Goal: Transaction & Acquisition: Download file/media

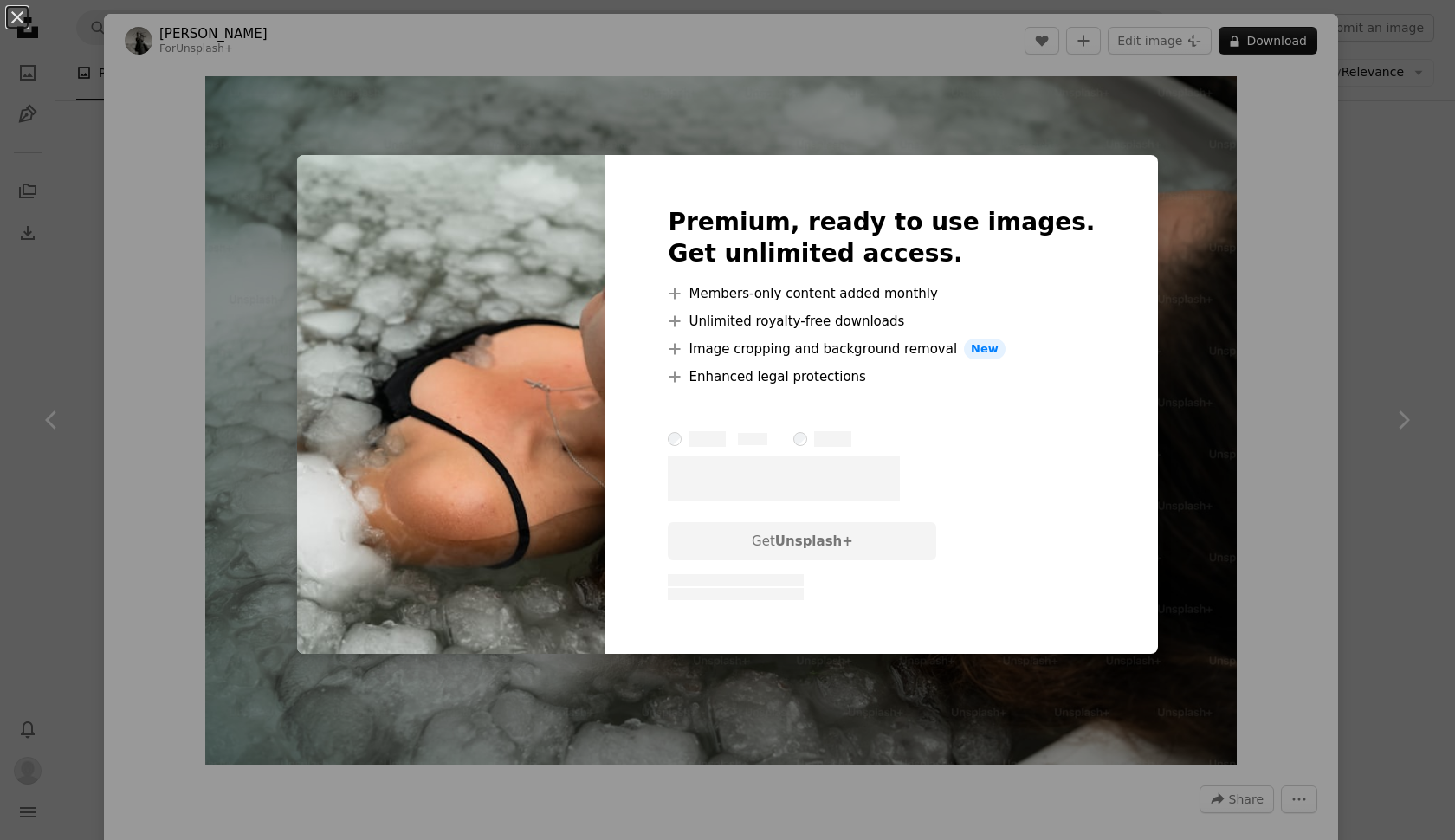
scroll to position [224, 0]
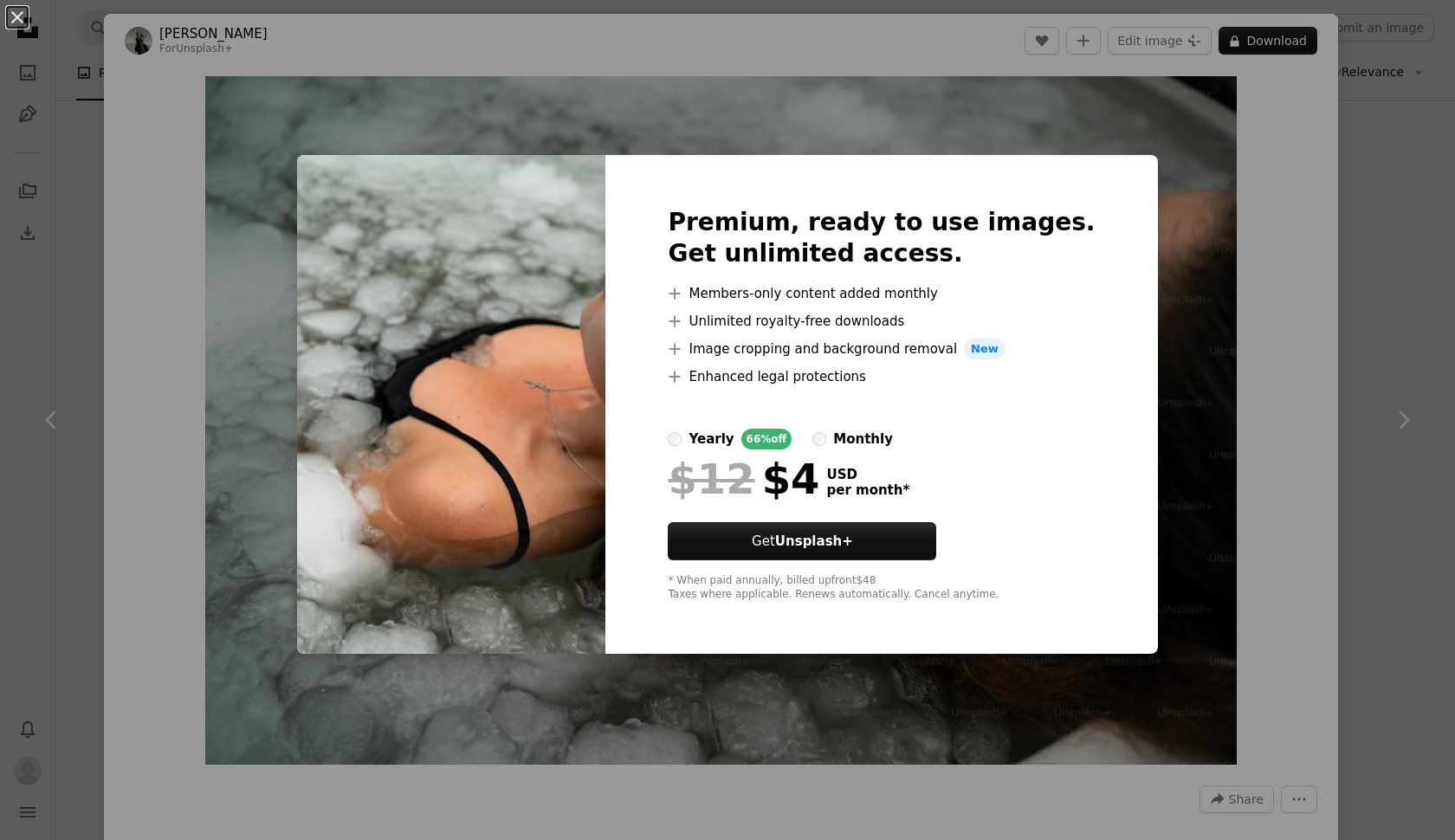
click at [1406, 91] on div "An X shape Premium, ready to use images. Get unlimited access. A plus sign Memb…" at bounding box center [728, 420] width 1455 height 840
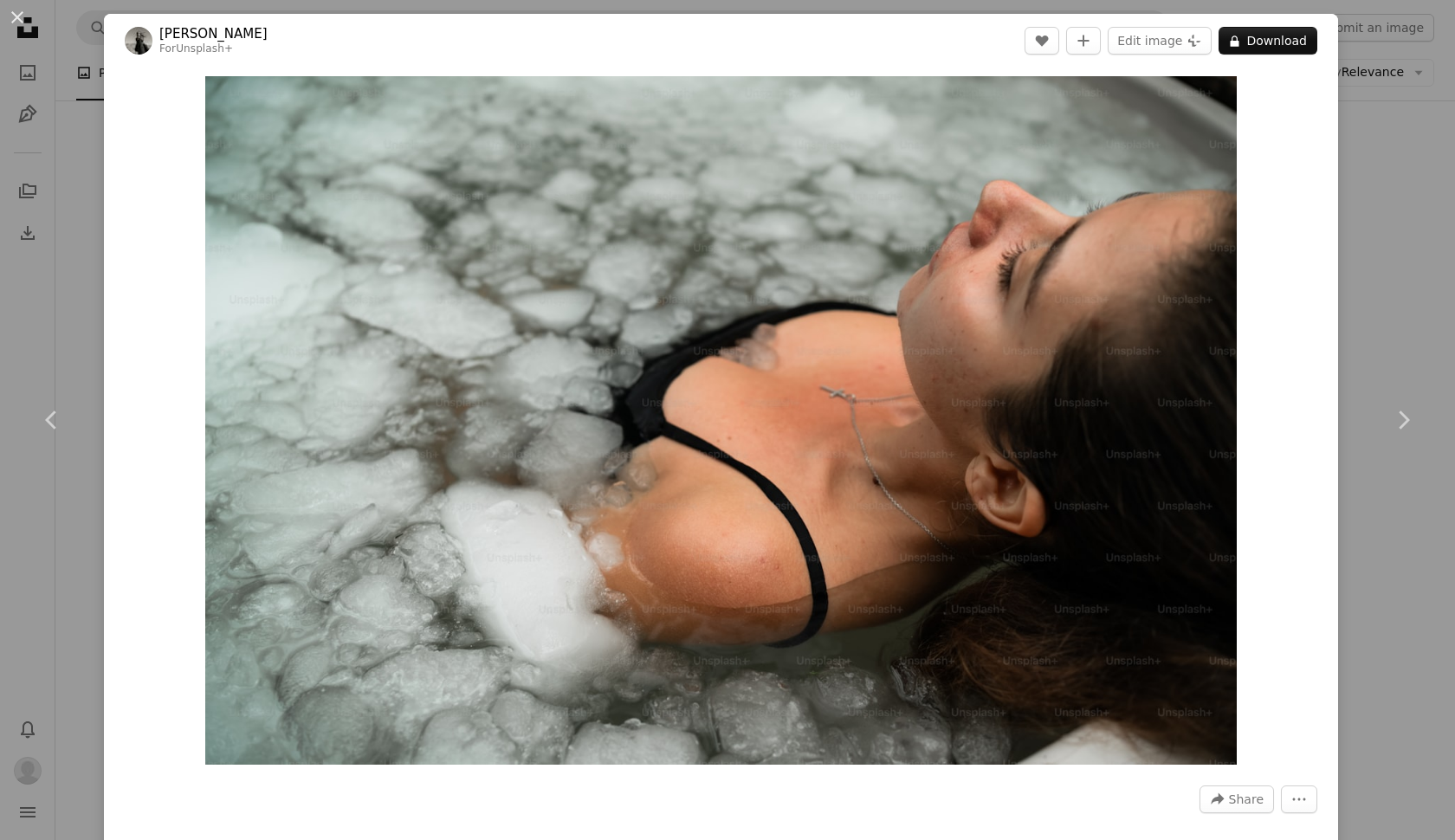
click at [28, 788] on div "An X shape Chevron left Chevron right Diana Light For Unsplash+ A heart A plus …" at bounding box center [728, 420] width 1455 height 840
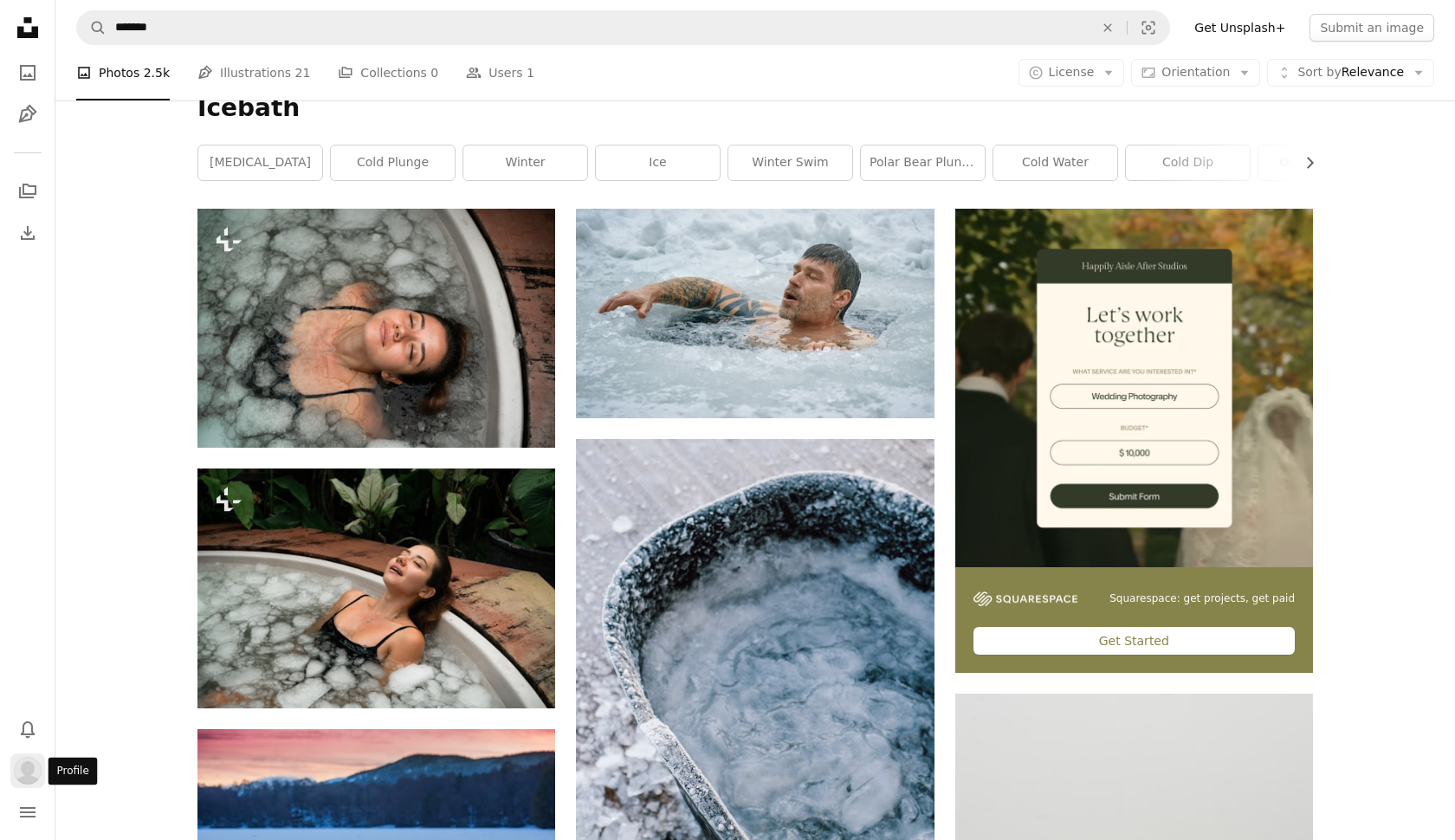
click at [29, 775] on img "Profile" at bounding box center [28, 771] width 28 height 28
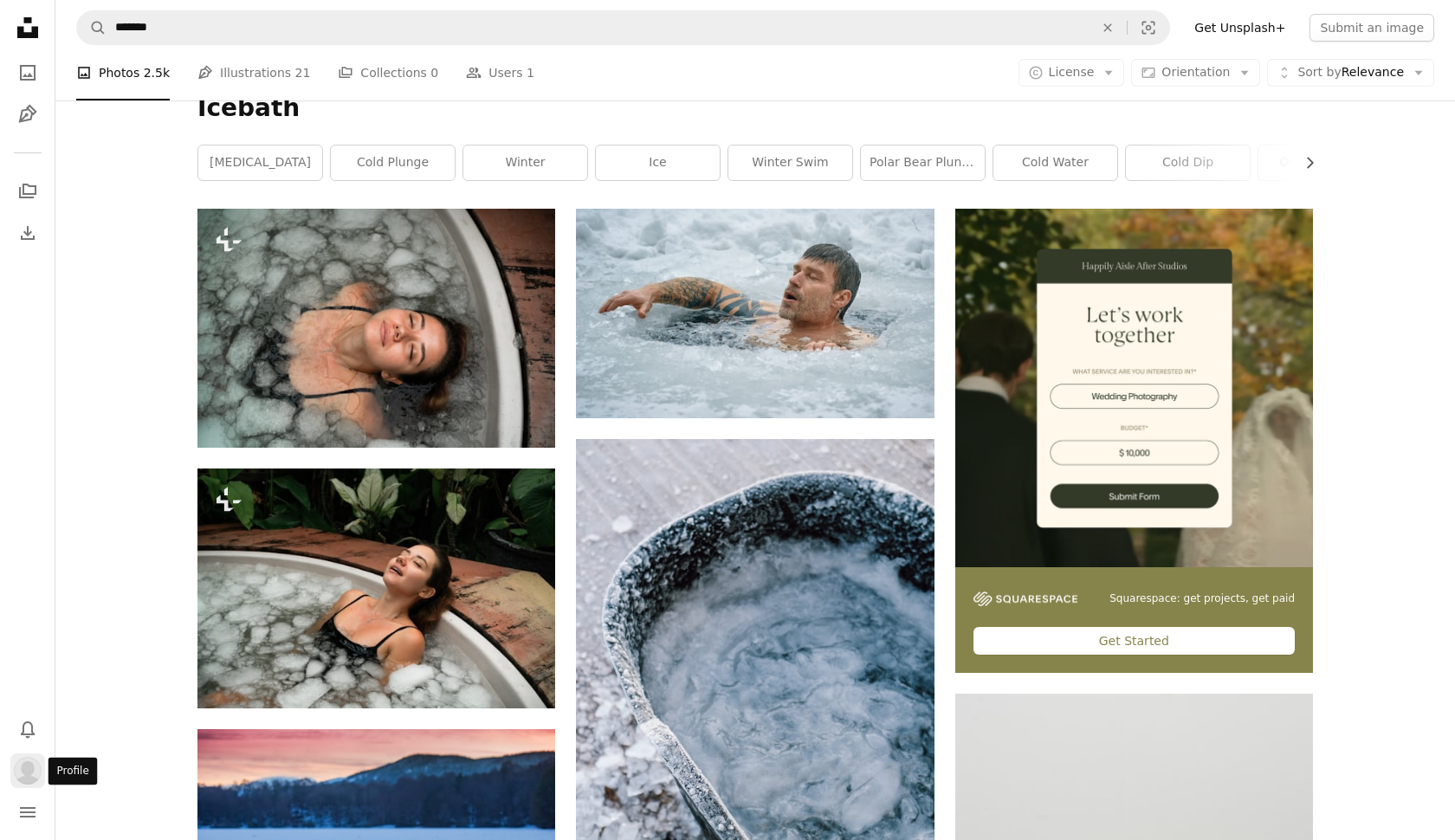
click at [42, 784] on button "Profile" at bounding box center [28, 771] width 35 height 35
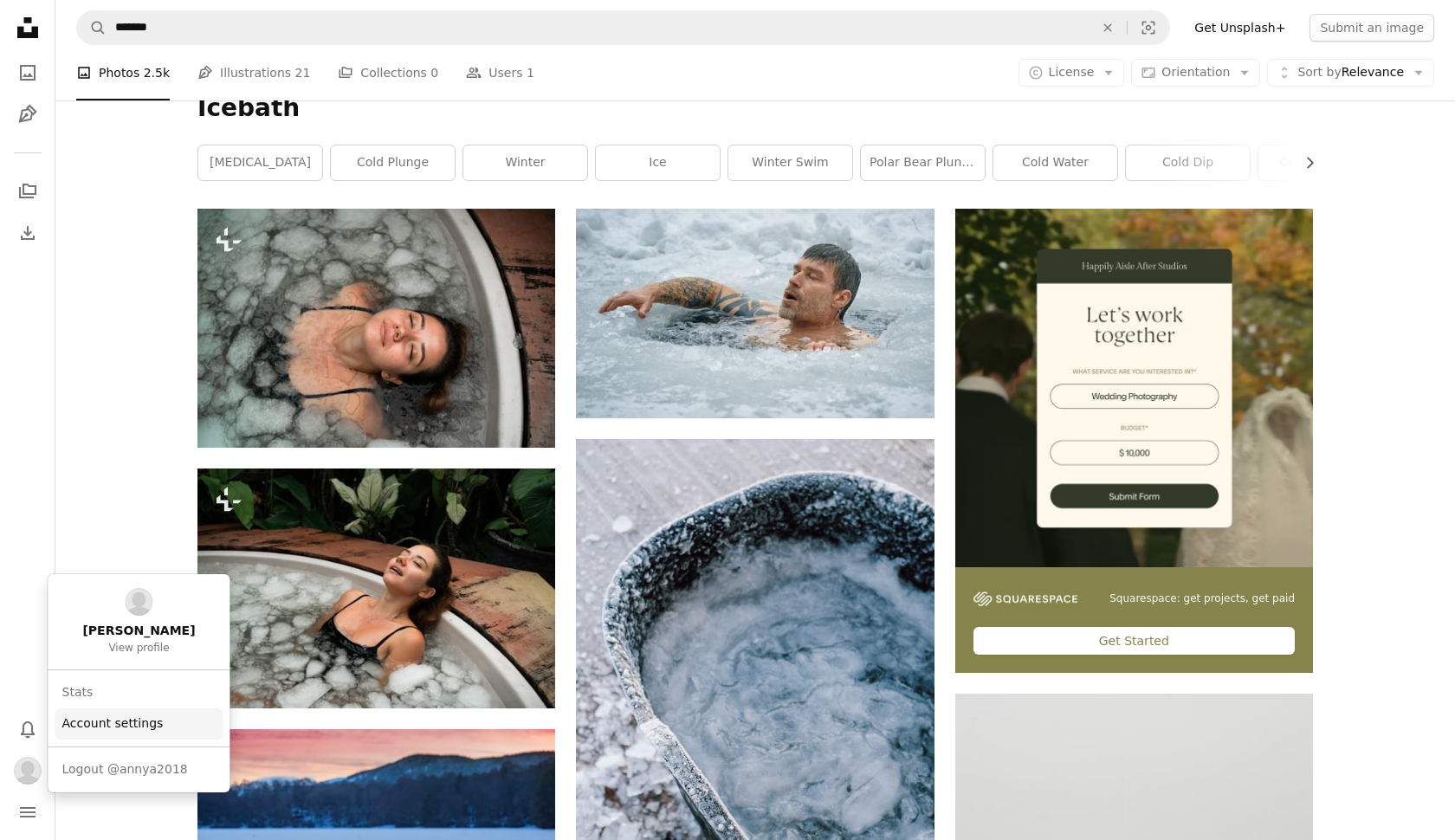
click at [130, 710] on link "Account settings" at bounding box center [139, 724] width 168 height 32
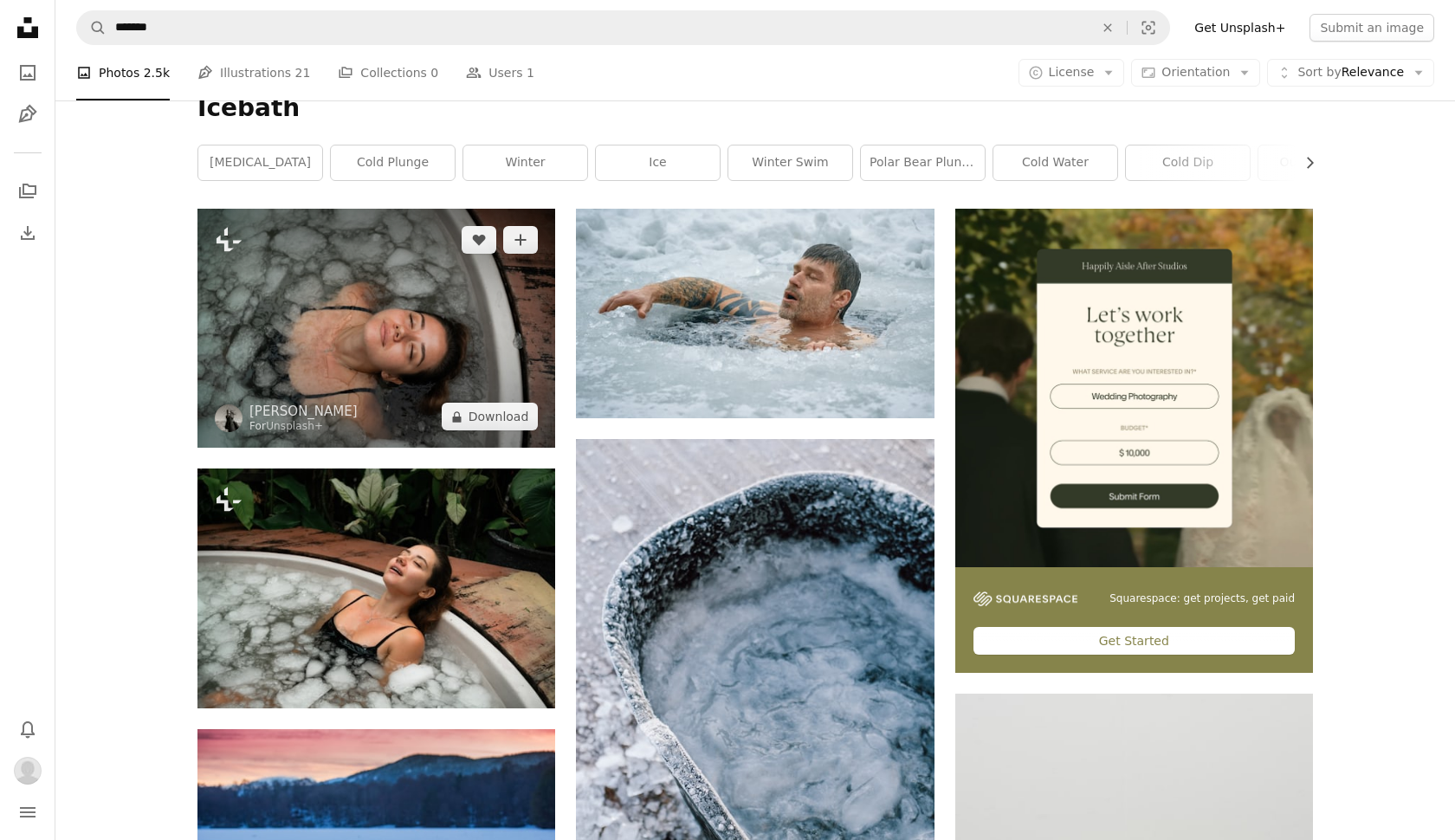
click at [323, 310] on img at bounding box center [376, 327] width 358 height 239
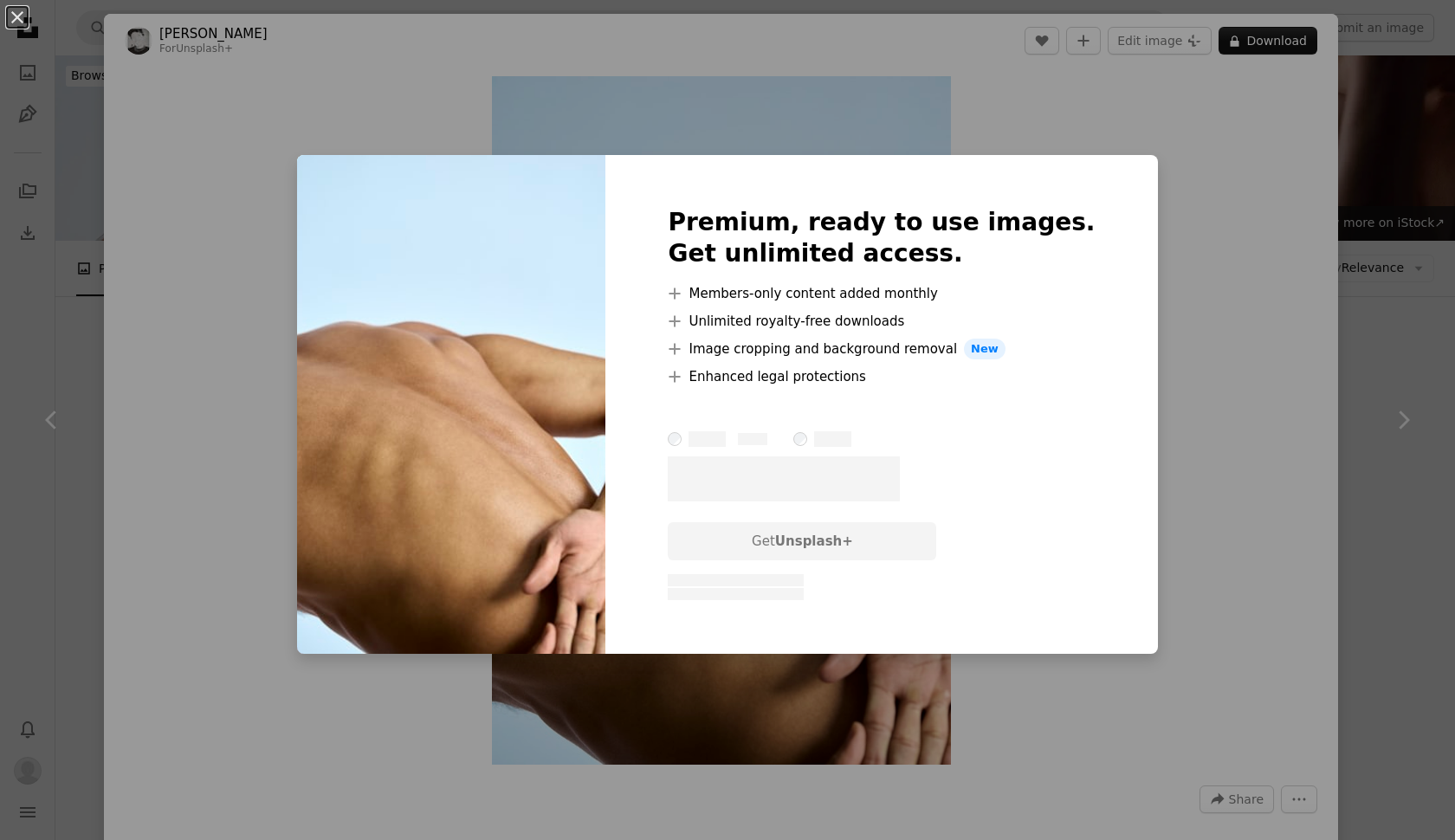
scroll to position [2114, 0]
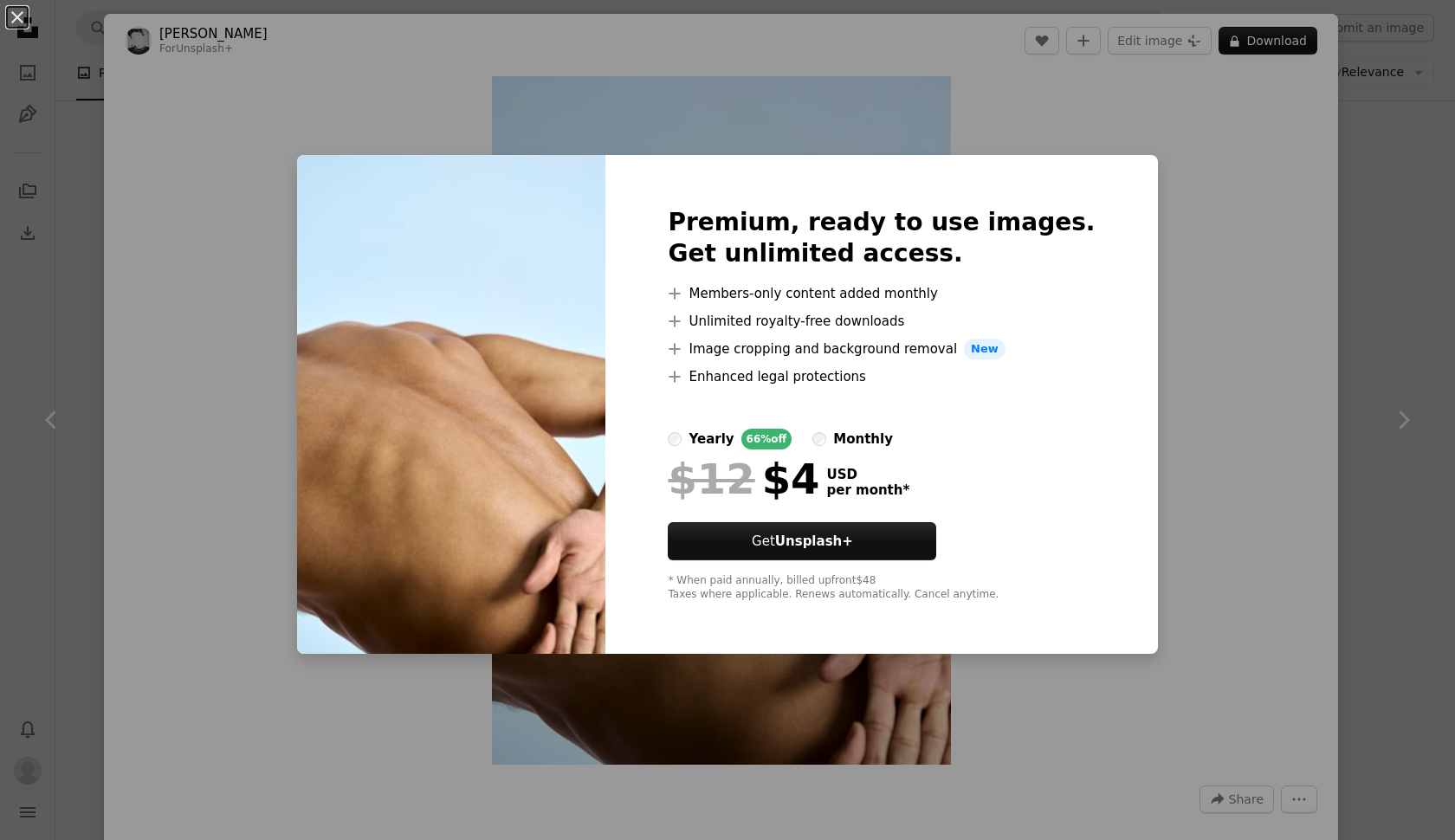
click at [1194, 331] on div "An X shape Premium, ready to use images. Get unlimited access. A plus sign Memb…" at bounding box center [728, 420] width 1455 height 840
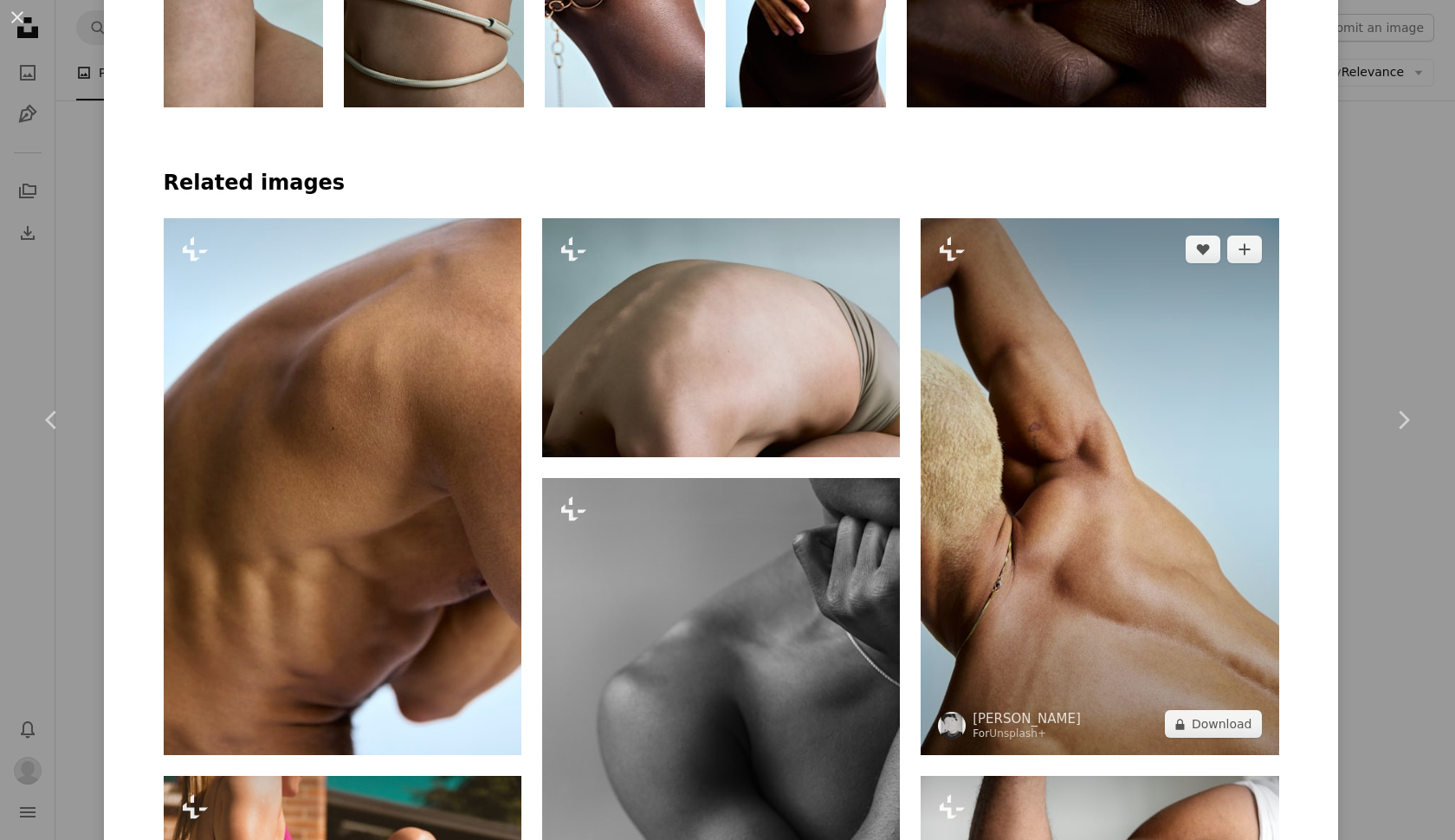
scroll to position [1200, 0]
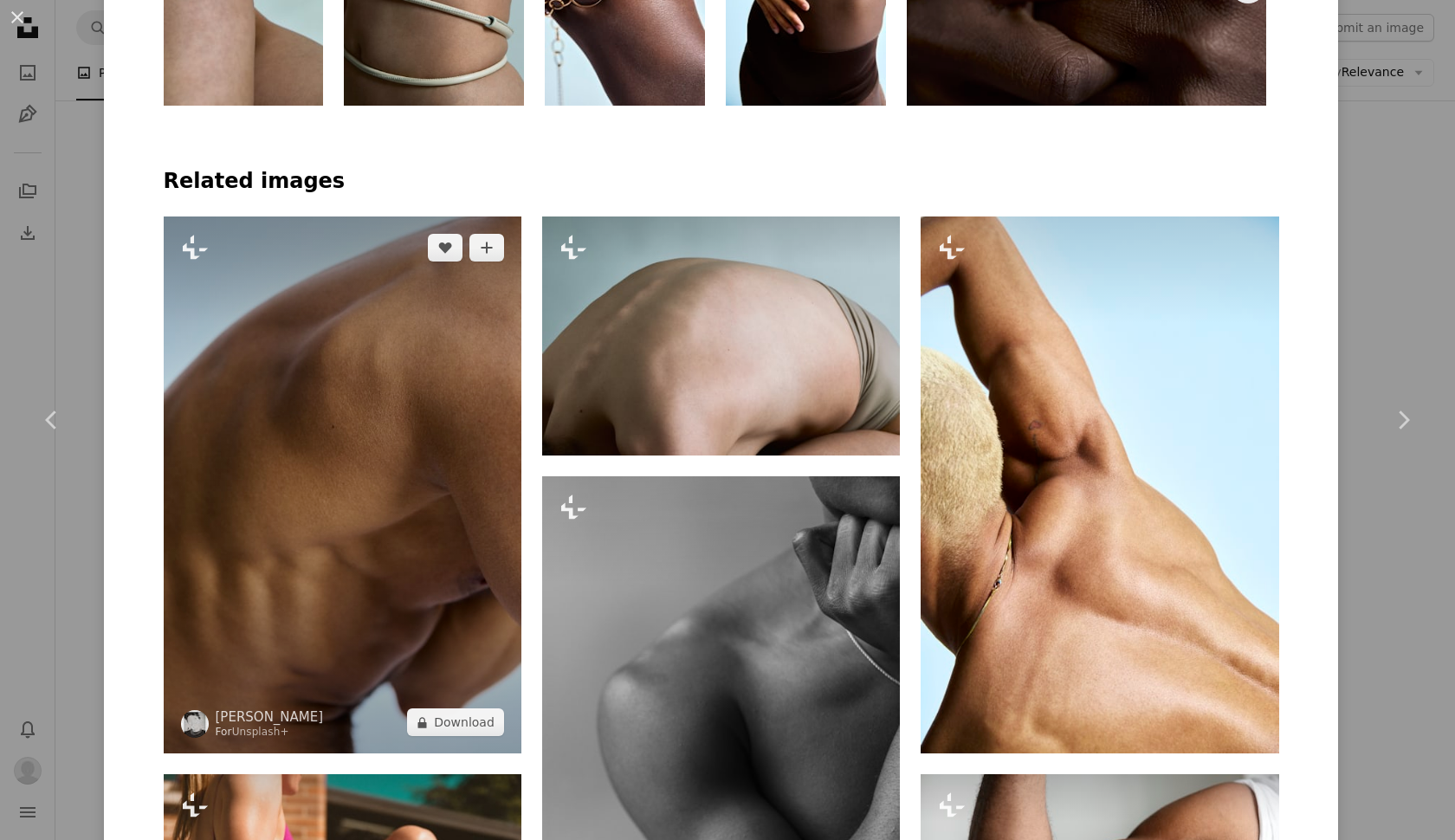
click at [335, 535] on img at bounding box center [342, 485] width 358 height 537
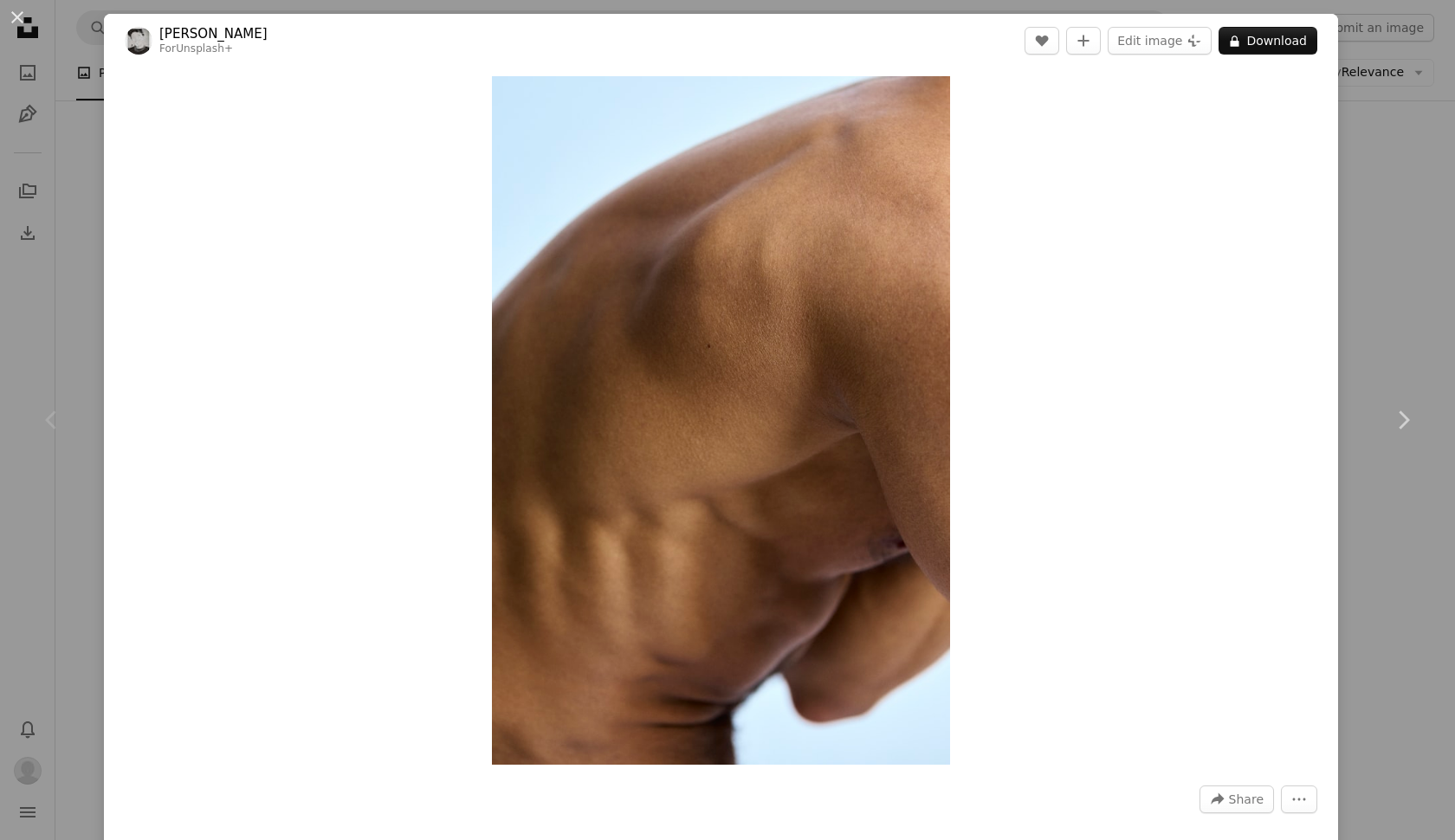
click at [94, 136] on div "An X shape Chevron left Chevron right Edu [PERSON_NAME] For Unsplash+ A heart A…" at bounding box center [728, 420] width 1455 height 840
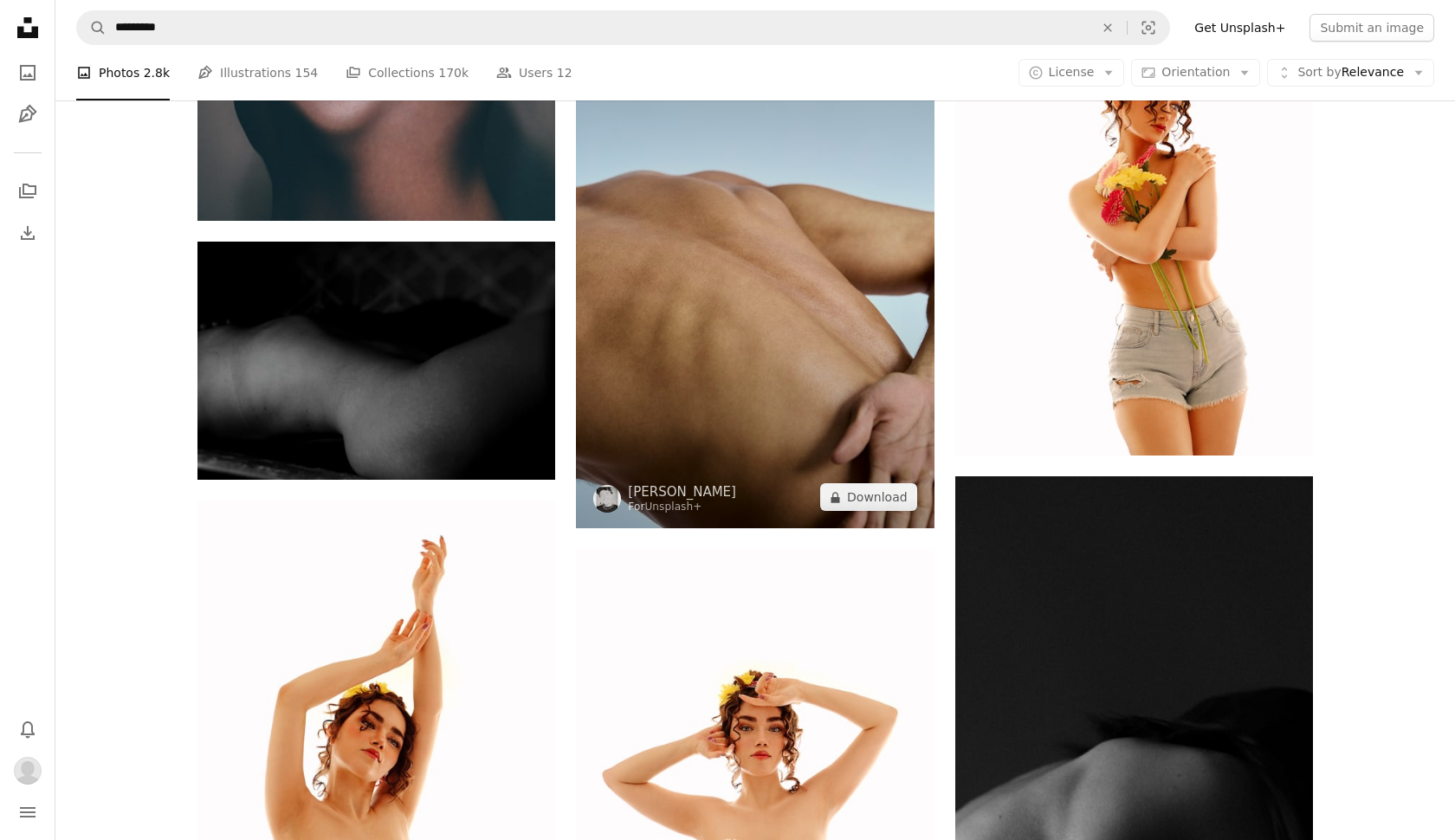
click at [721, 360] on img at bounding box center [755, 260] width 358 height 537
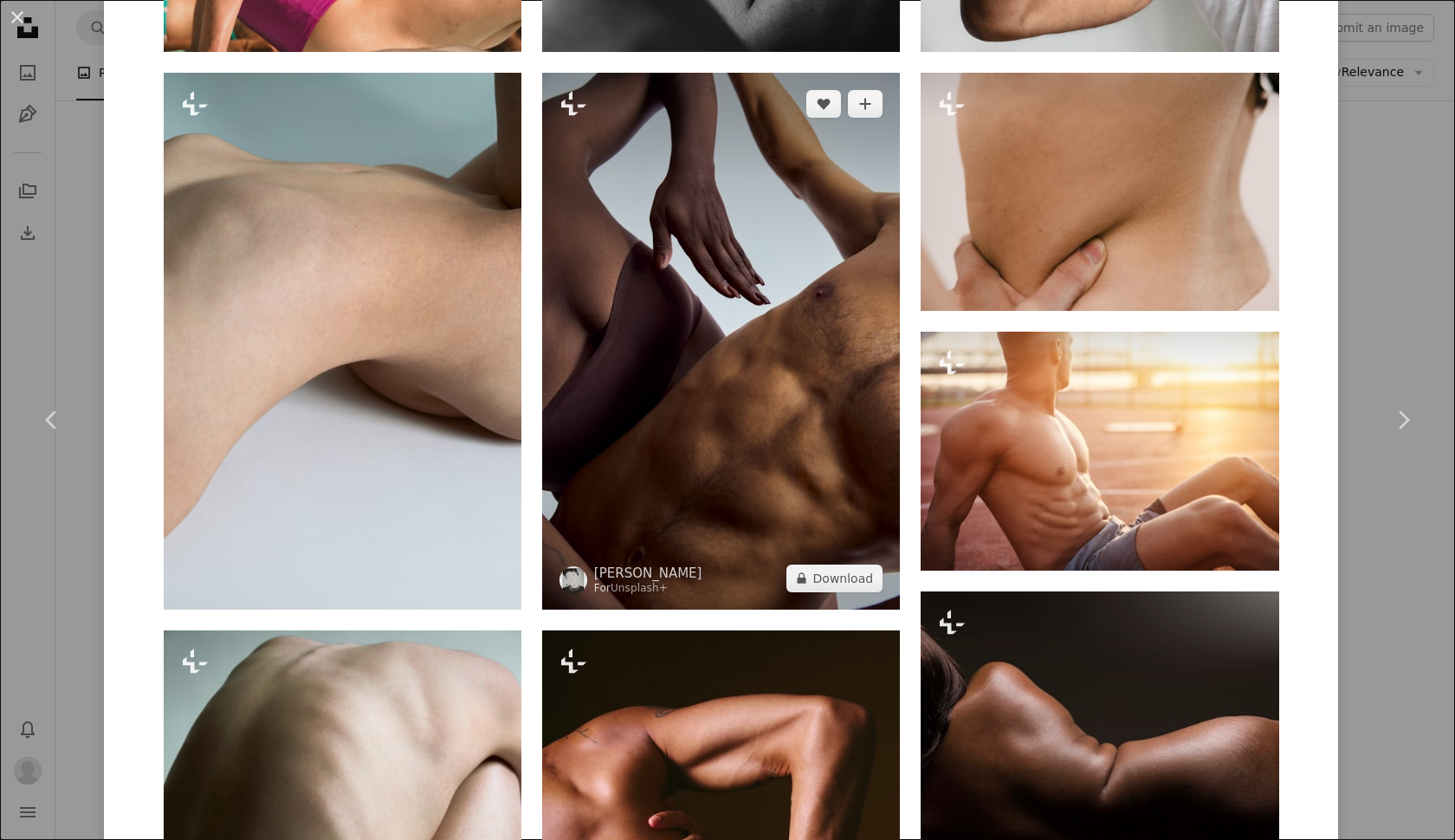
scroll to position [2217, 0]
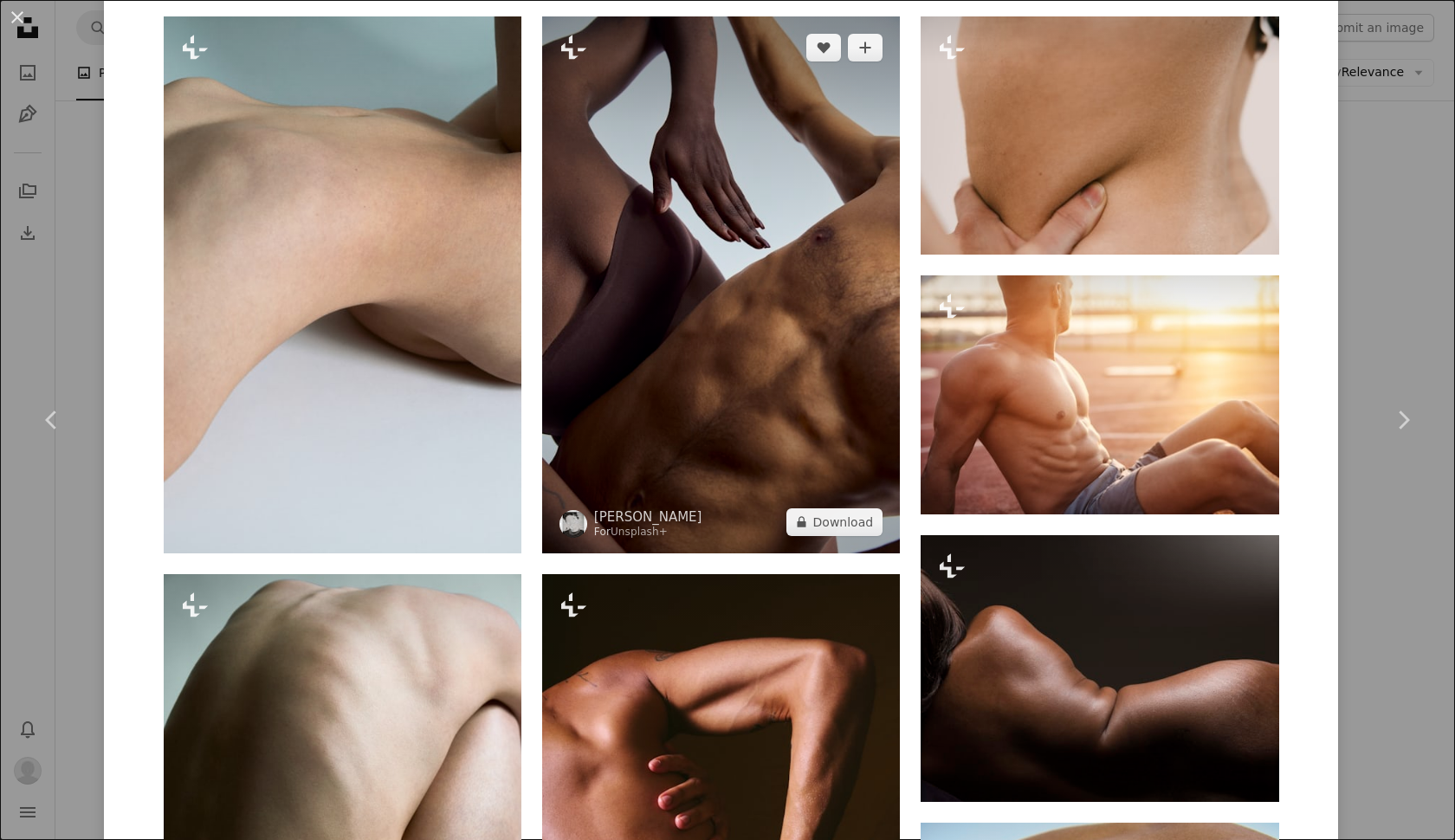
click at [679, 124] on img at bounding box center [720, 285] width 358 height 537
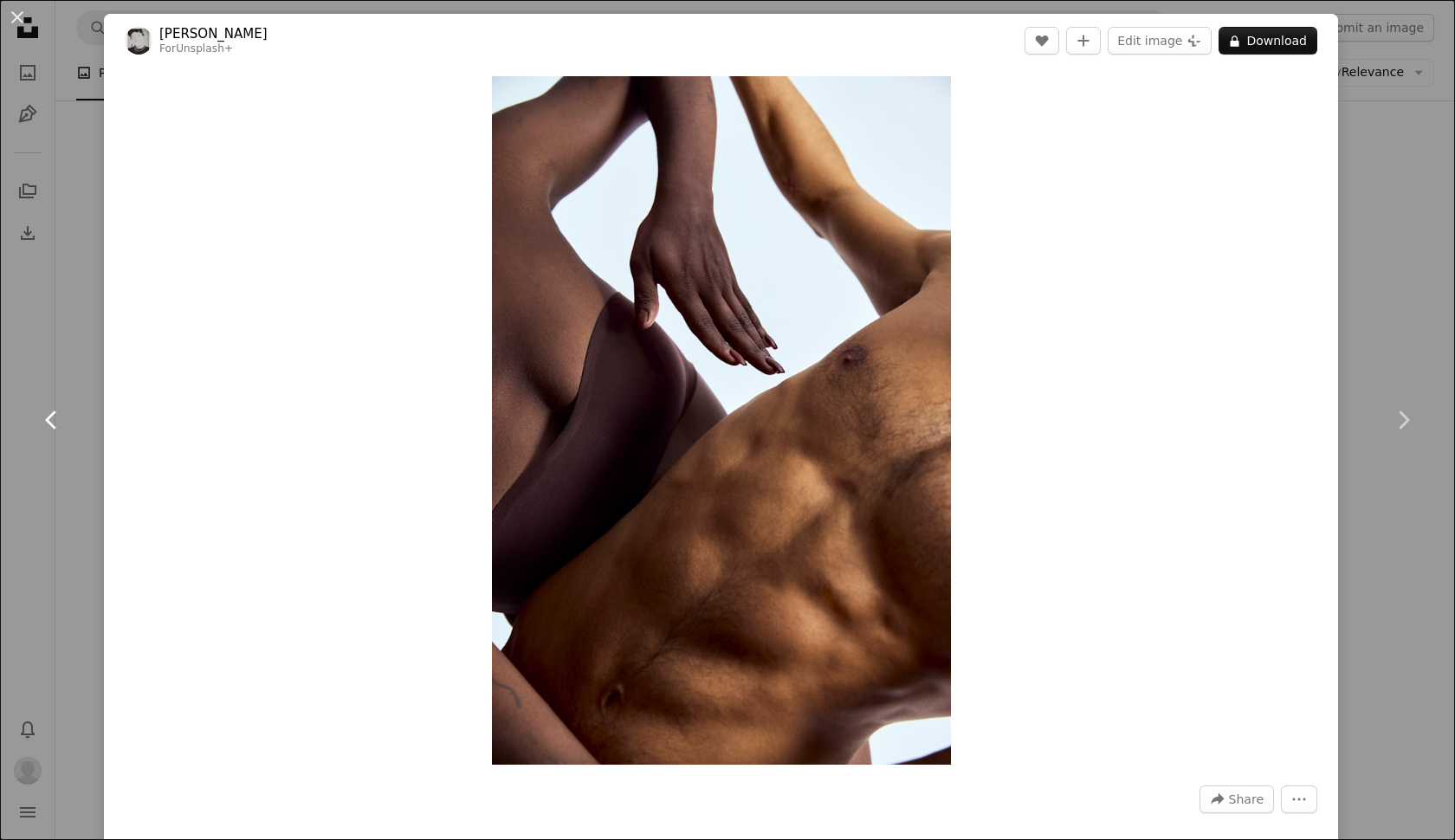
click at [73, 343] on link "Chevron left" at bounding box center [52, 420] width 104 height 166
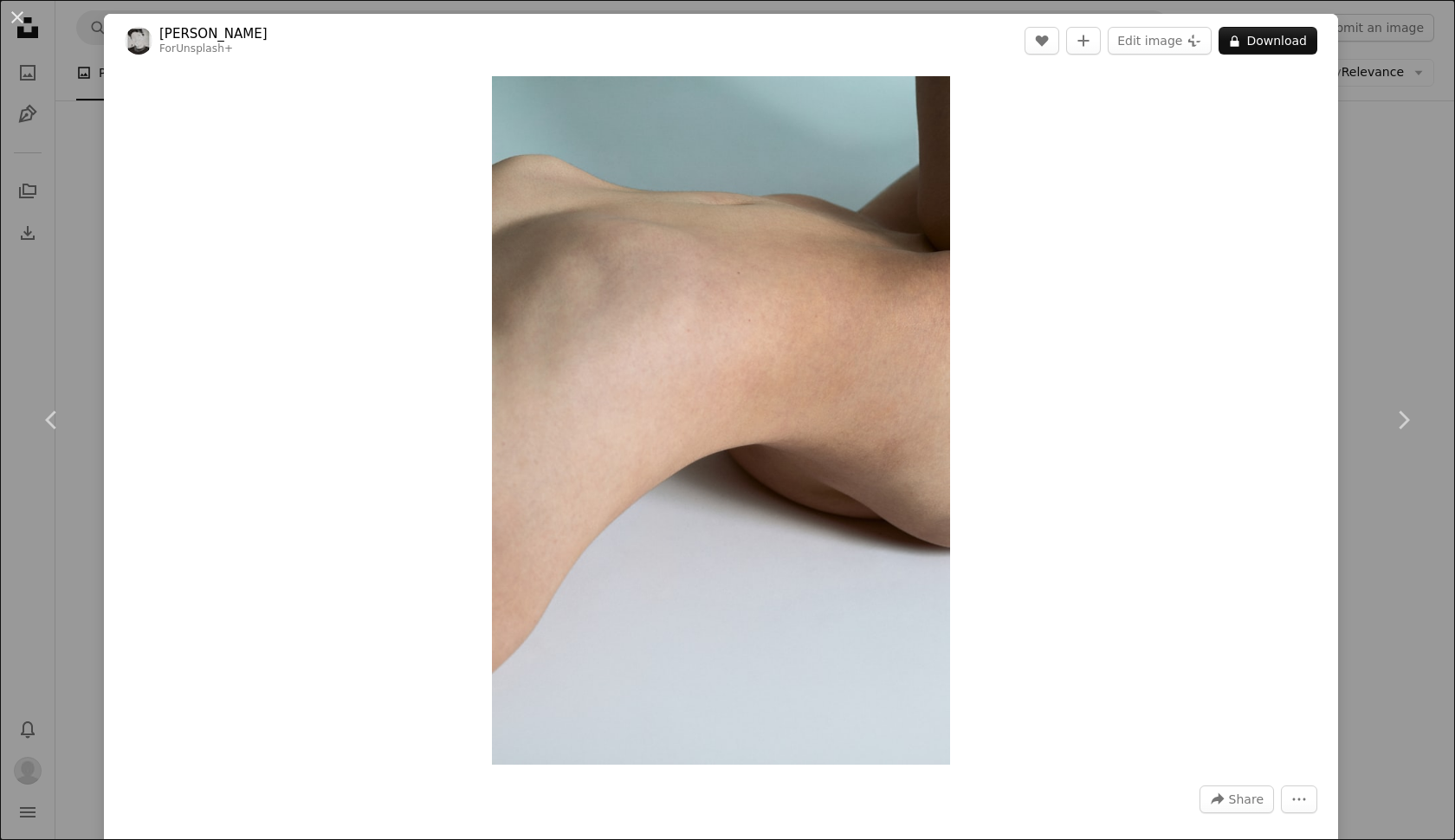
click at [1410, 331] on div "An X shape Chevron left Chevron right Edu [PERSON_NAME] For Unsplash+ A heart A…" at bounding box center [728, 420] width 1455 height 840
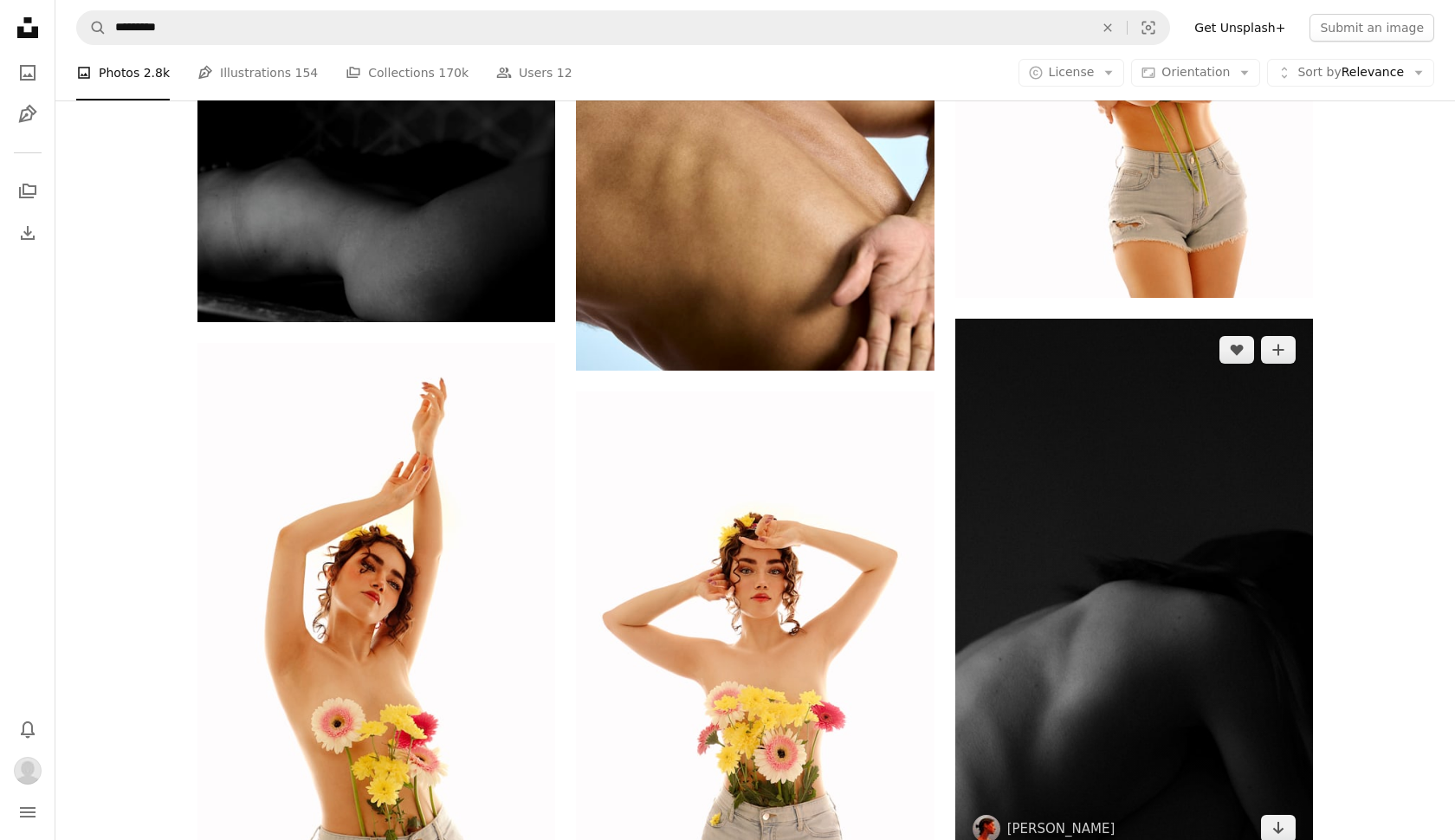
scroll to position [2273, 0]
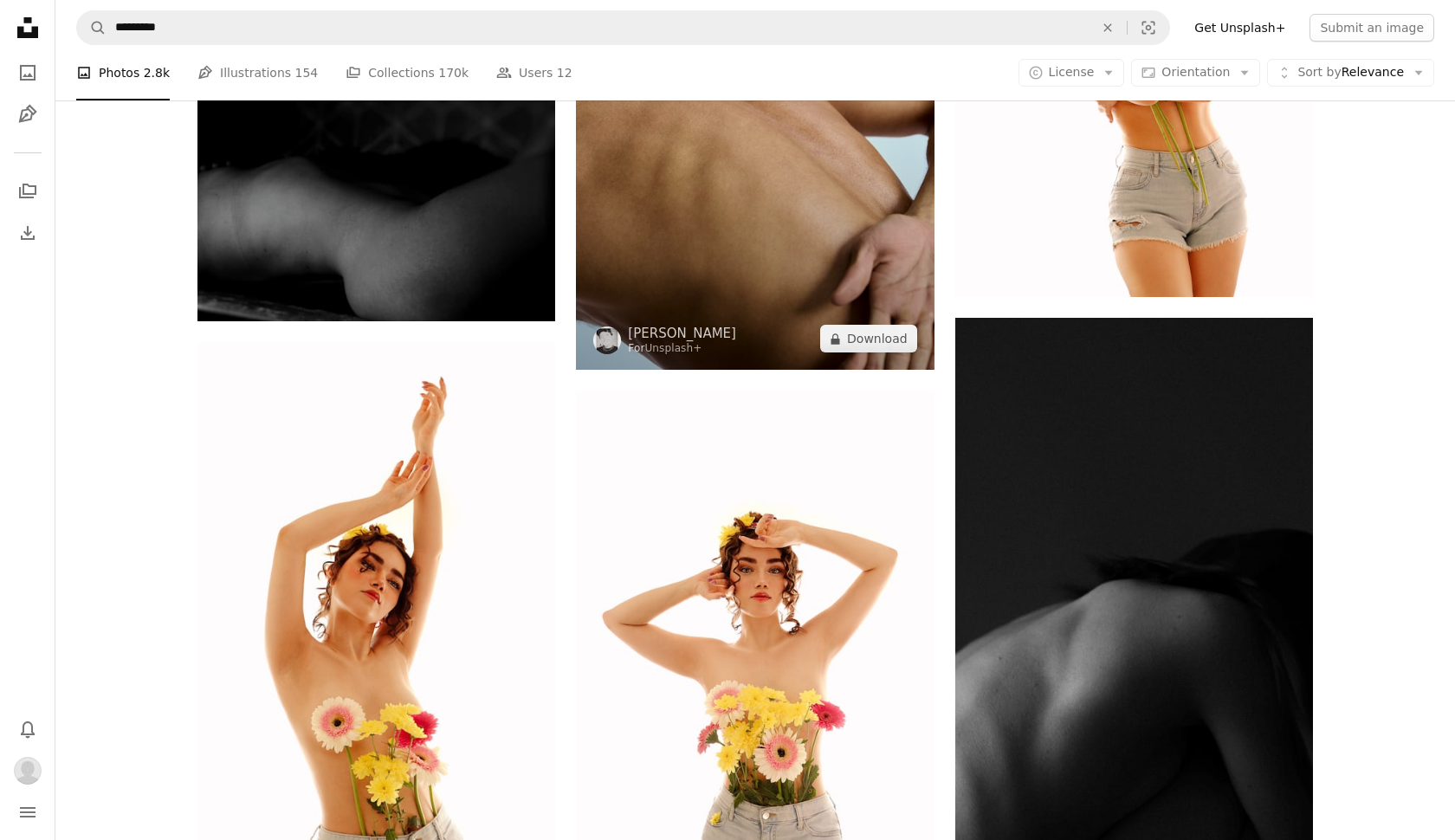
click at [868, 355] on img at bounding box center [755, 102] width 358 height 537
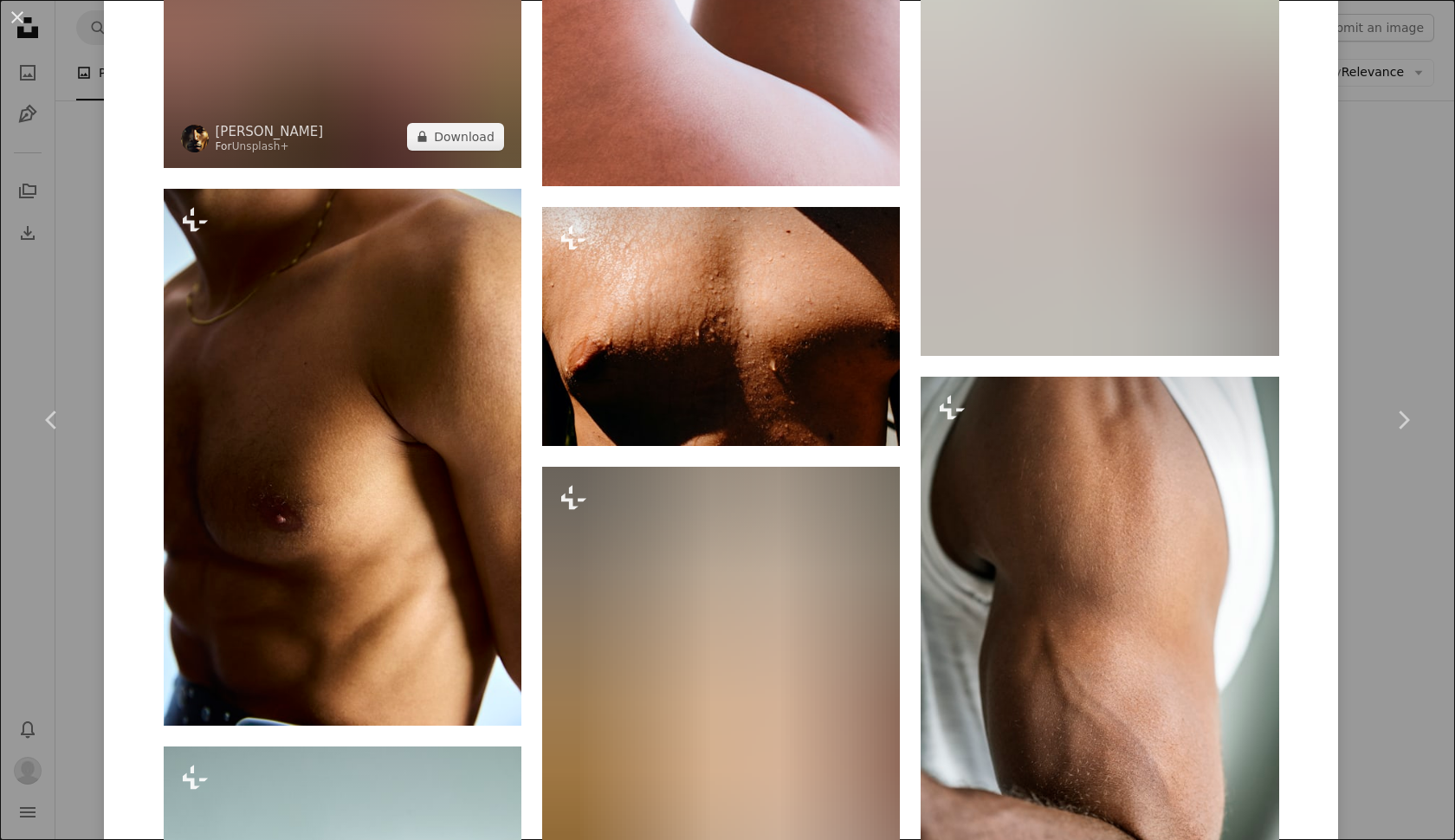
scroll to position [4540, 0]
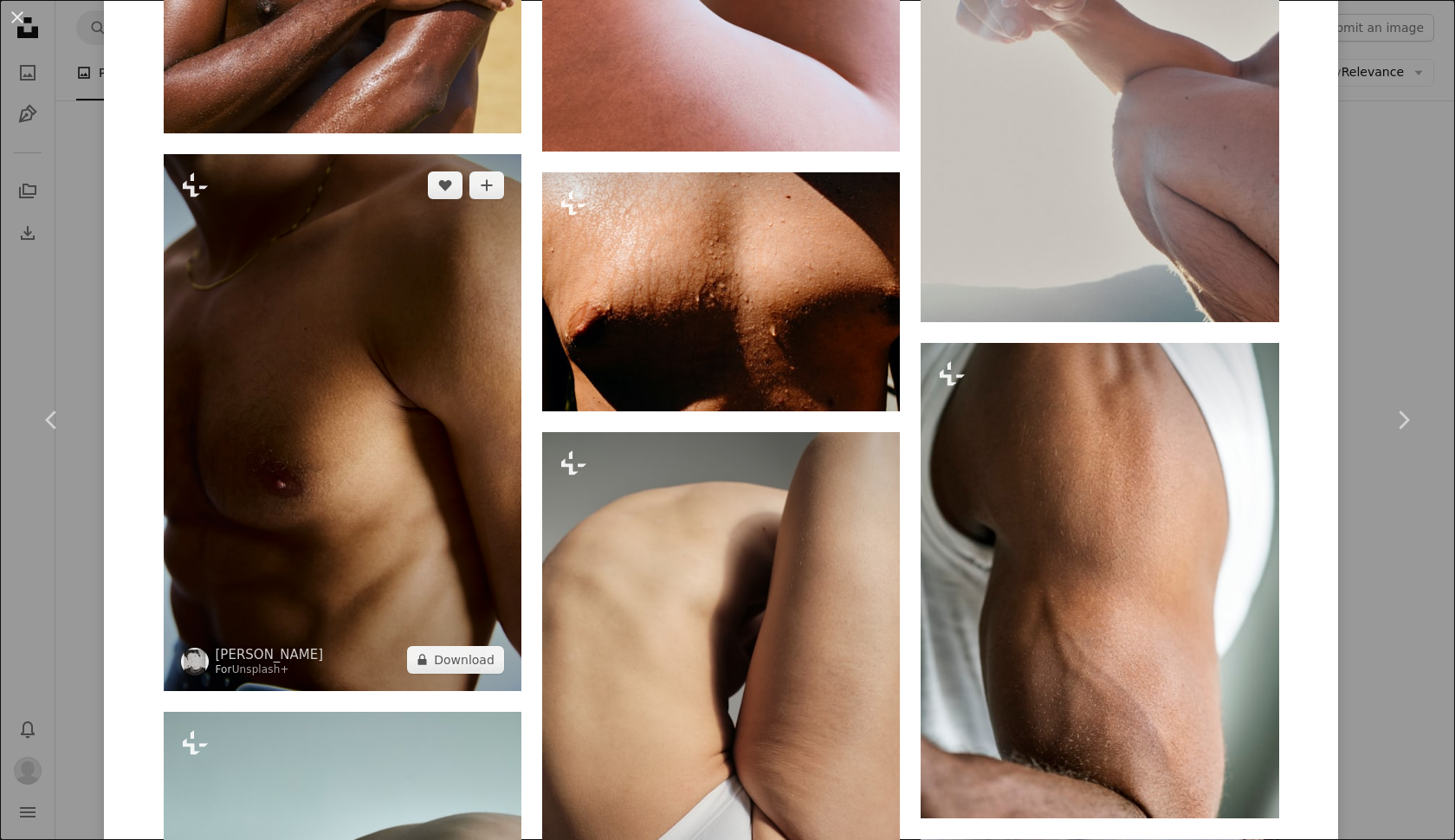
click at [373, 445] on img at bounding box center [342, 423] width 358 height 537
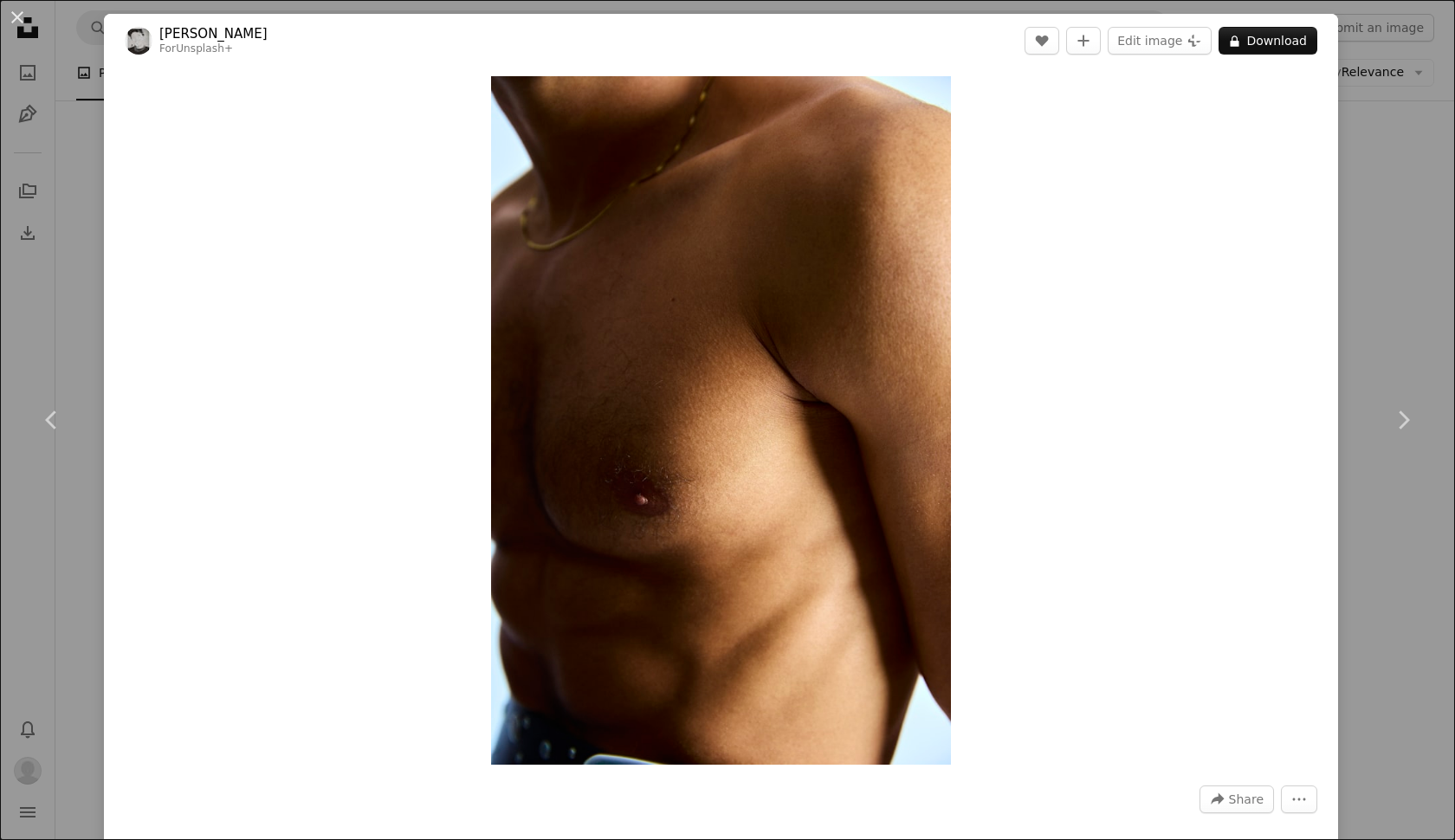
click at [280, 355] on div "Zoom in" at bounding box center [721, 420] width 1234 height 705
click at [52, 439] on link "Chevron left" at bounding box center [52, 420] width 104 height 166
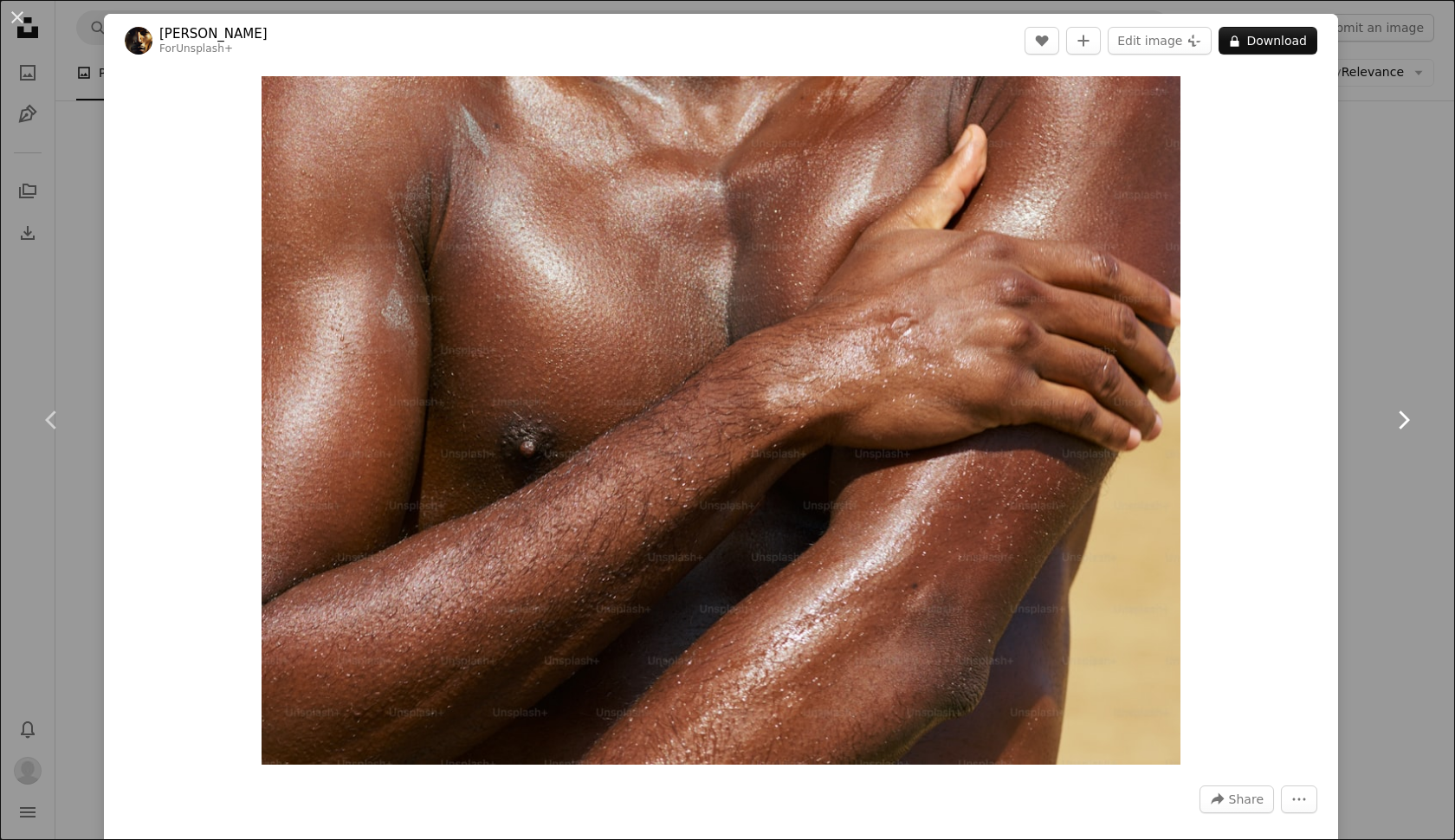
click at [1423, 433] on link "Chevron right" at bounding box center [1403, 420] width 104 height 166
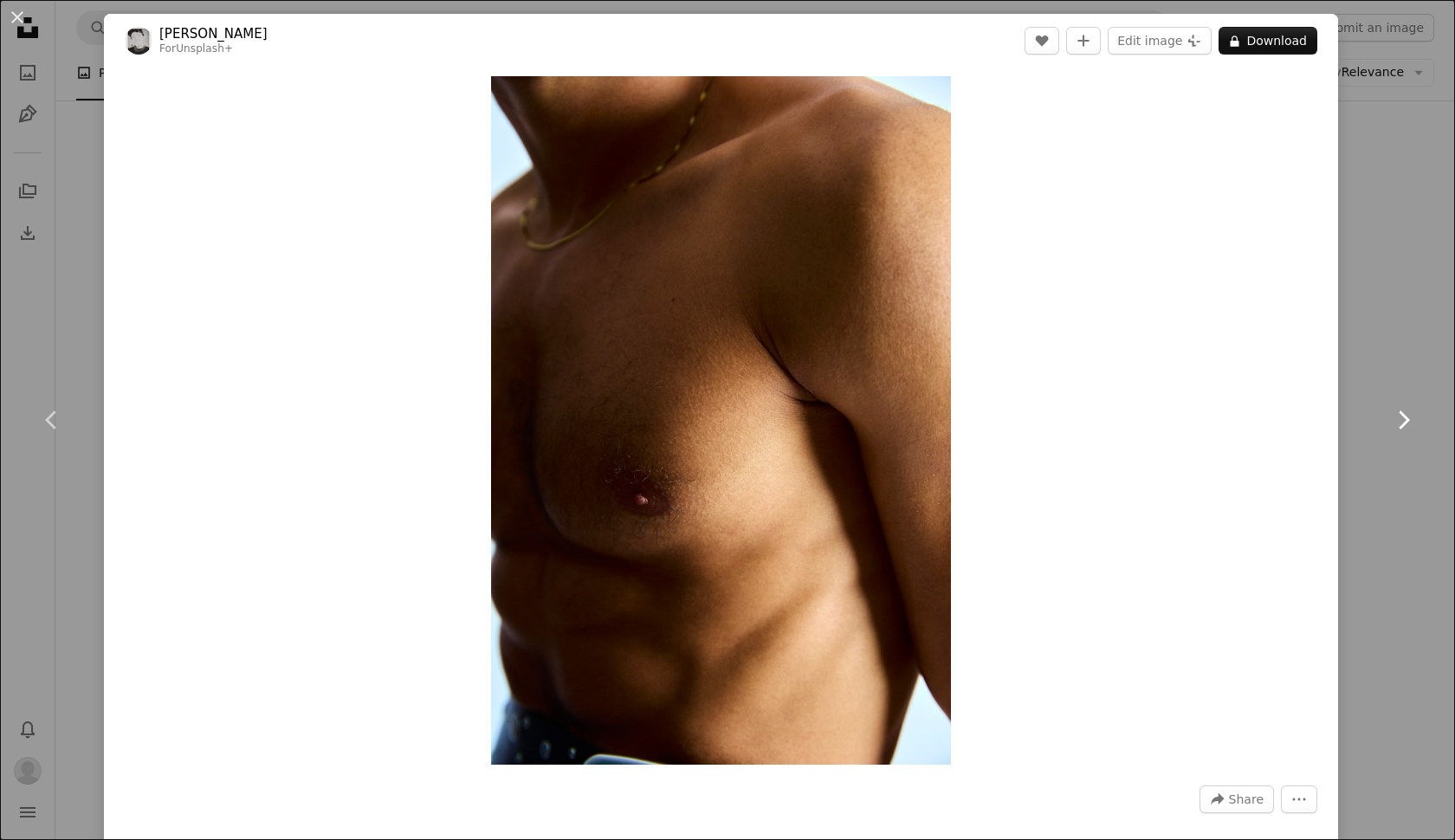
click at [1405, 421] on icon "Chevron right" at bounding box center [1403, 420] width 28 height 28
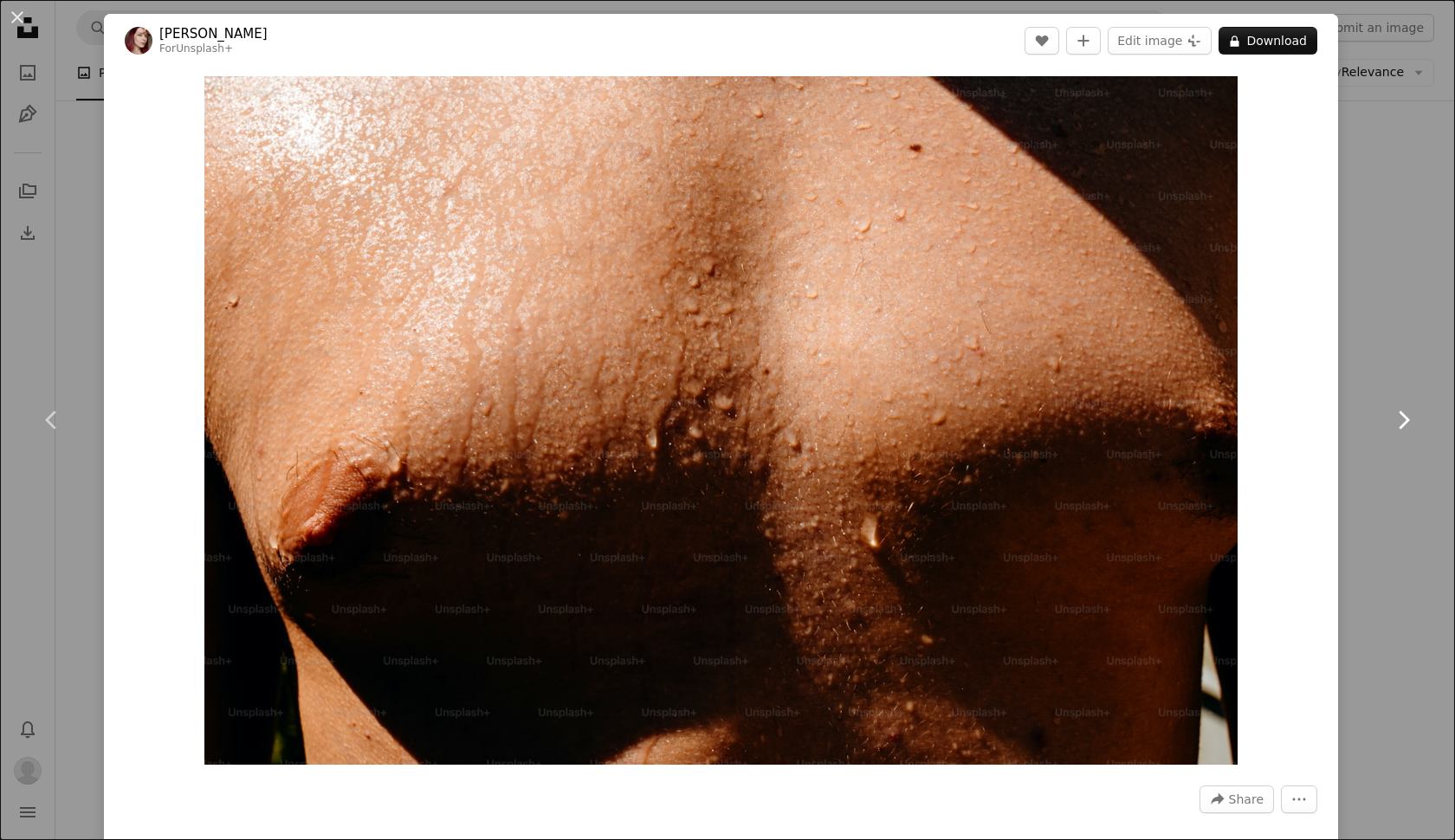
click at [1405, 421] on icon "Chevron right" at bounding box center [1403, 420] width 28 height 28
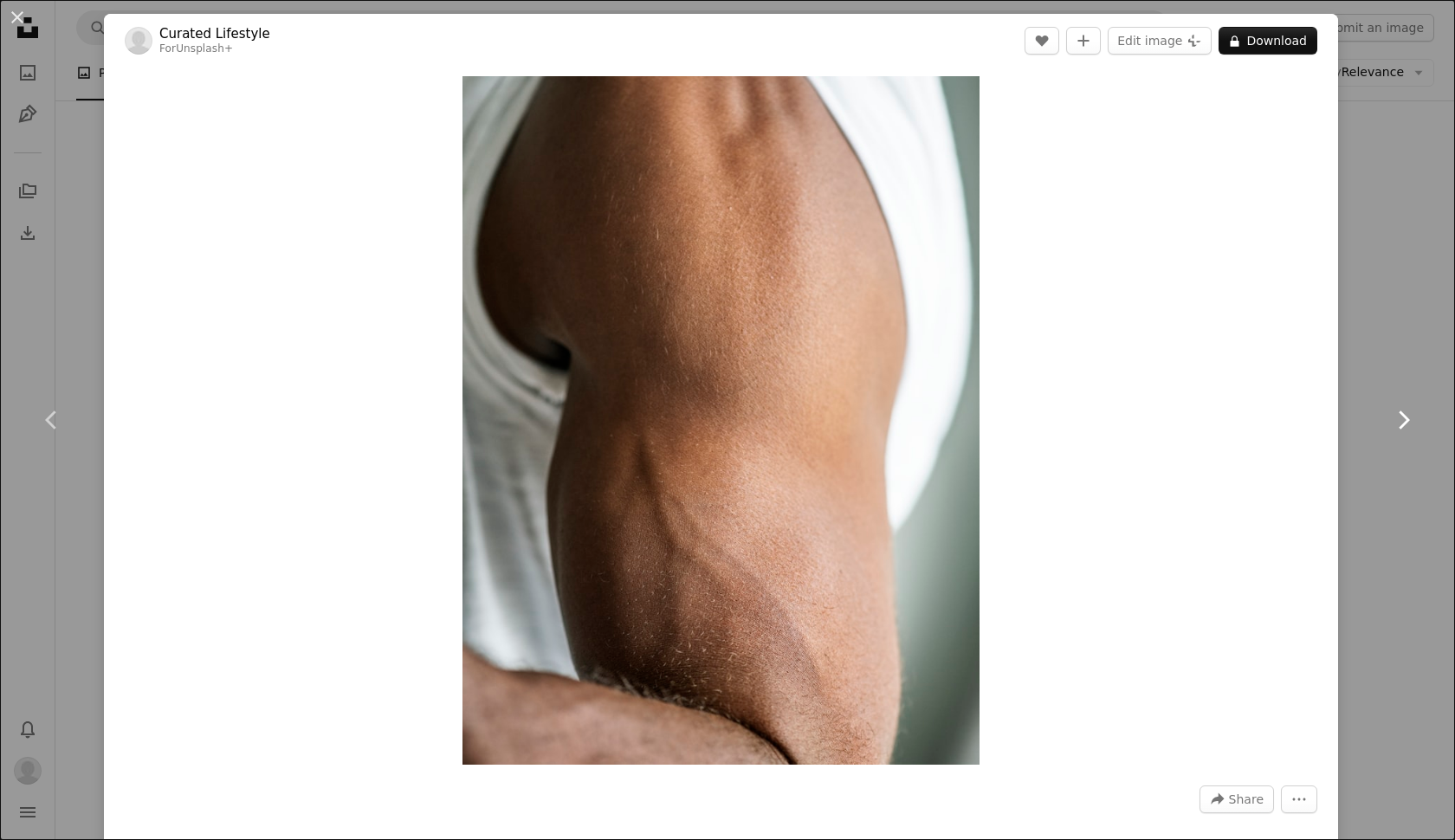
click at [1405, 421] on icon "Chevron right" at bounding box center [1403, 420] width 28 height 28
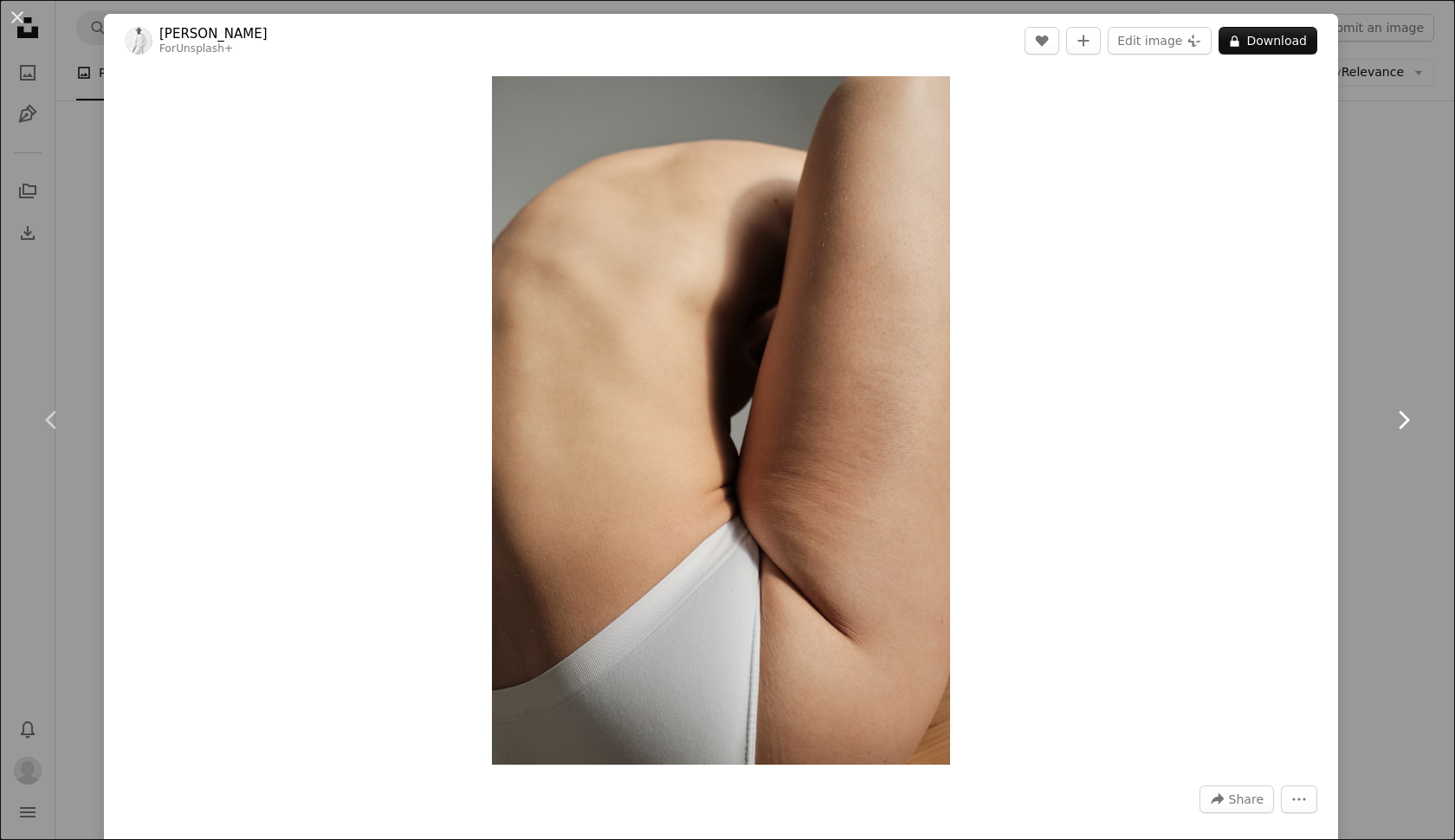
click at [1405, 421] on icon "Chevron right" at bounding box center [1403, 420] width 28 height 28
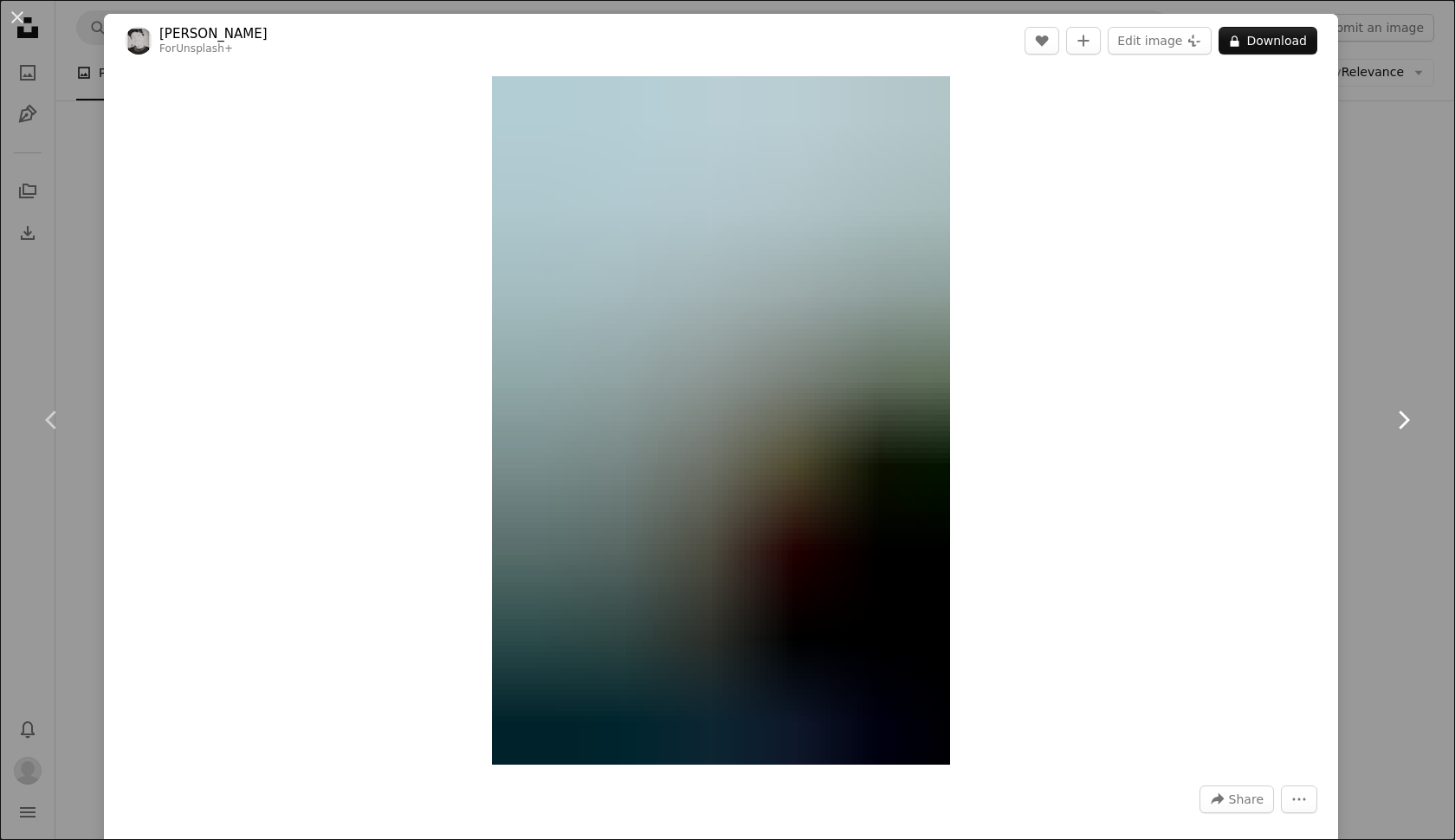
click at [1405, 421] on icon "Chevron right" at bounding box center [1403, 420] width 28 height 28
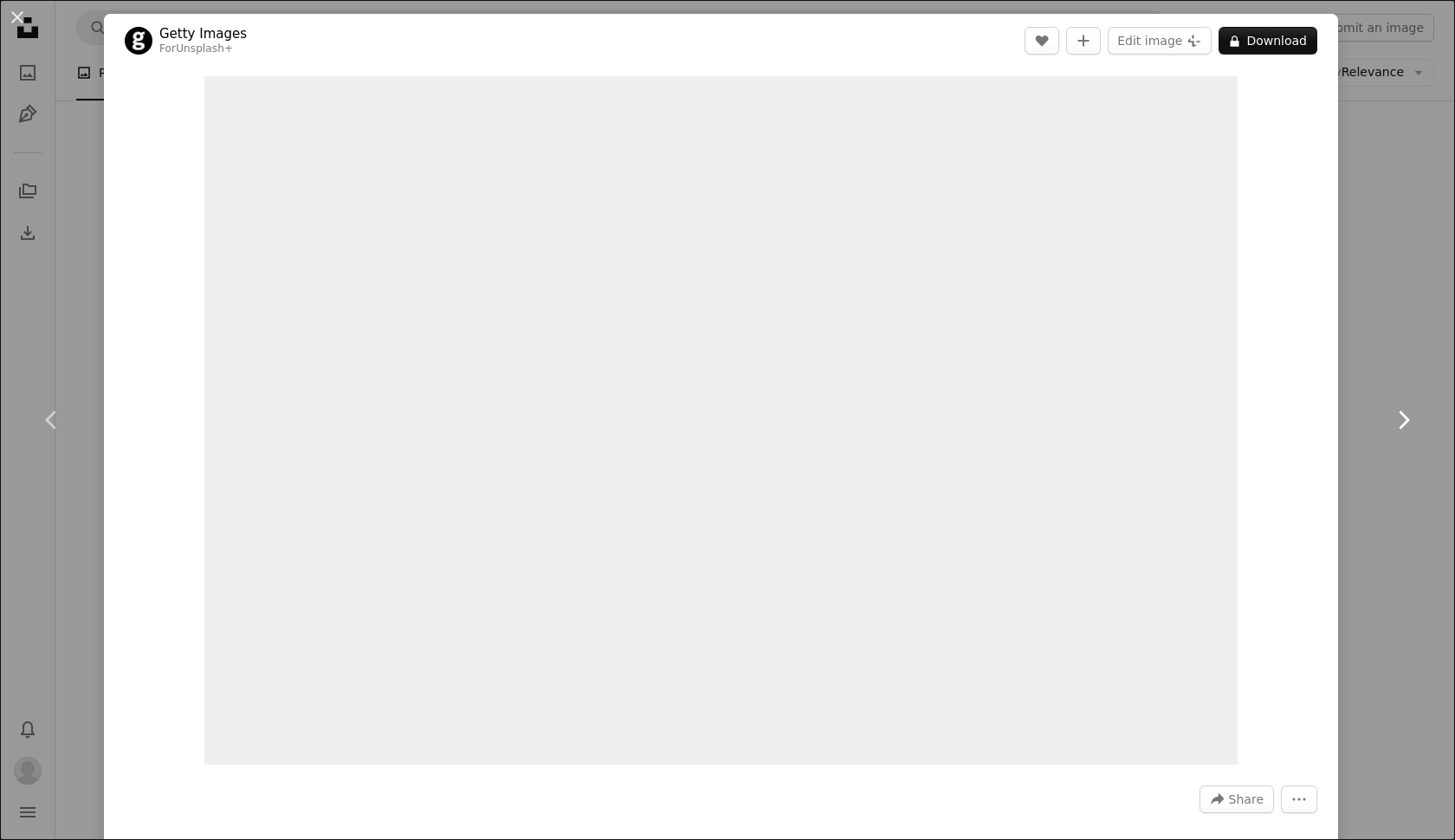
click at [1405, 421] on icon "Chevron right" at bounding box center [1403, 420] width 28 height 28
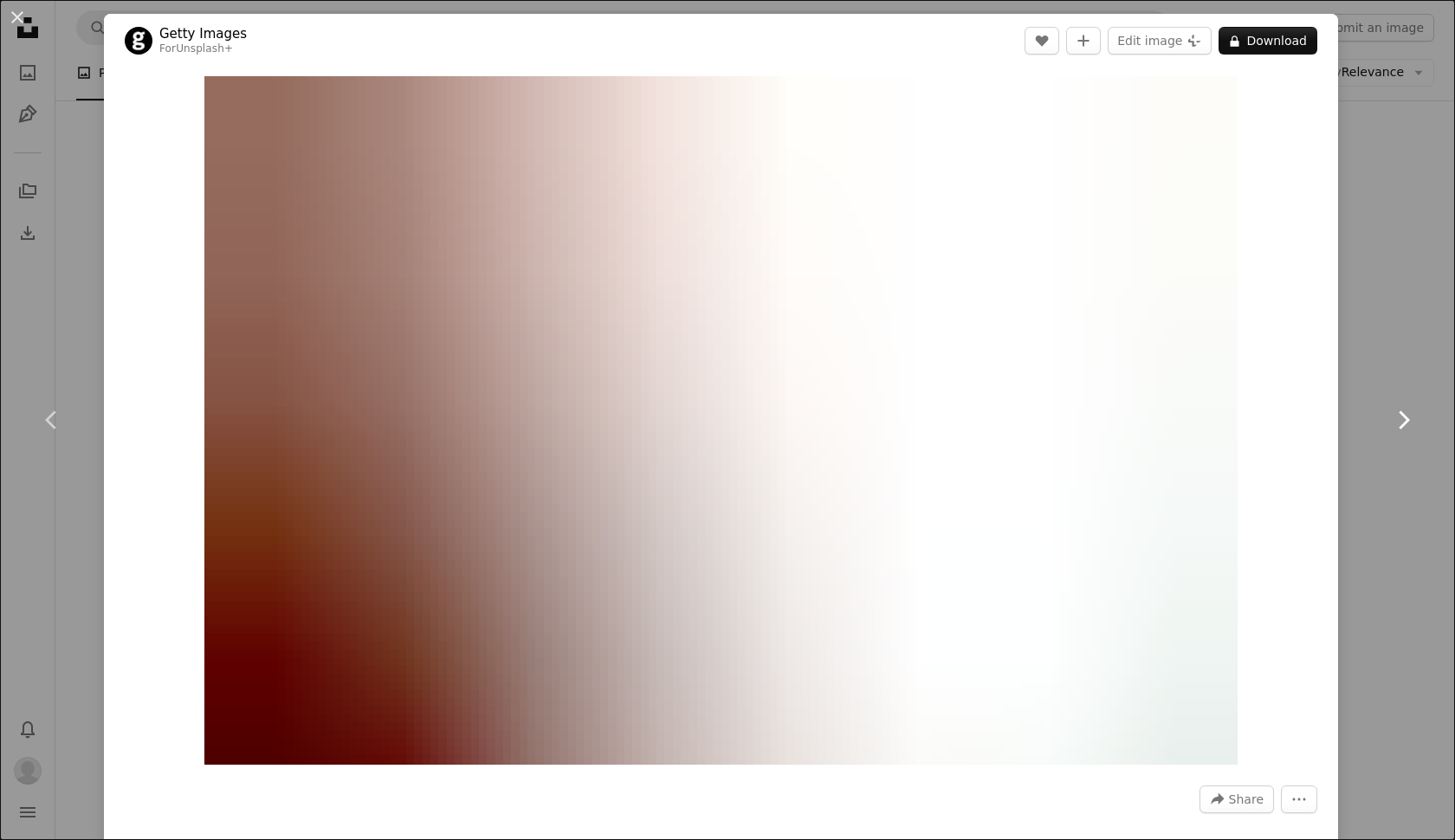
click at [1405, 421] on icon "Chevron right" at bounding box center [1403, 420] width 28 height 28
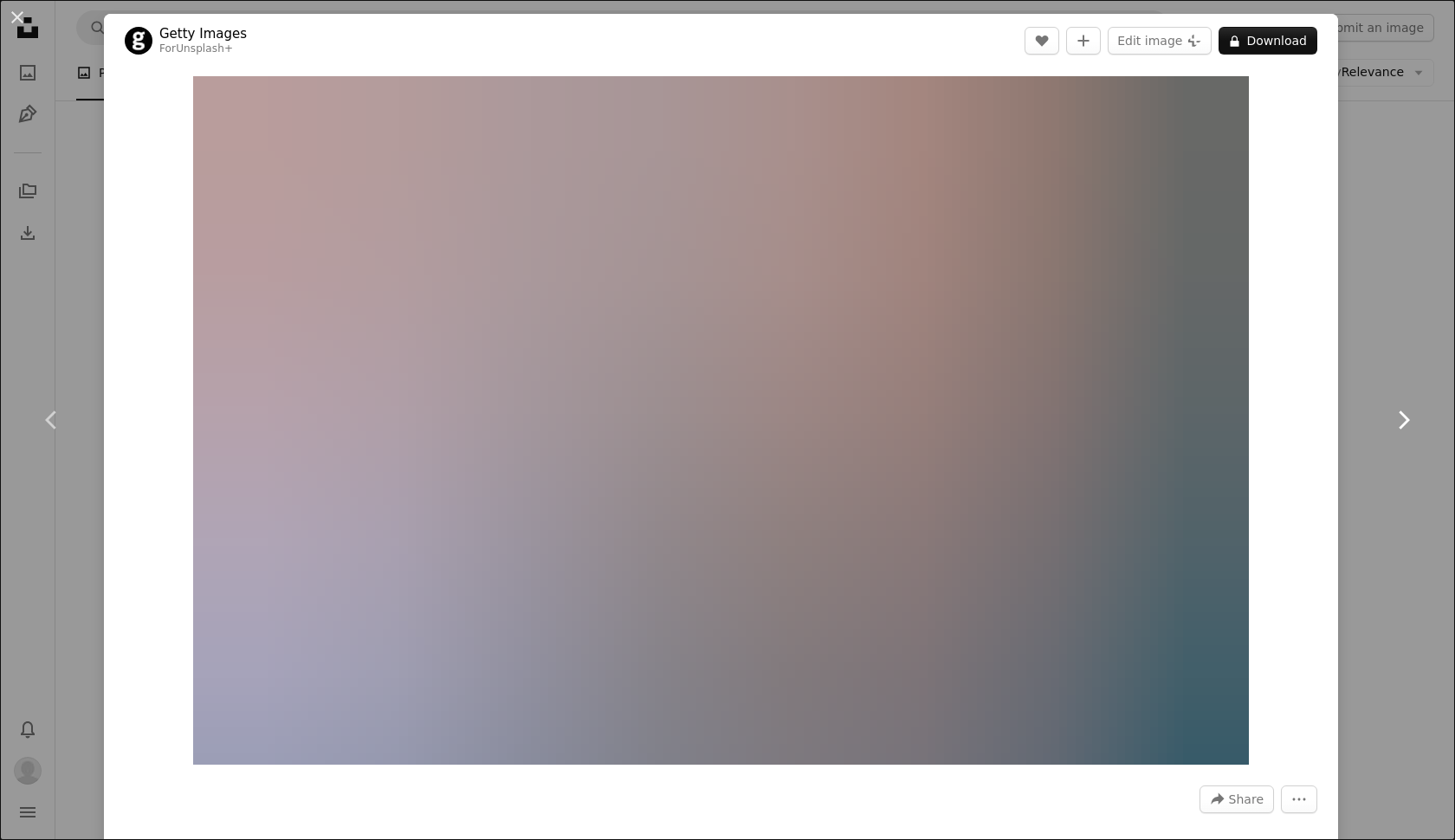
click at [1405, 421] on icon "Chevron right" at bounding box center [1403, 420] width 28 height 28
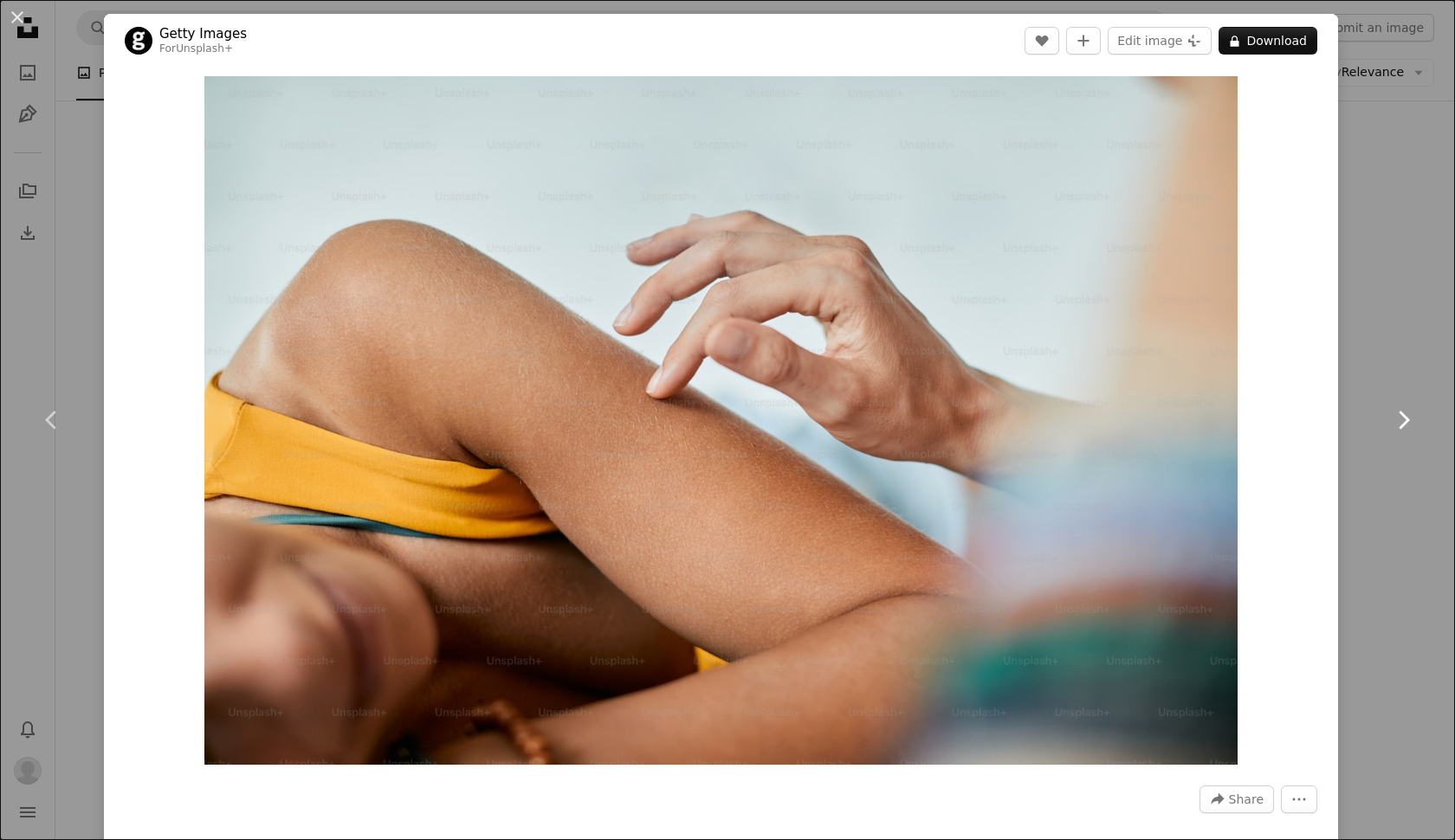
click at [1405, 421] on icon "Chevron right" at bounding box center [1403, 420] width 28 height 28
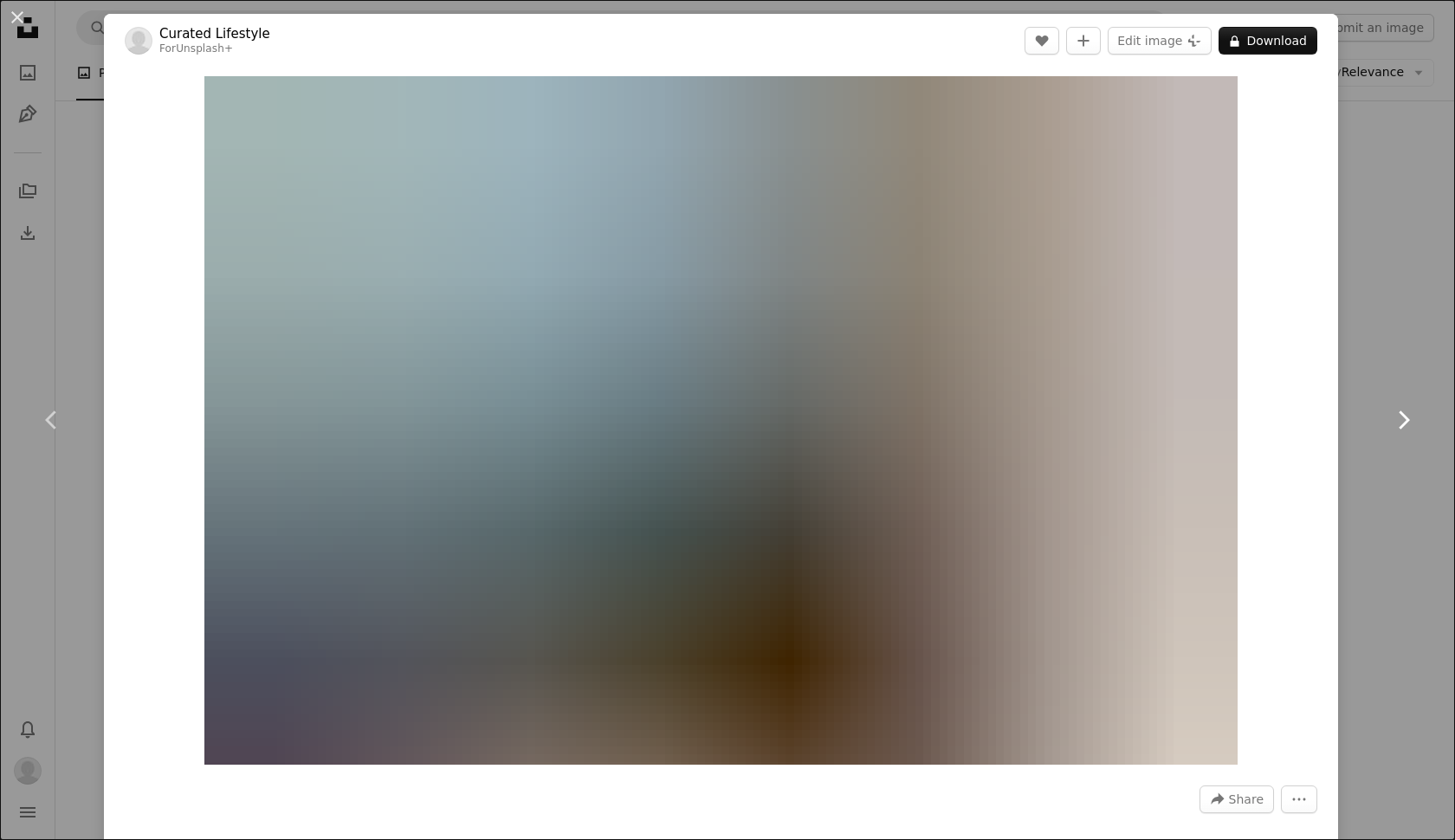
click at [1405, 421] on icon "Chevron right" at bounding box center [1403, 420] width 28 height 28
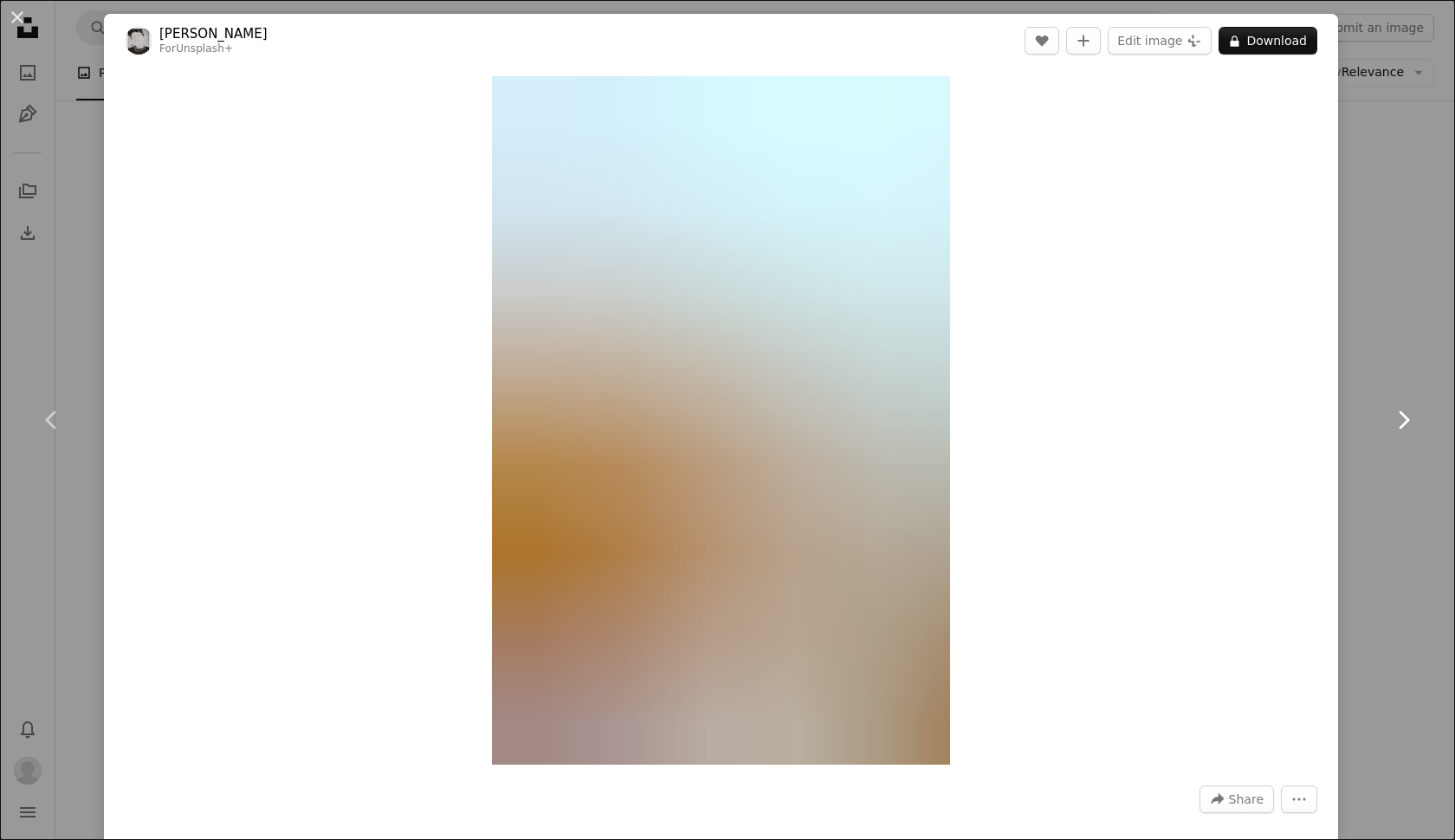
click at [1405, 421] on icon "Chevron right" at bounding box center [1403, 420] width 28 height 28
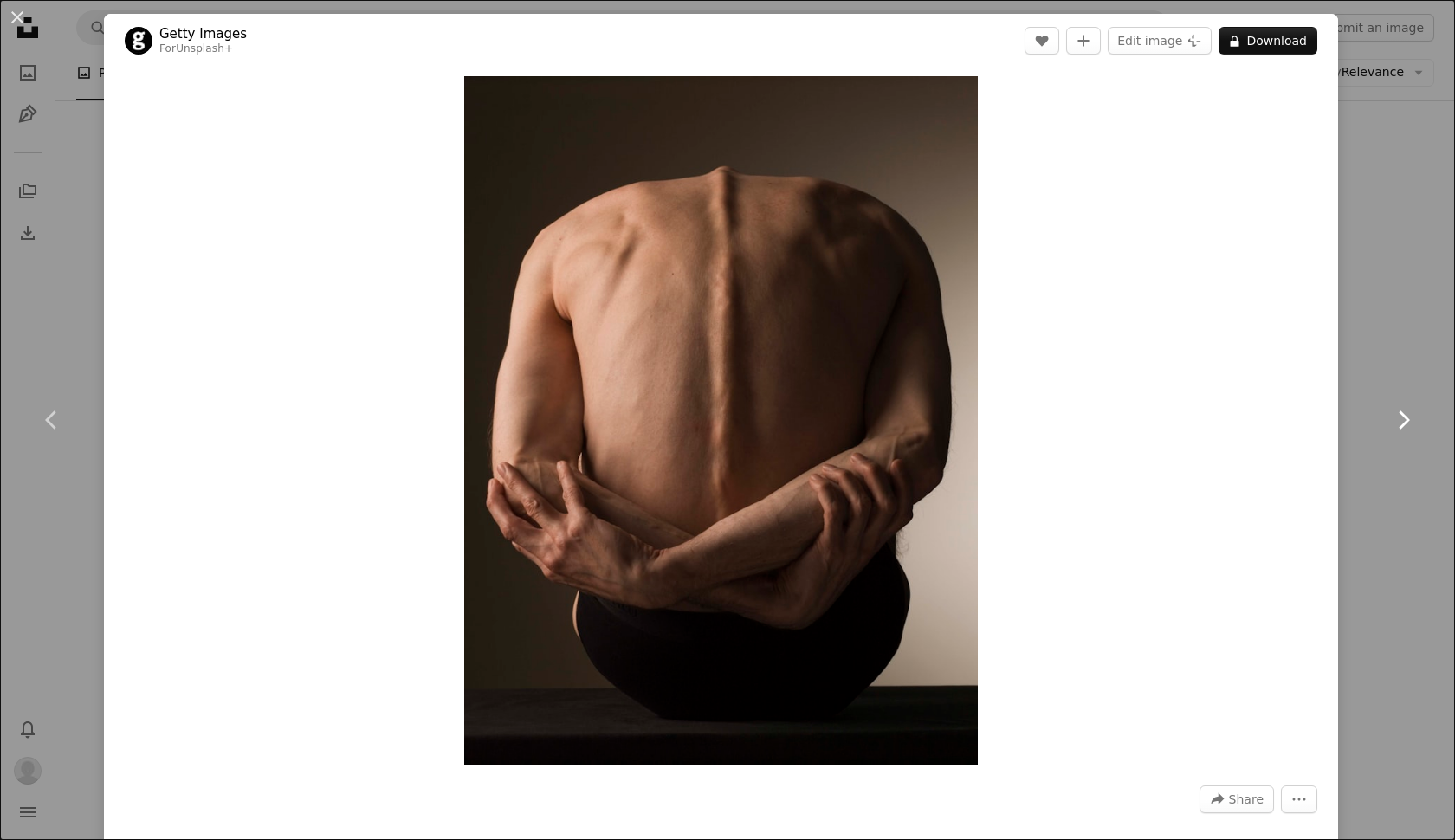
click at [1405, 421] on icon "Chevron right" at bounding box center [1403, 420] width 28 height 28
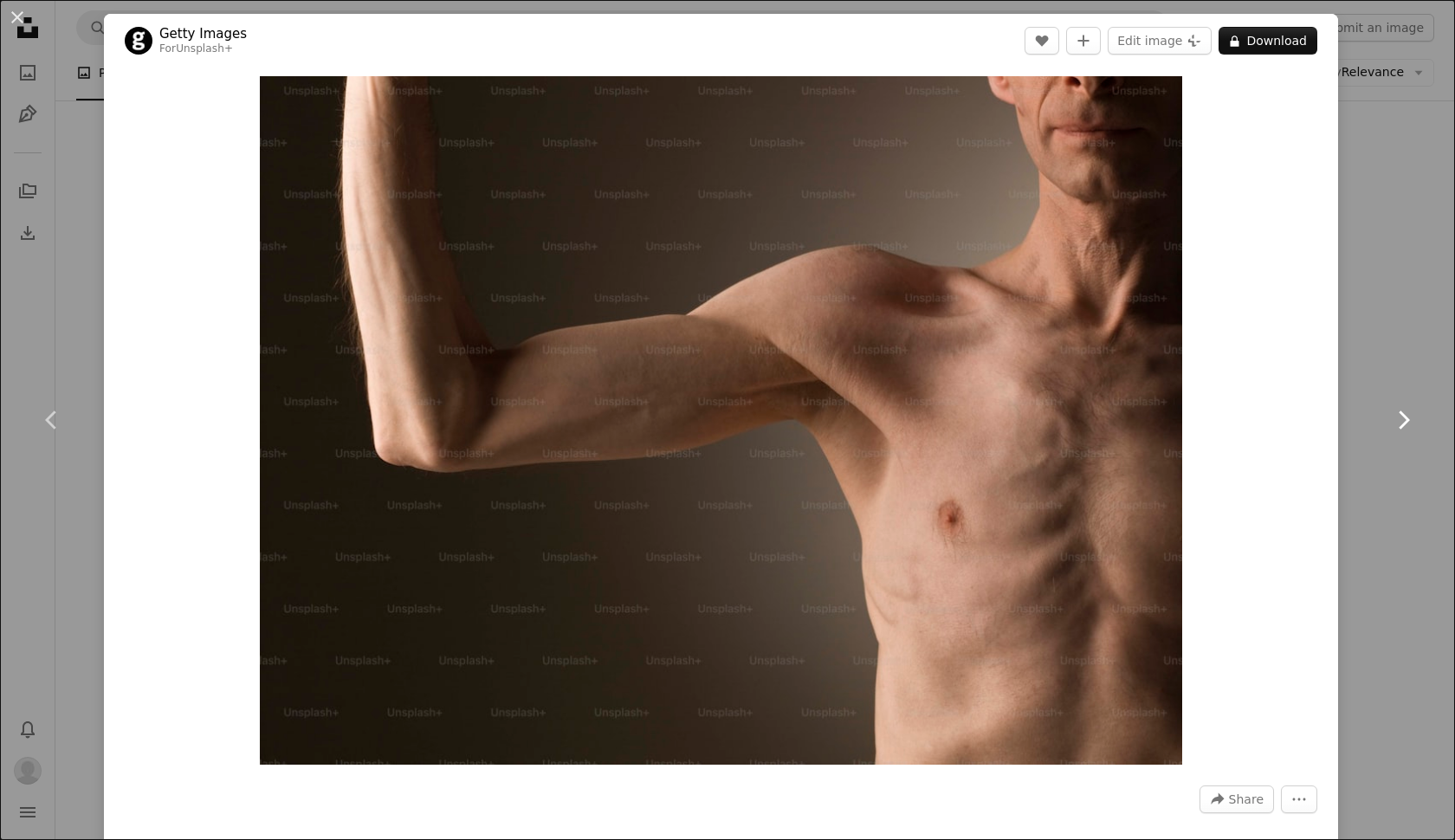
click at [1405, 421] on icon "Chevron right" at bounding box center [1403, 420] width 28 height 28
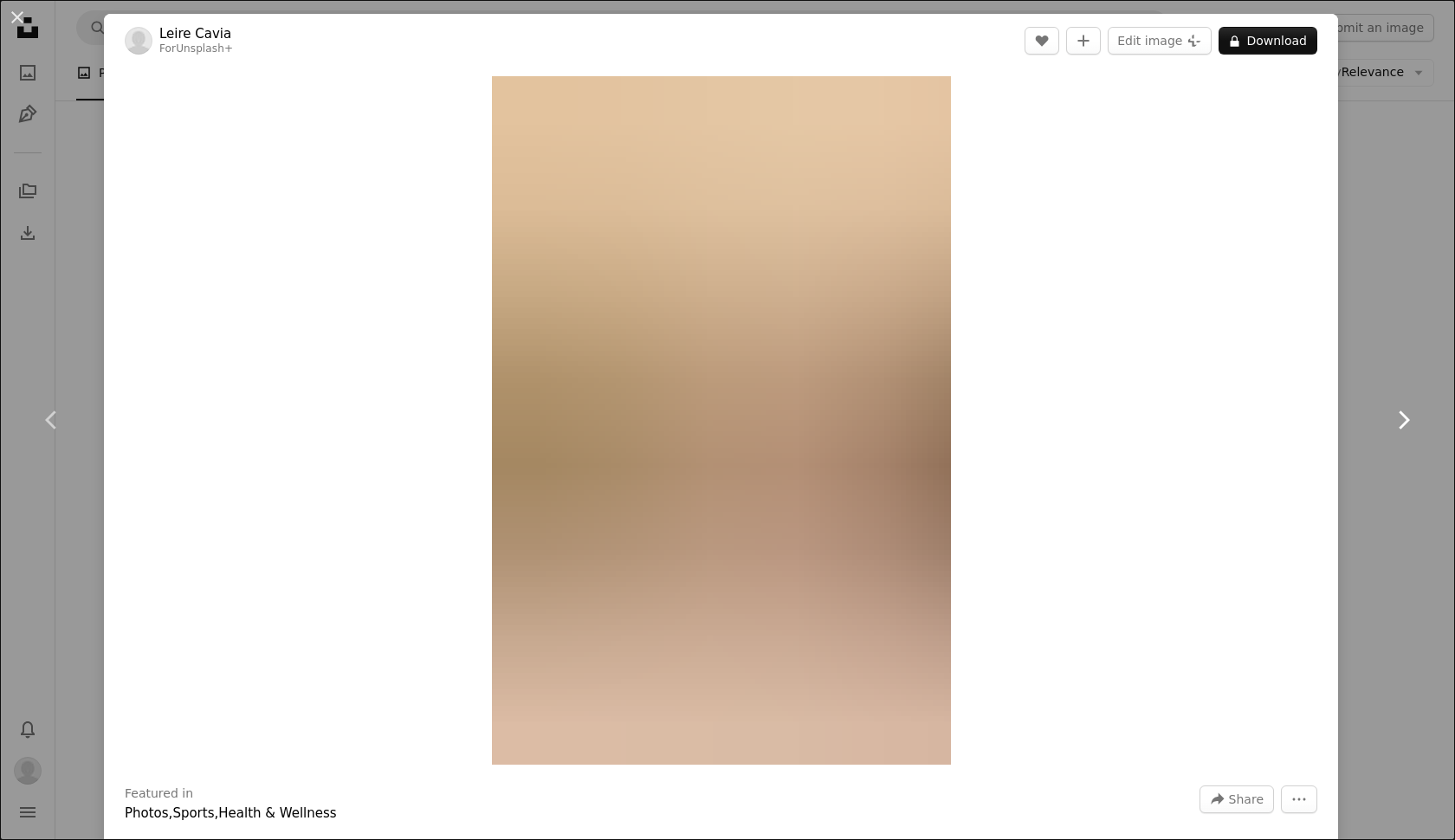
click at [1405, 421] on icon "Chevron right" at bounding box center [1403, 420] width 28 height 28
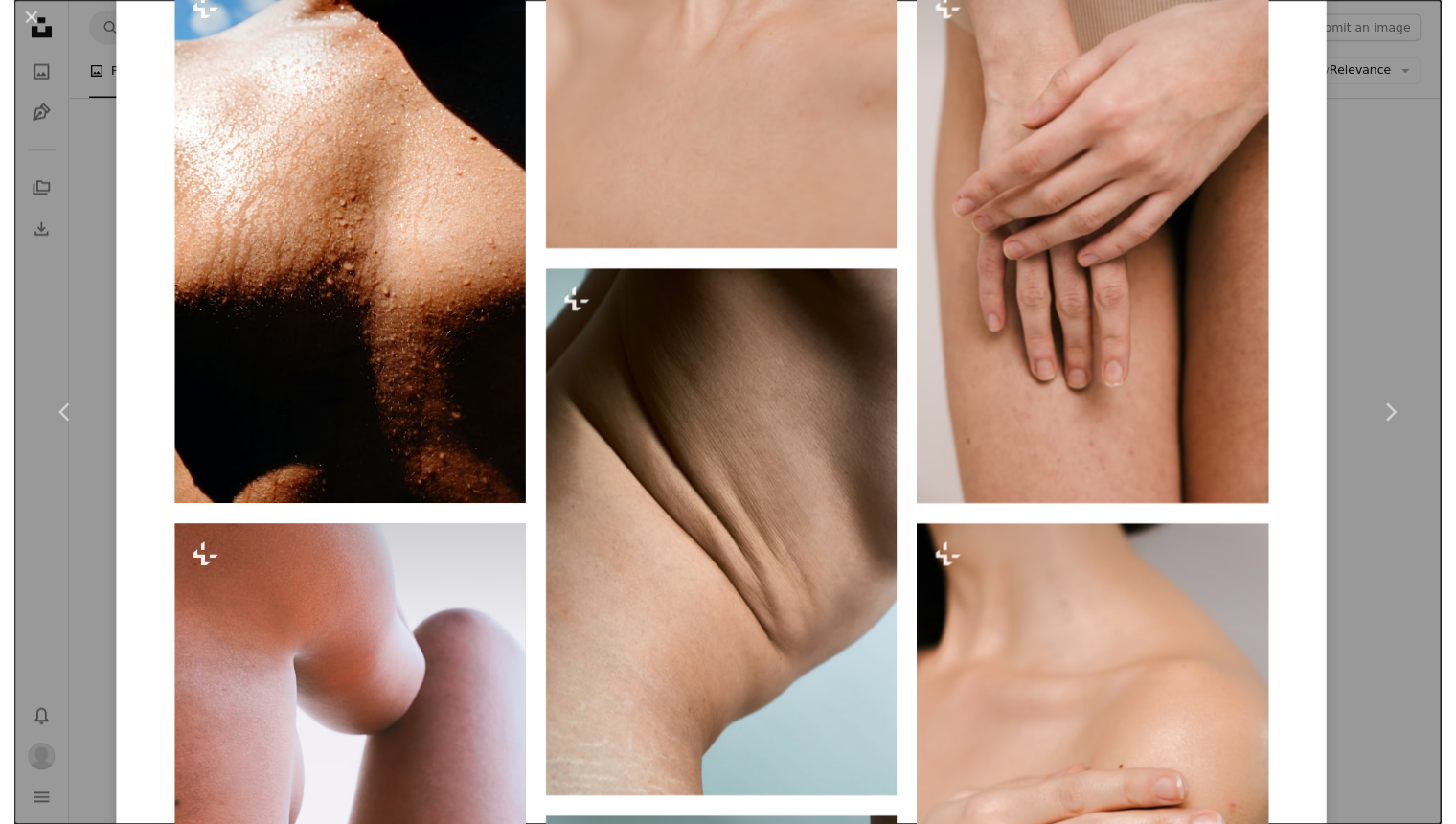
scroll to position [2475, 0]
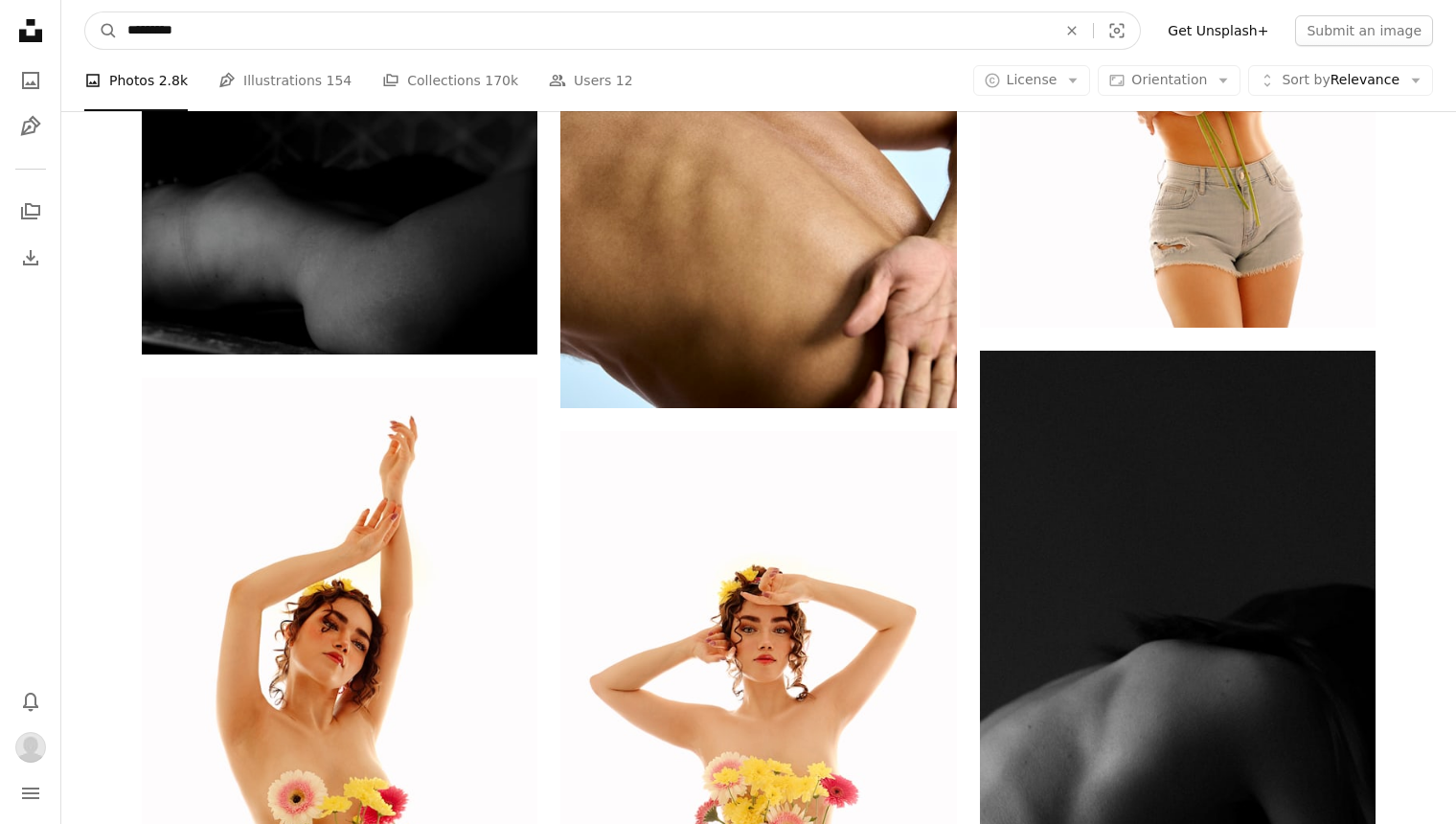
click at [362, 32] on input "*********" at bounding box center [585, 31] width 933 height 37
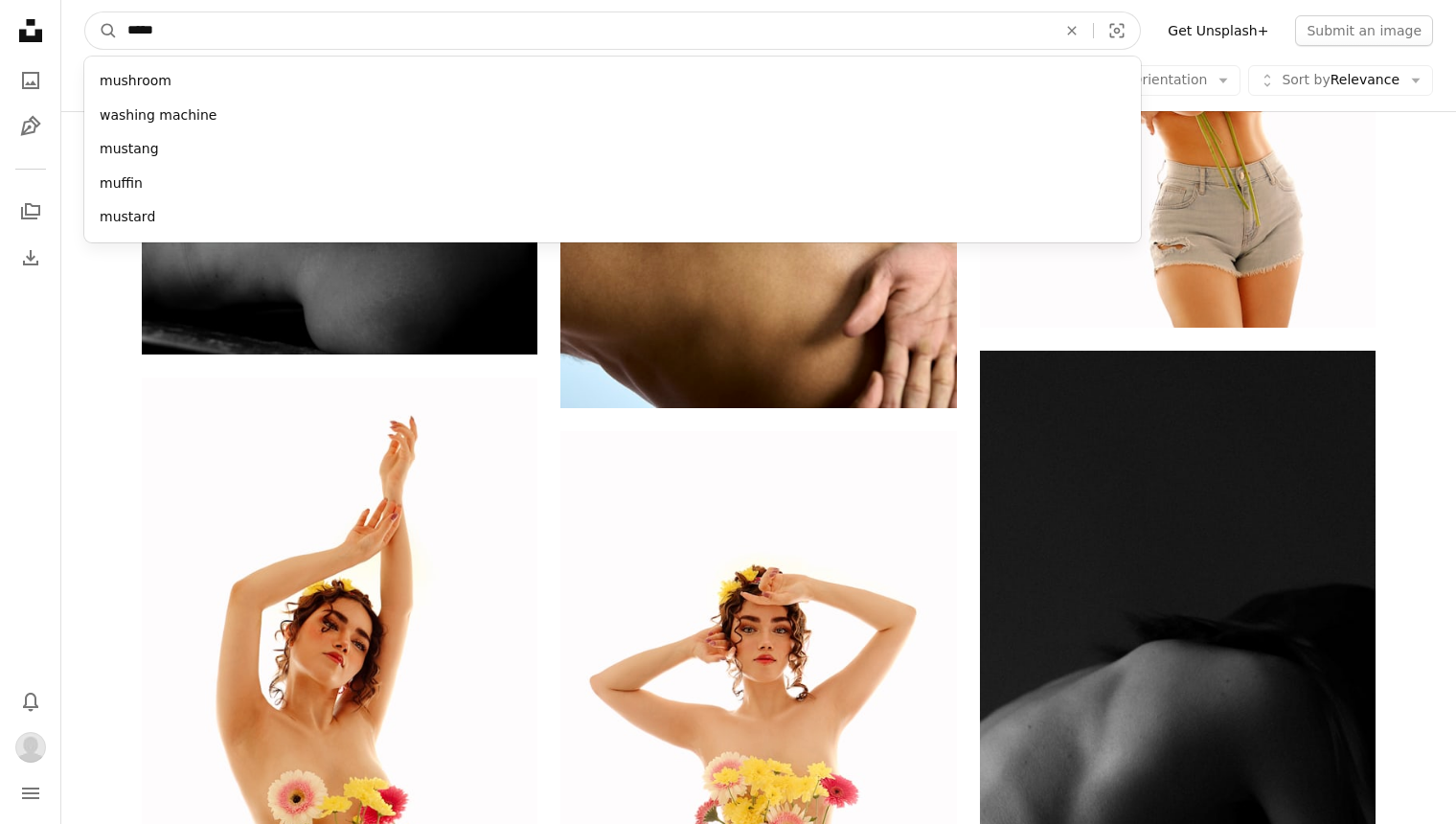
type input "******"
click at [102, 31] on button "A magnifying glass" at bounding box center [102, 31] width 33 height 37
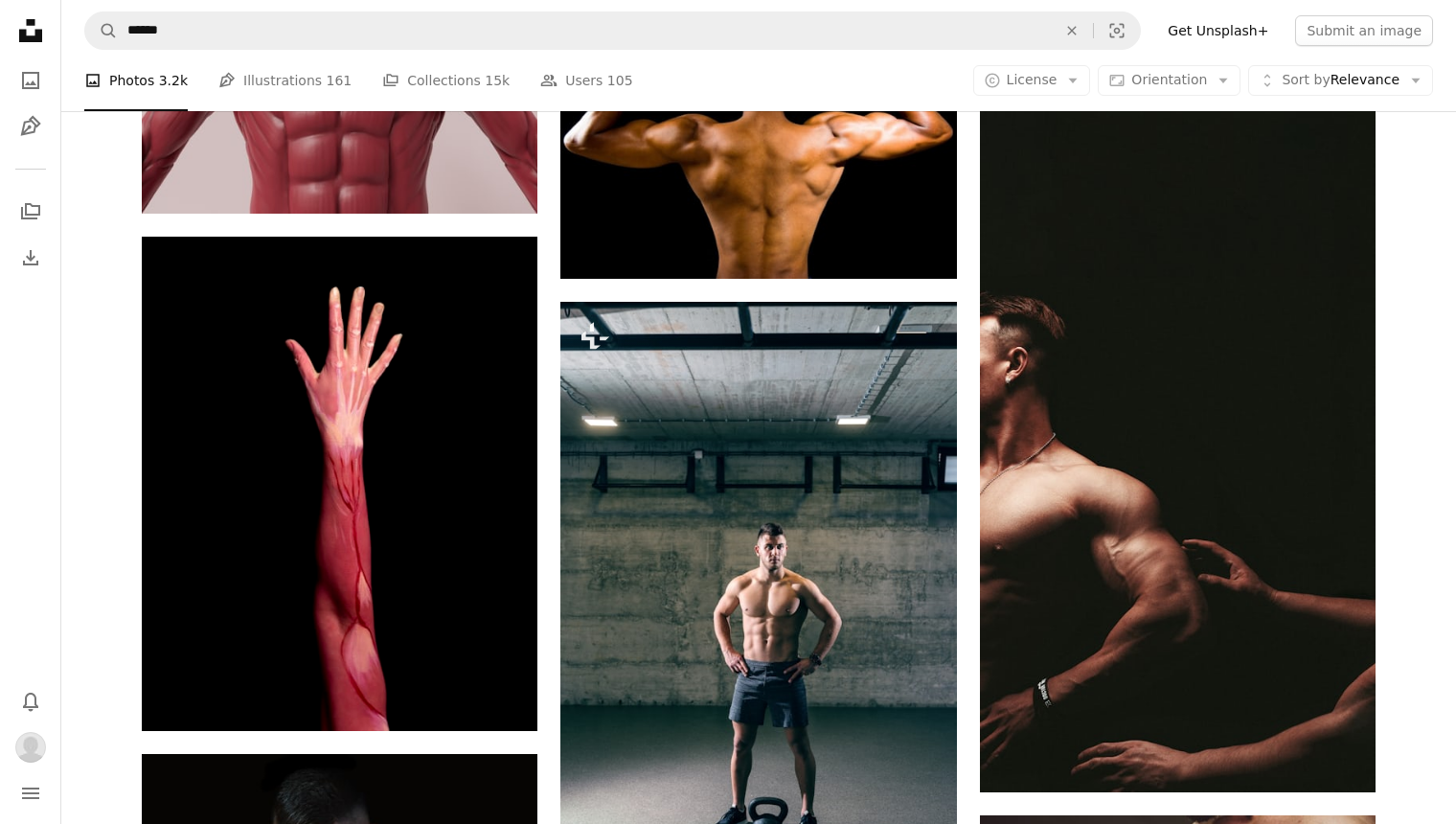
scroll to position [1087, 0]
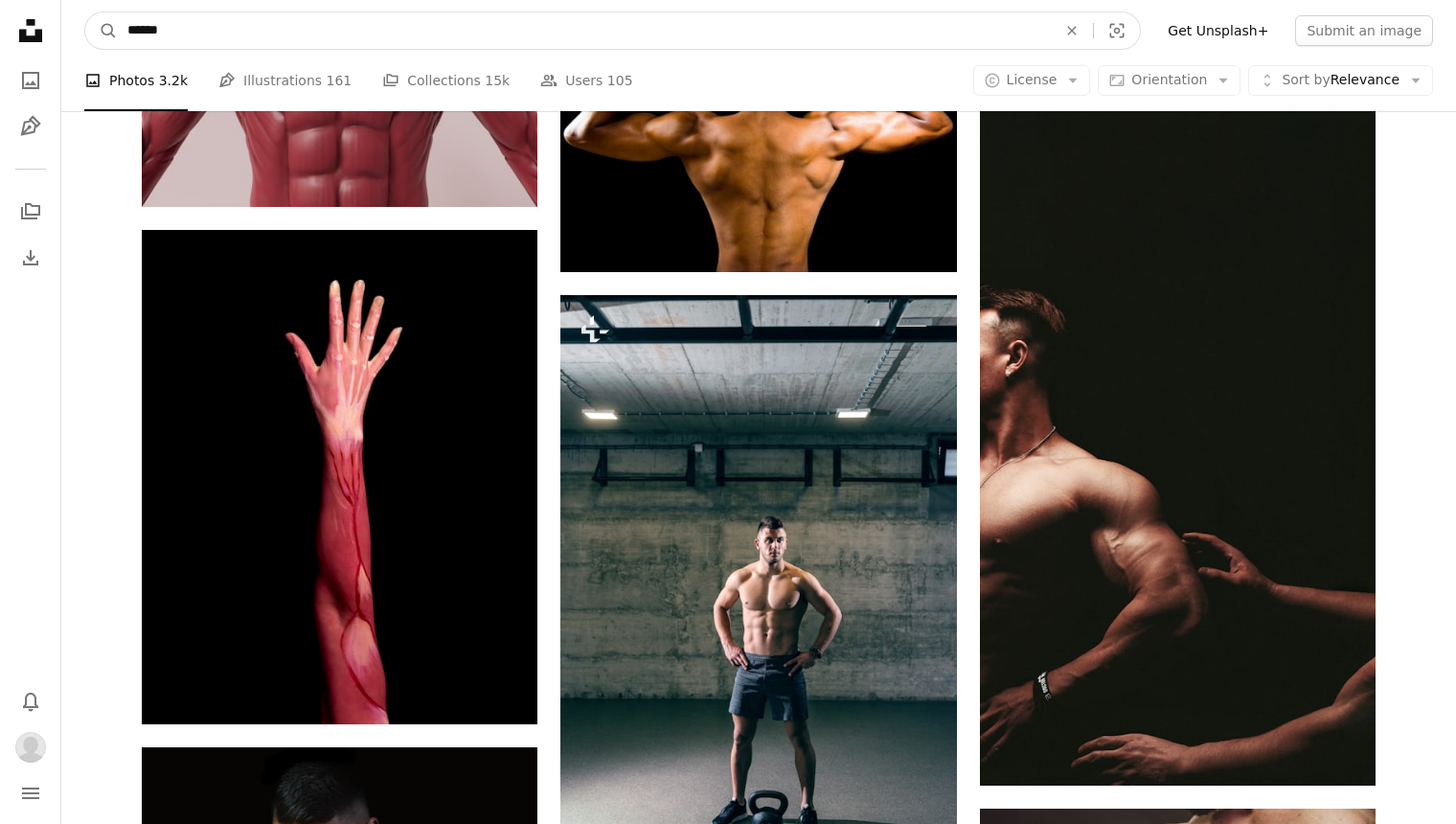
click at [398, 35] on input "******" at bounding box center [585, 31] width 933 height 37
type input "**********"
click at [102, 31] on button "A magnifying glass" at bounding box center [102, 31] width 33 height 37
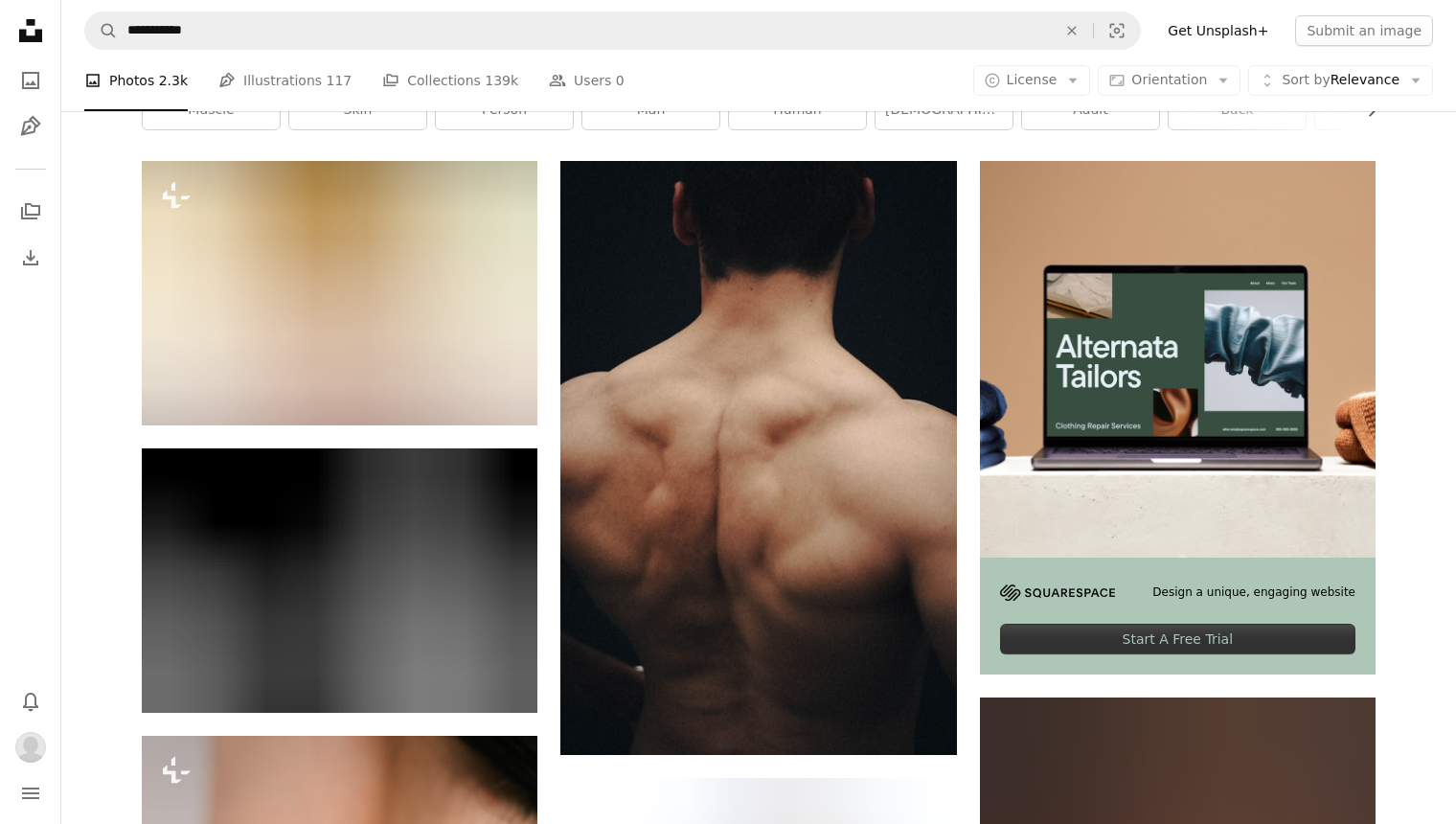
scroll to position [344, 0]
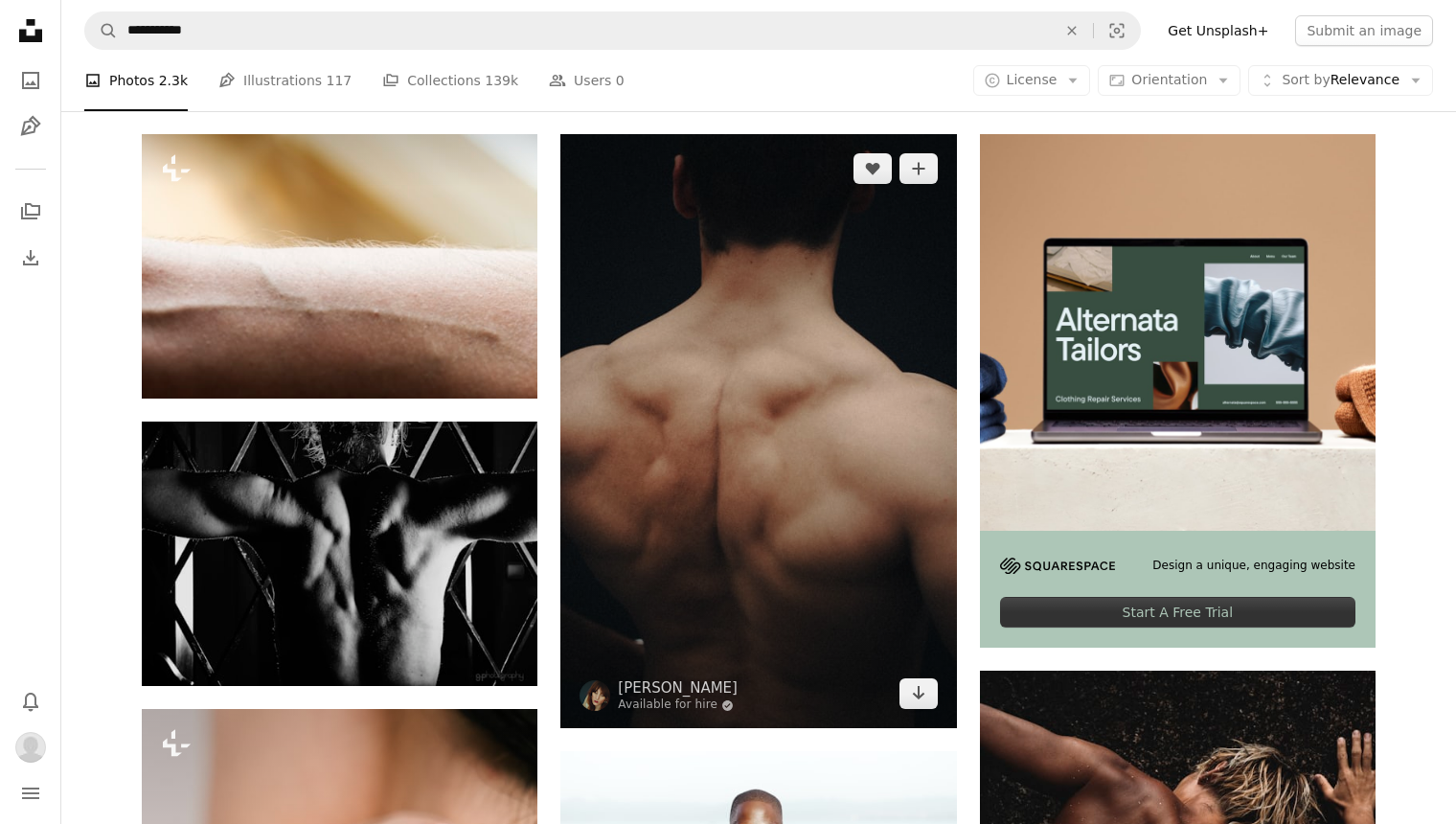
click at [673, 437] on img at bounding box center [758, 432] width 396 height 595
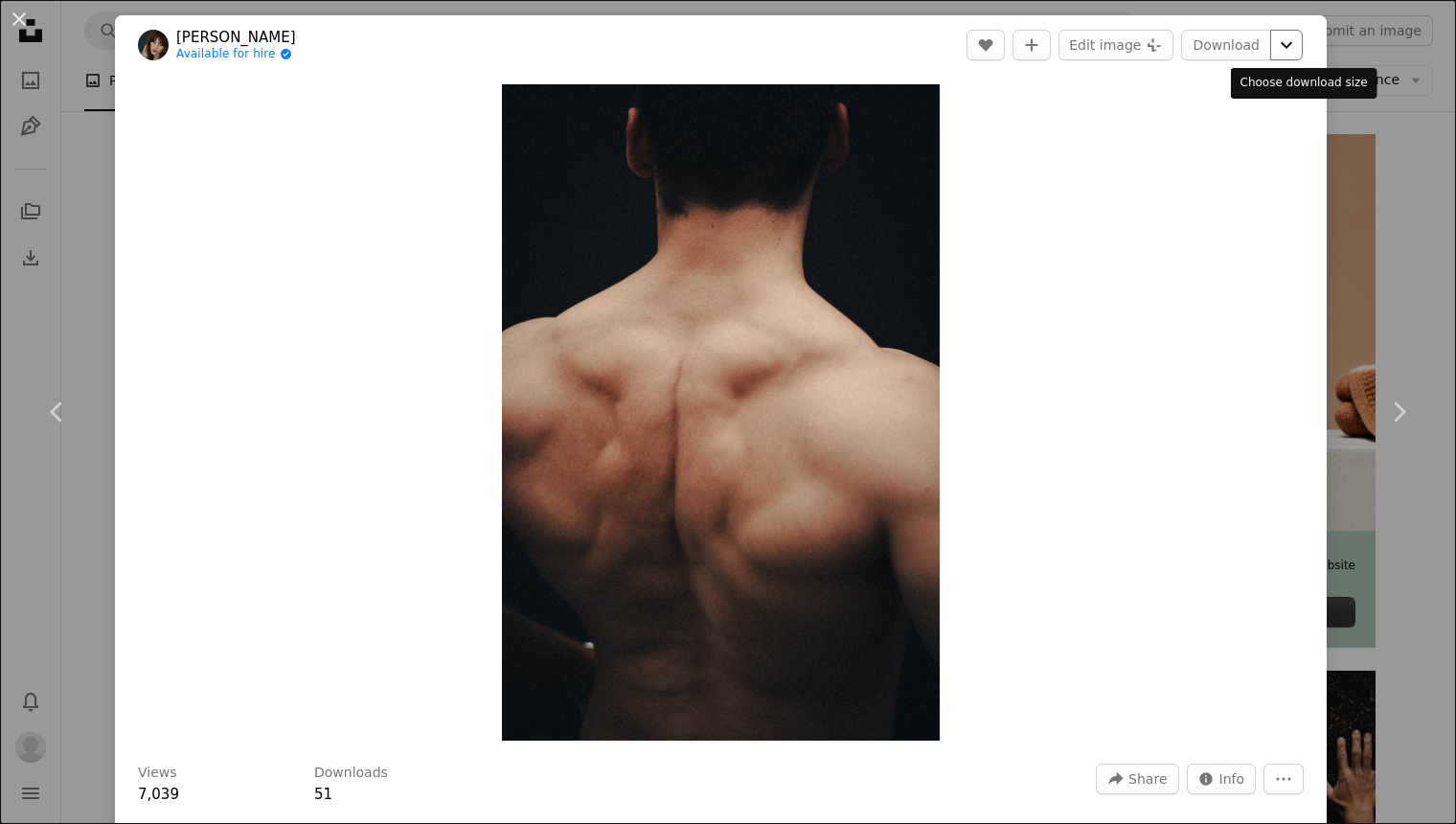
click at [1298, 52] on icon "Chevron down" at bounding box center [1287, 46] width 31 height 23
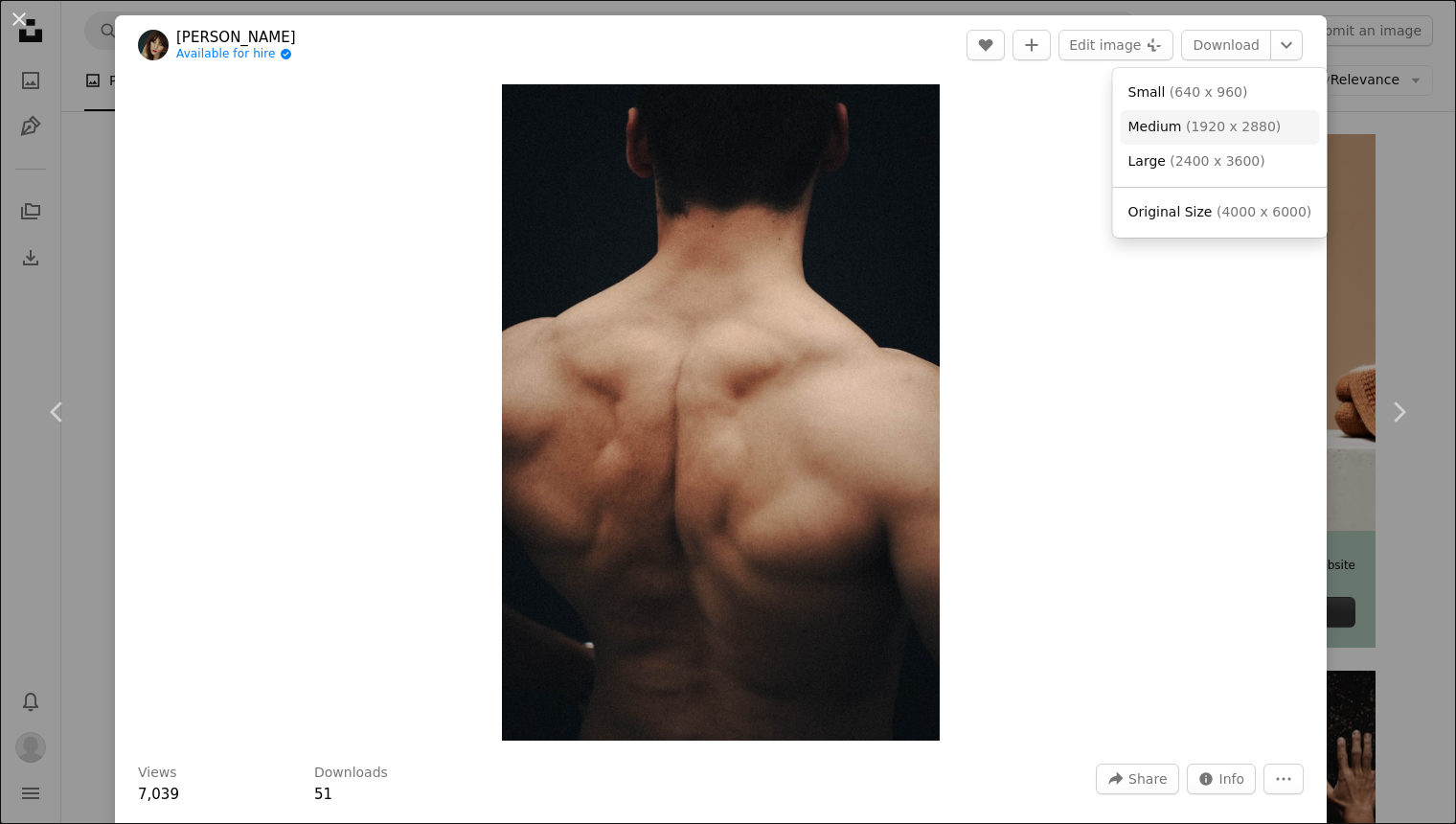
click at [1216, 134] on span "( 1920 x 2880 )" at bounding box center [1233, 127] width 95 height 15
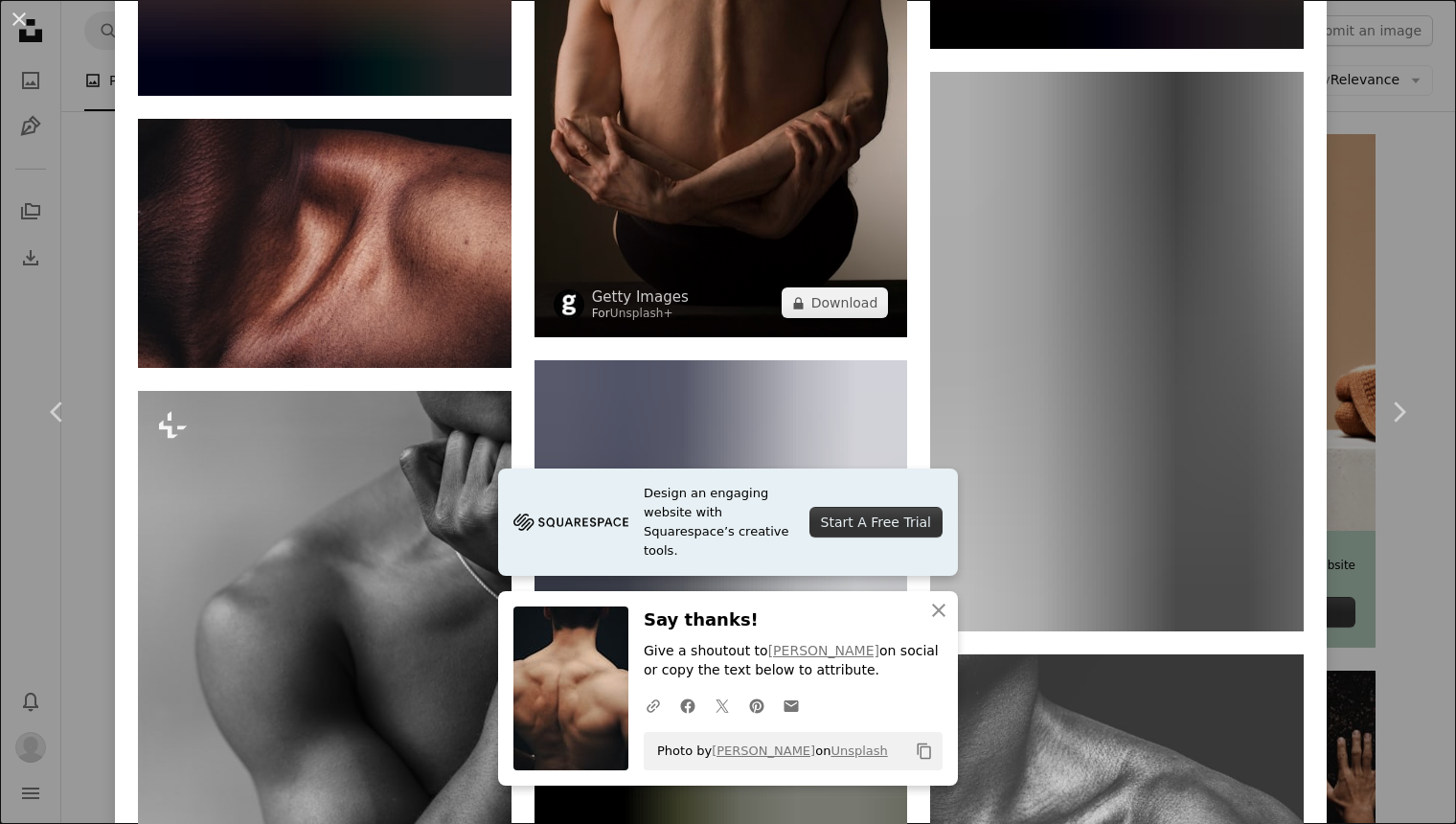
scroll to position [3007, 0]
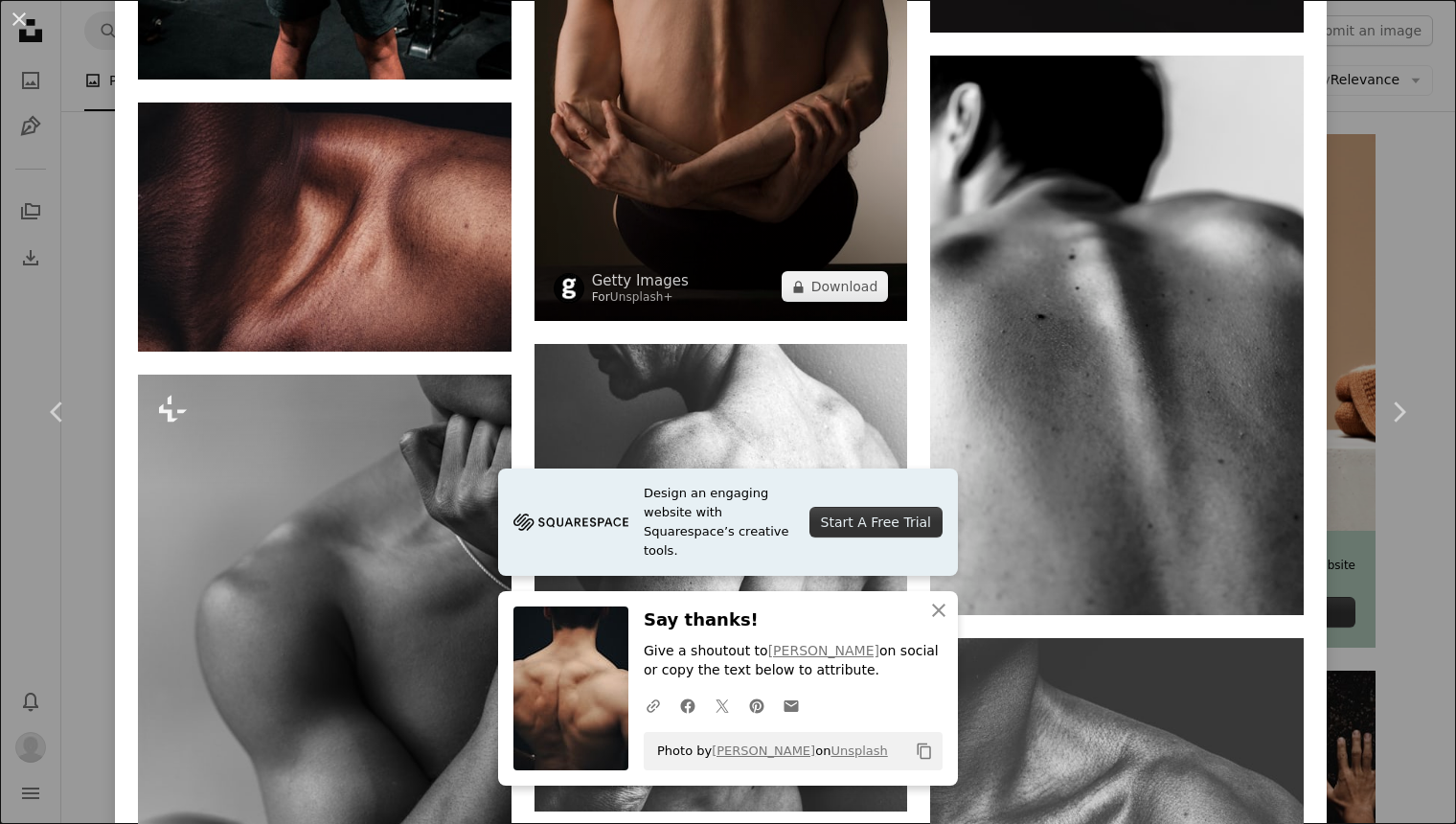
click at [672, 173] on img at bounding box center [721, 71] width 374 height 501
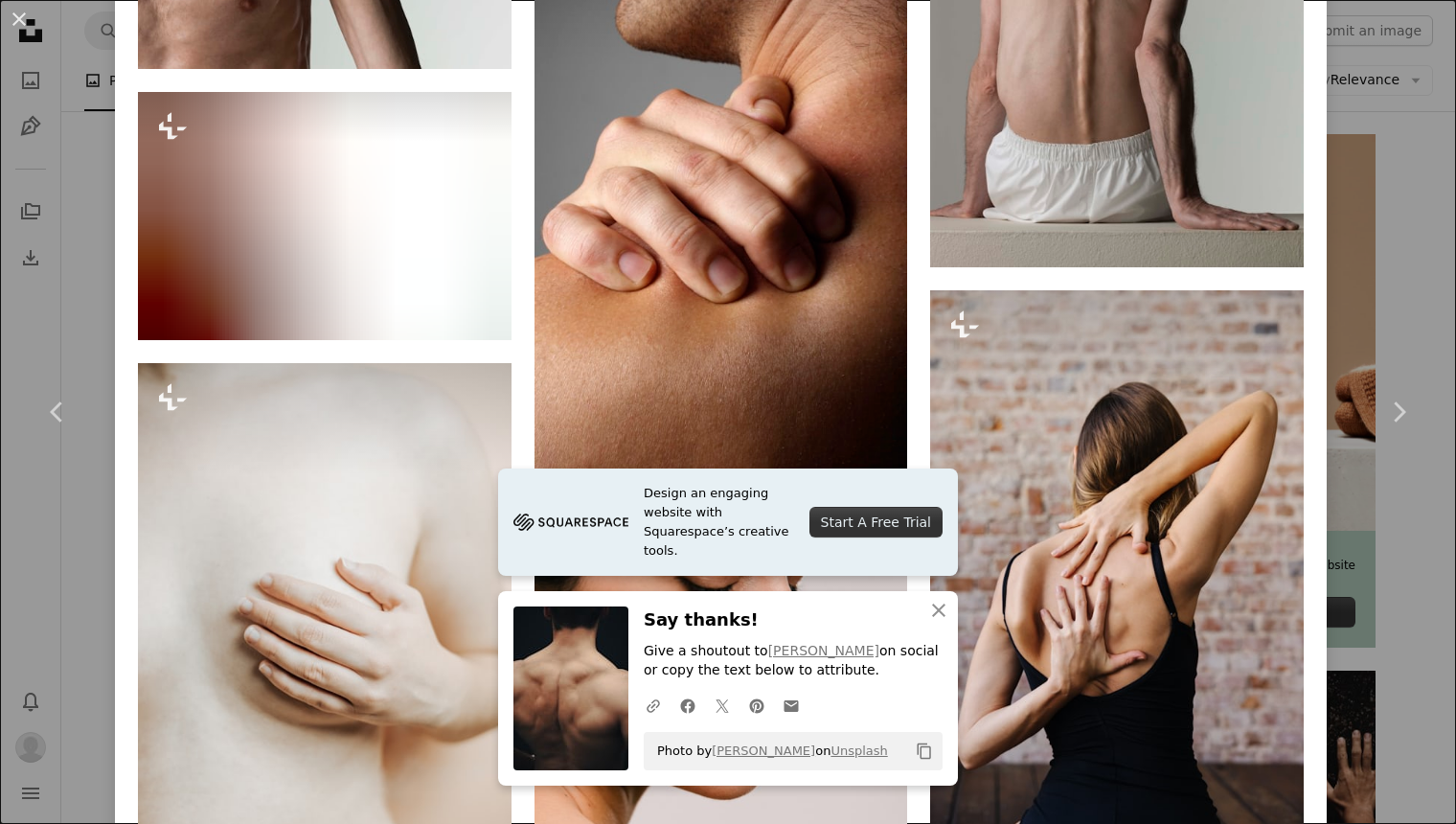
scroll to position [3613, 0]
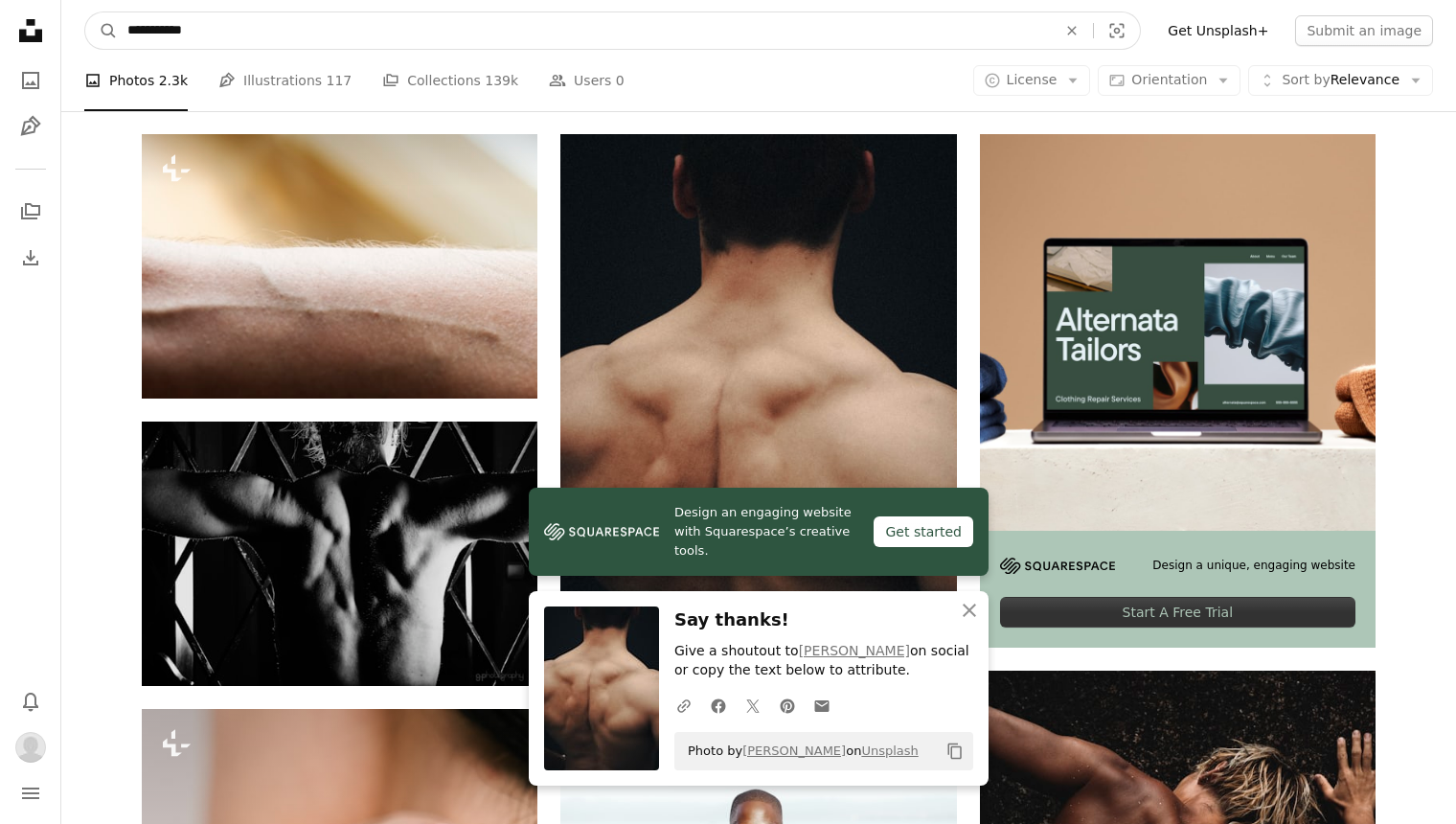
click at [400, 37] on input "**********" at bounding box center [585, 31] width 933 height 37
type input "********"
click at [102, 31] on button "A magnifying glass" at bounding box center [102, 31] width 33 height 37
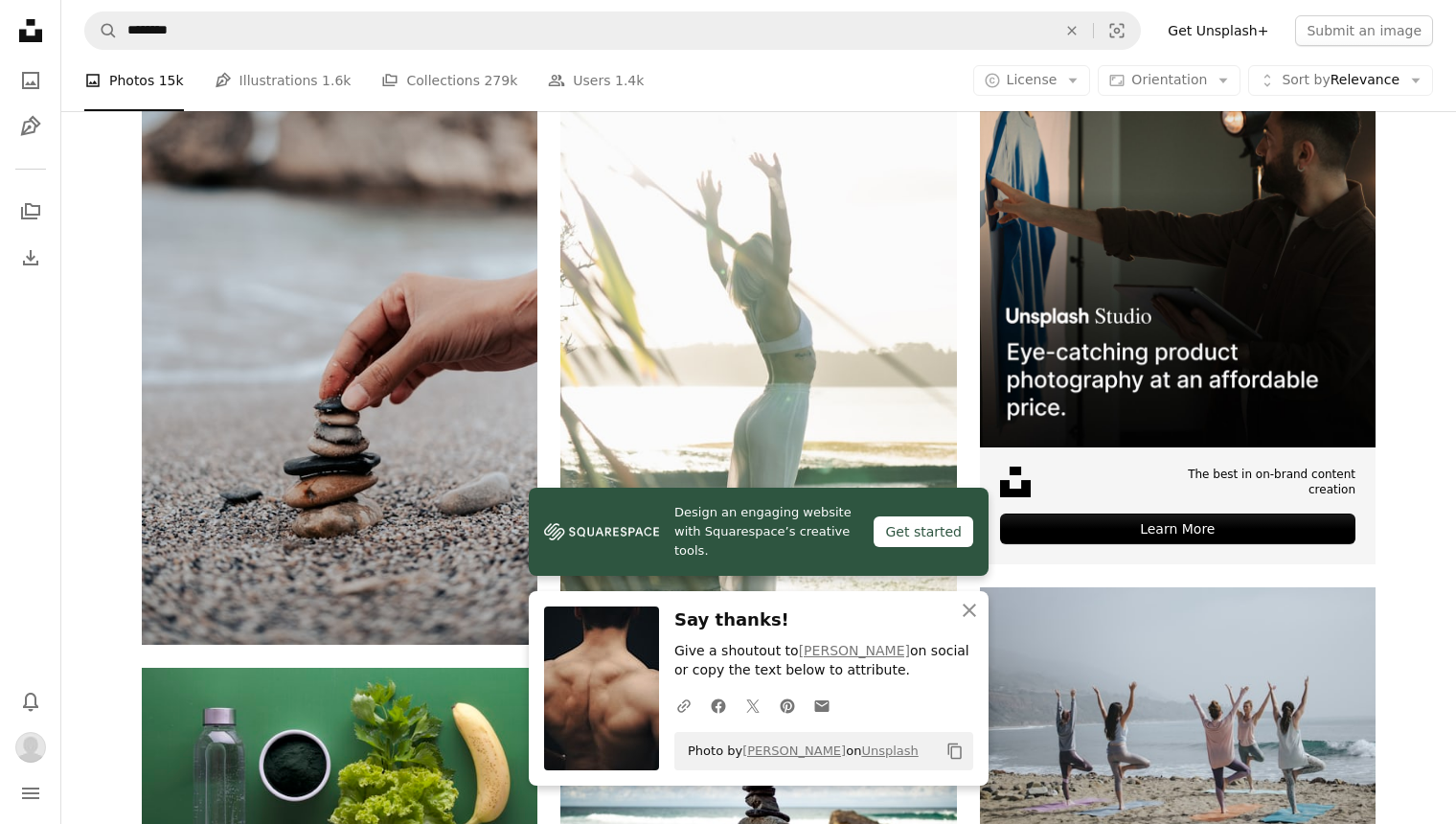
scroll to position [436, 0]
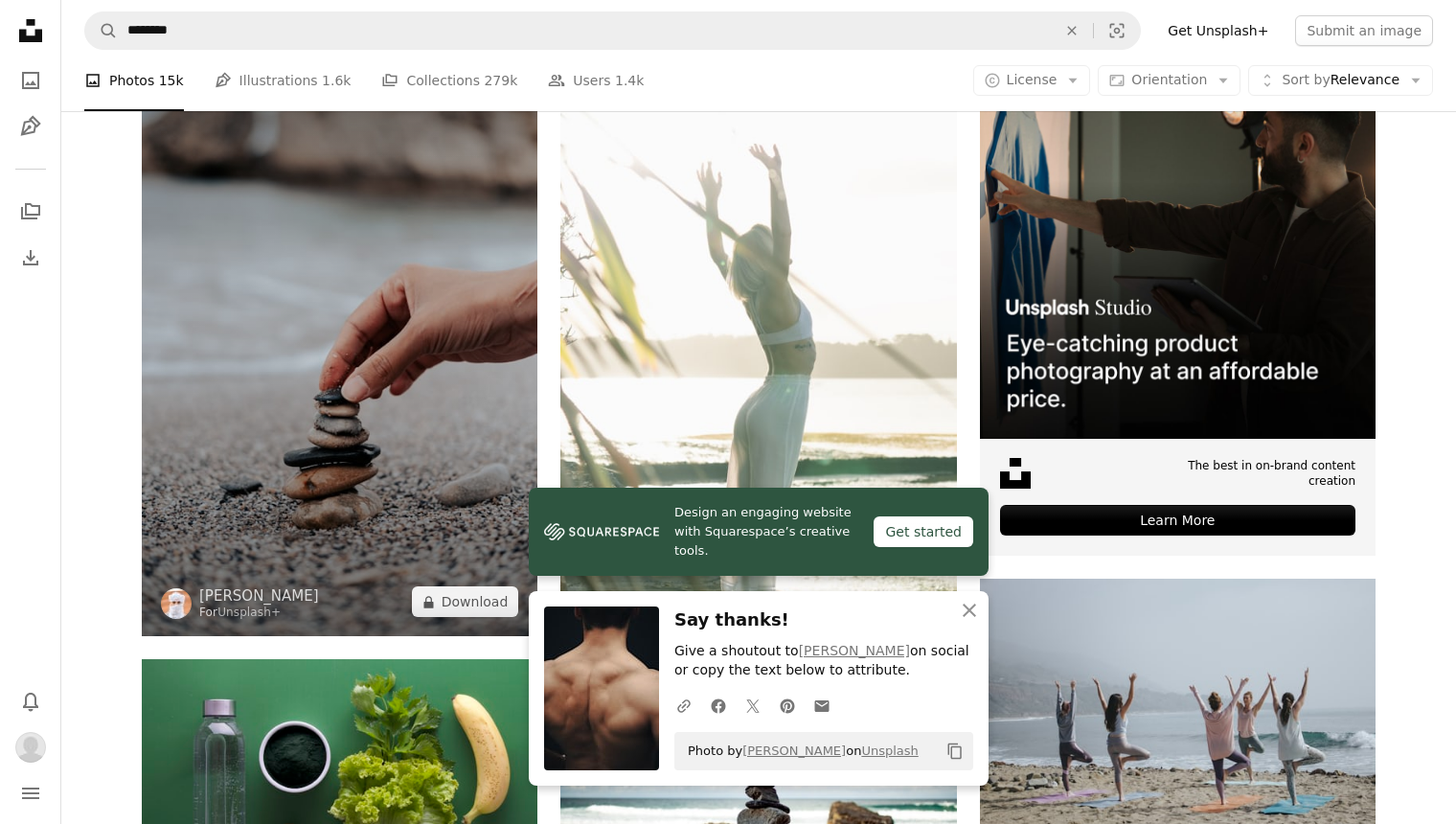
click at [375, 382] on img at bounding box center [339, 340] width 396 height 595
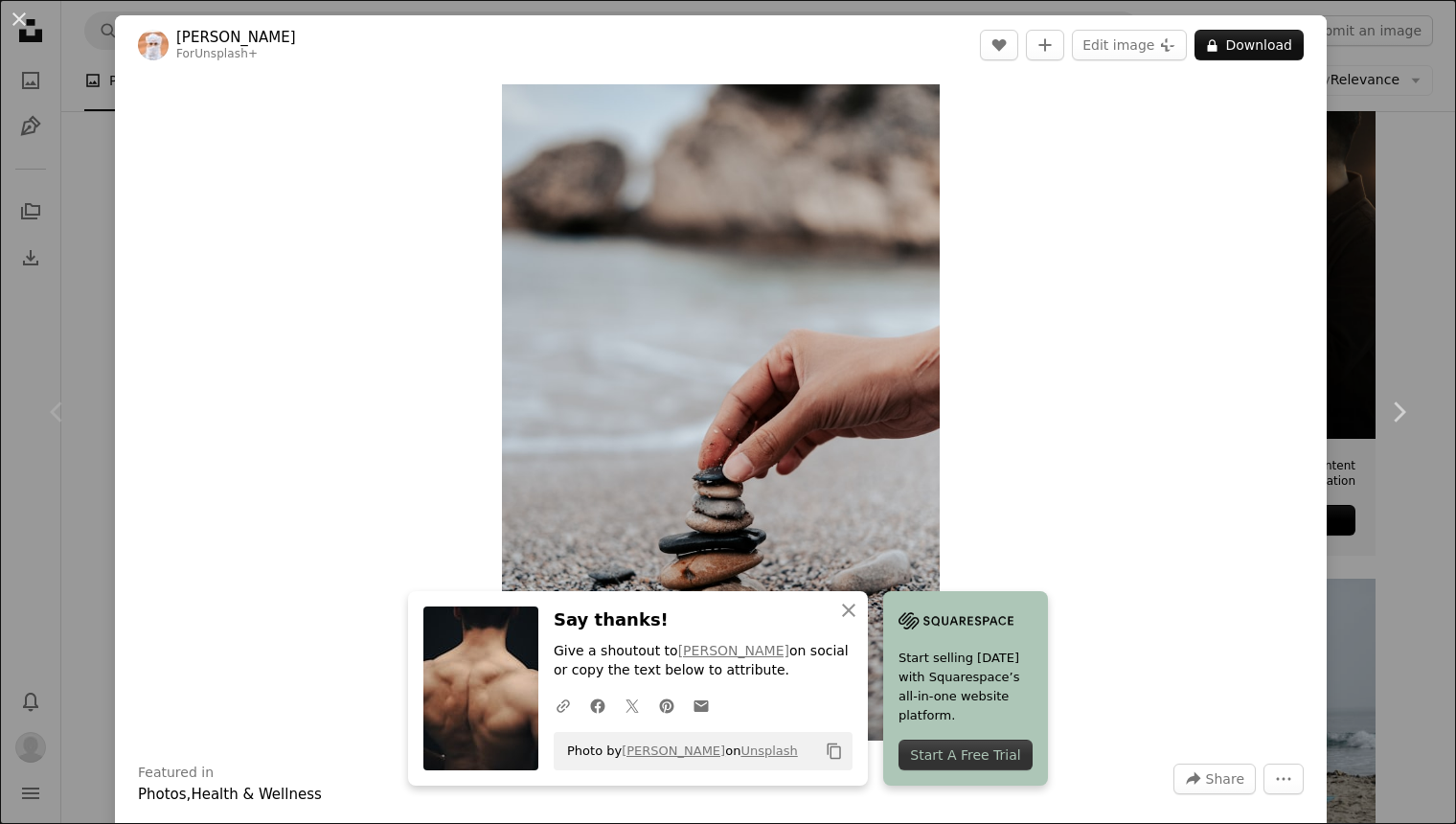
click at [1354, 272] on div "An X shape Chevron left Chevron right An X shape Close Say thanks! Give a shout…" at bounding box center [728, 412] width 1456 height 824
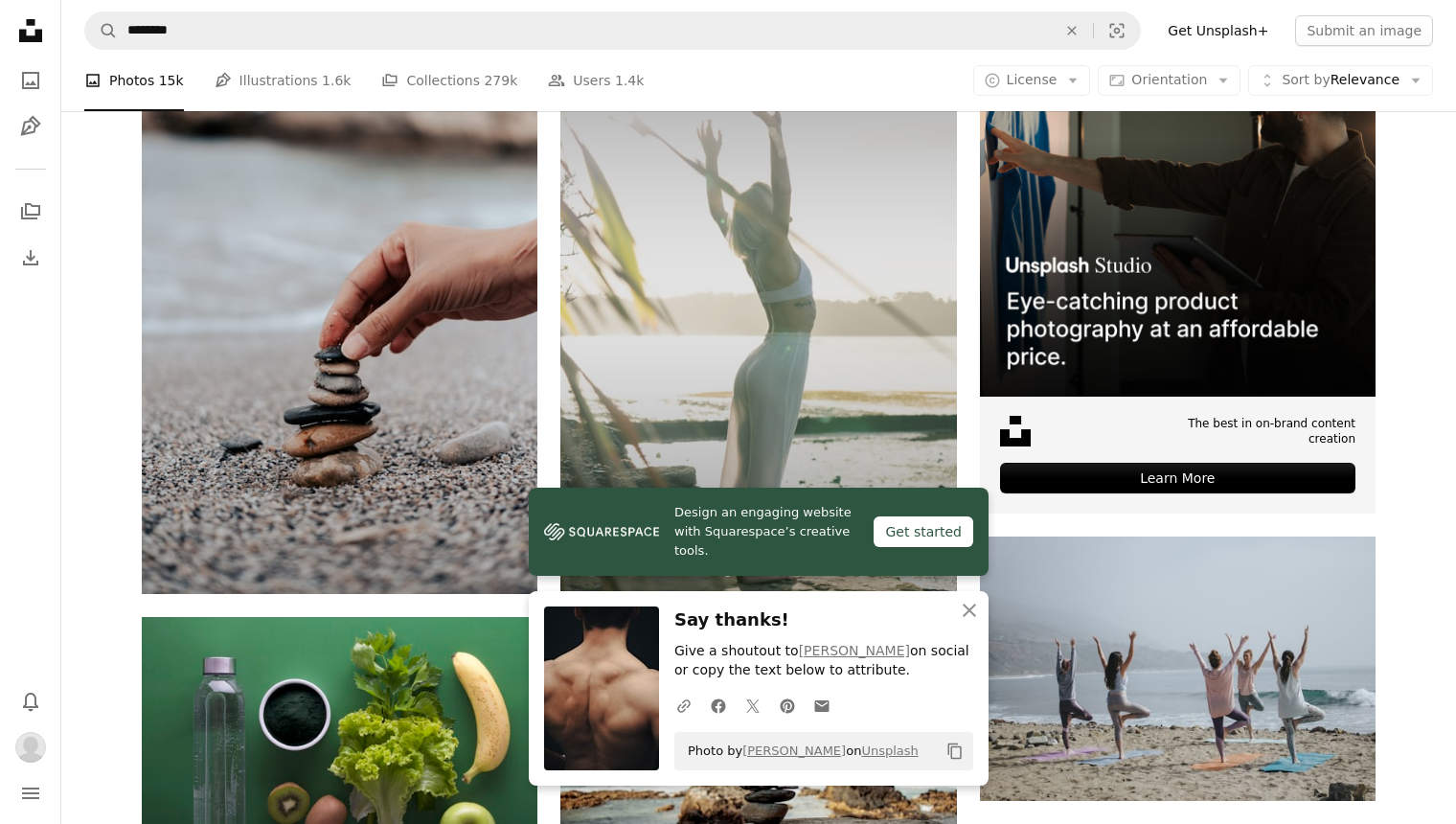
scroll to position [473, 0]
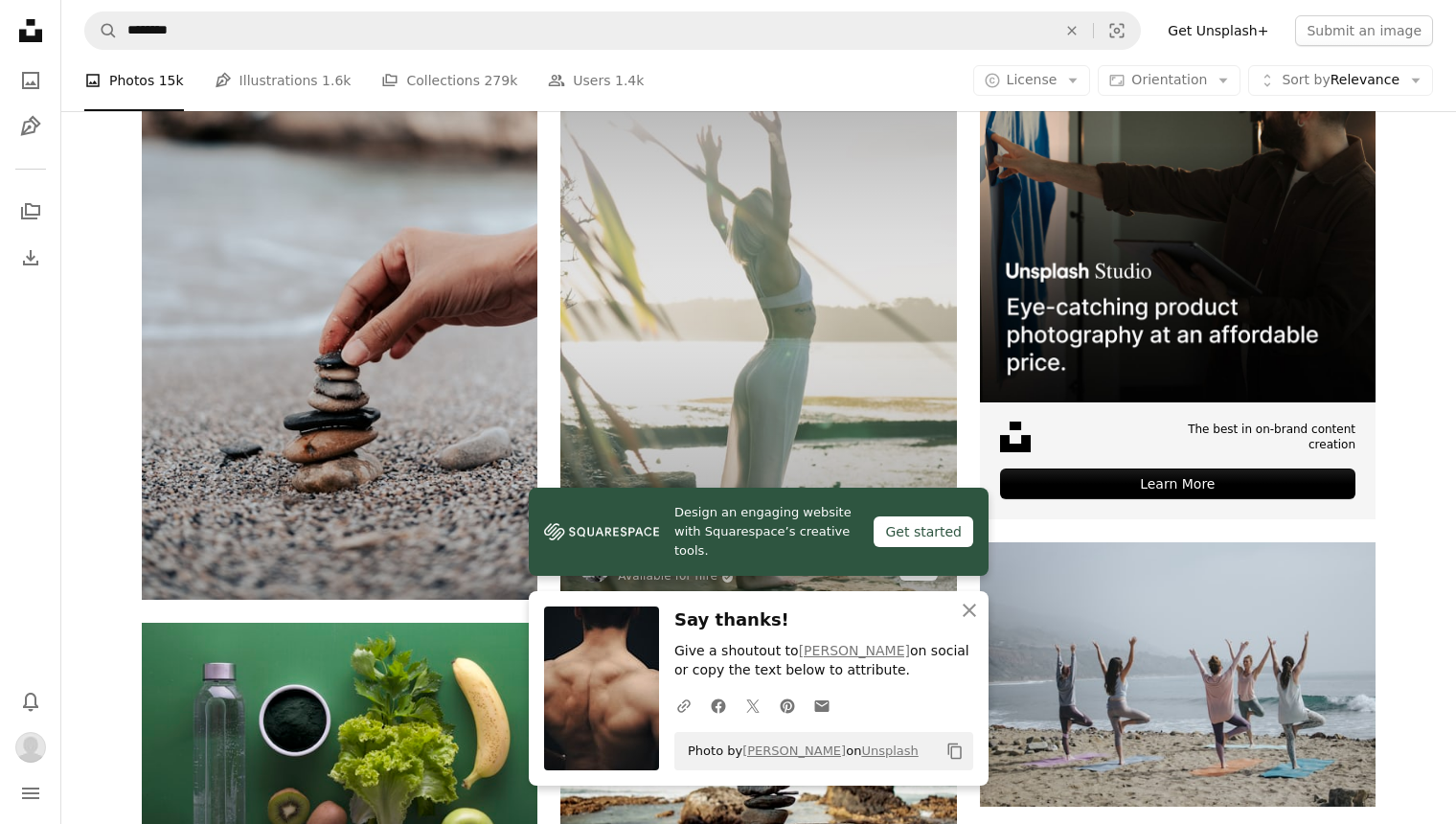
click at [822, 419] on img at bounding box center [758, 303] width 396 height 595
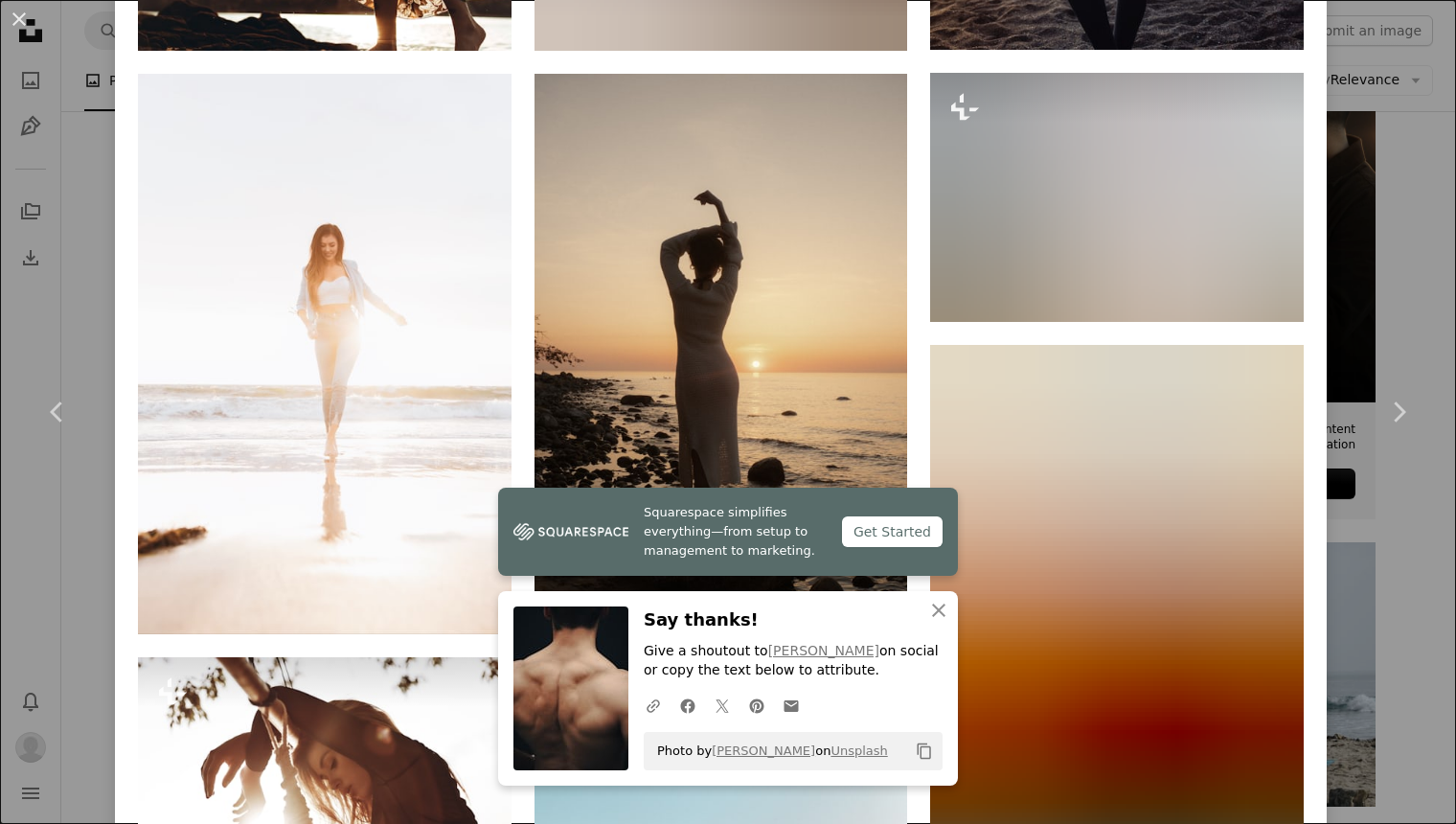
scroll to position [1937, 0]
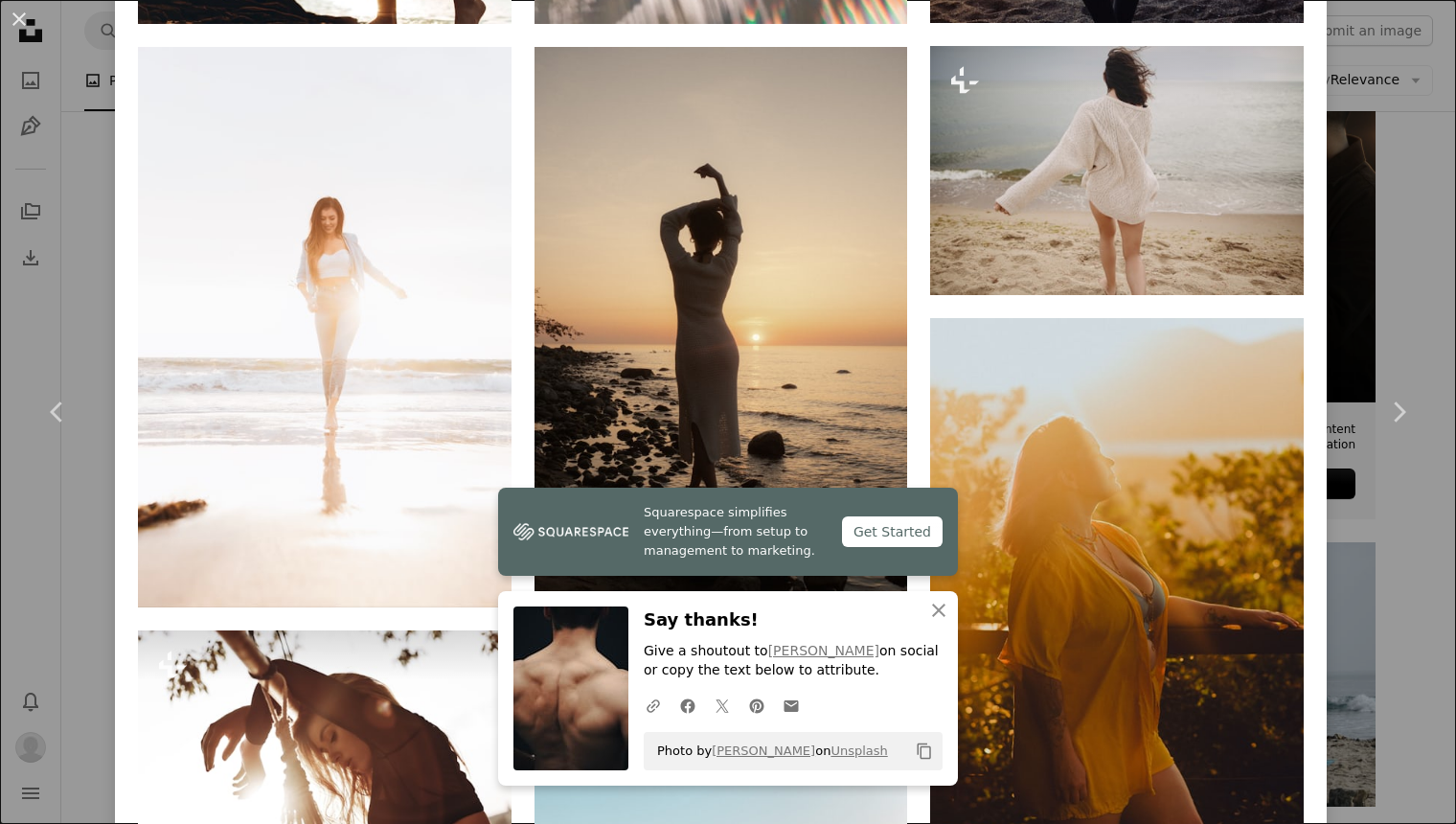
click at [1362, 319] on div "An X shape Chevron left Chevron right Squarespace simplifies everything—from se…" at bounding box center [728, 412] width 1456 height 824
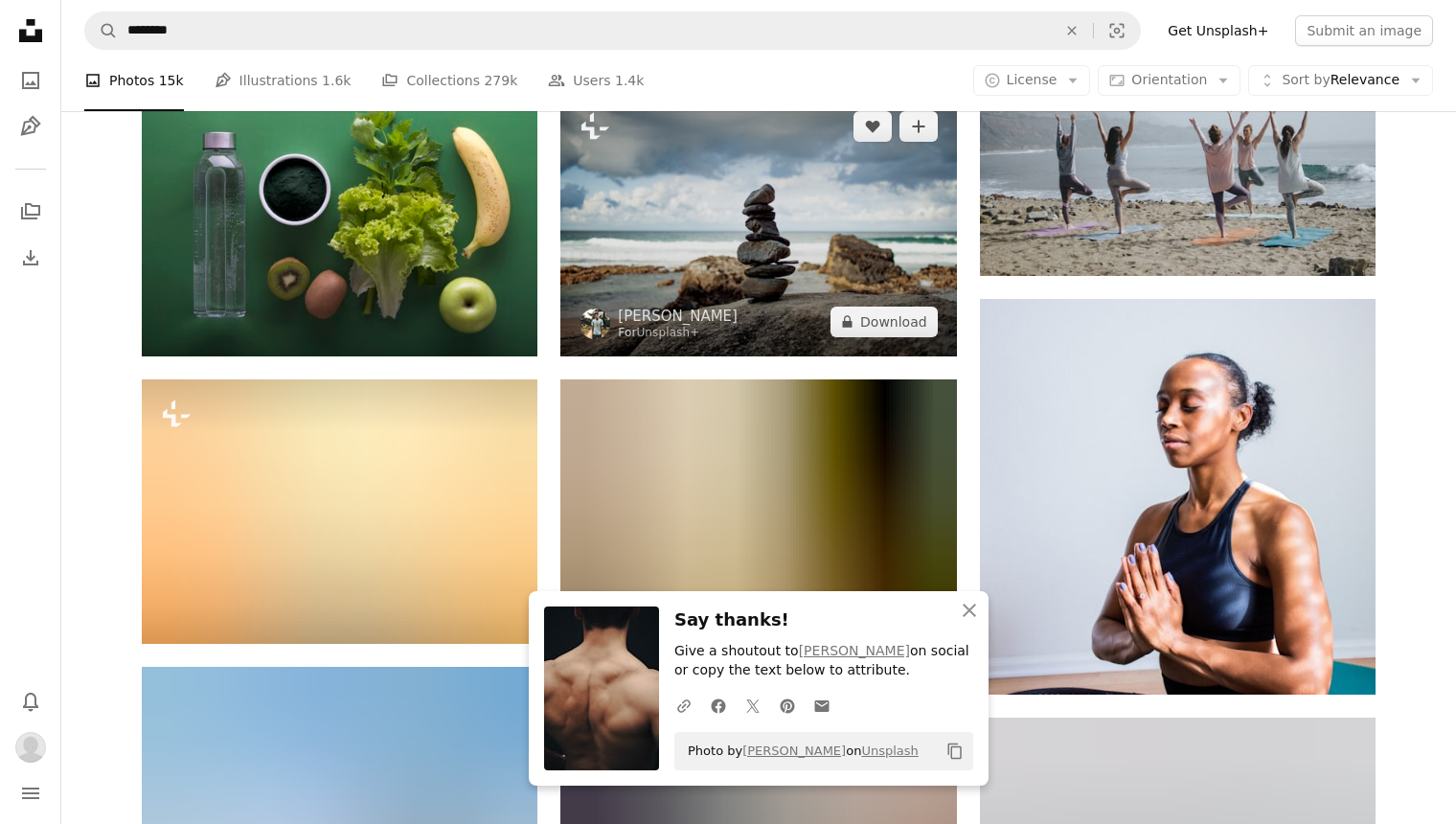
scroll to position [1007, 0]
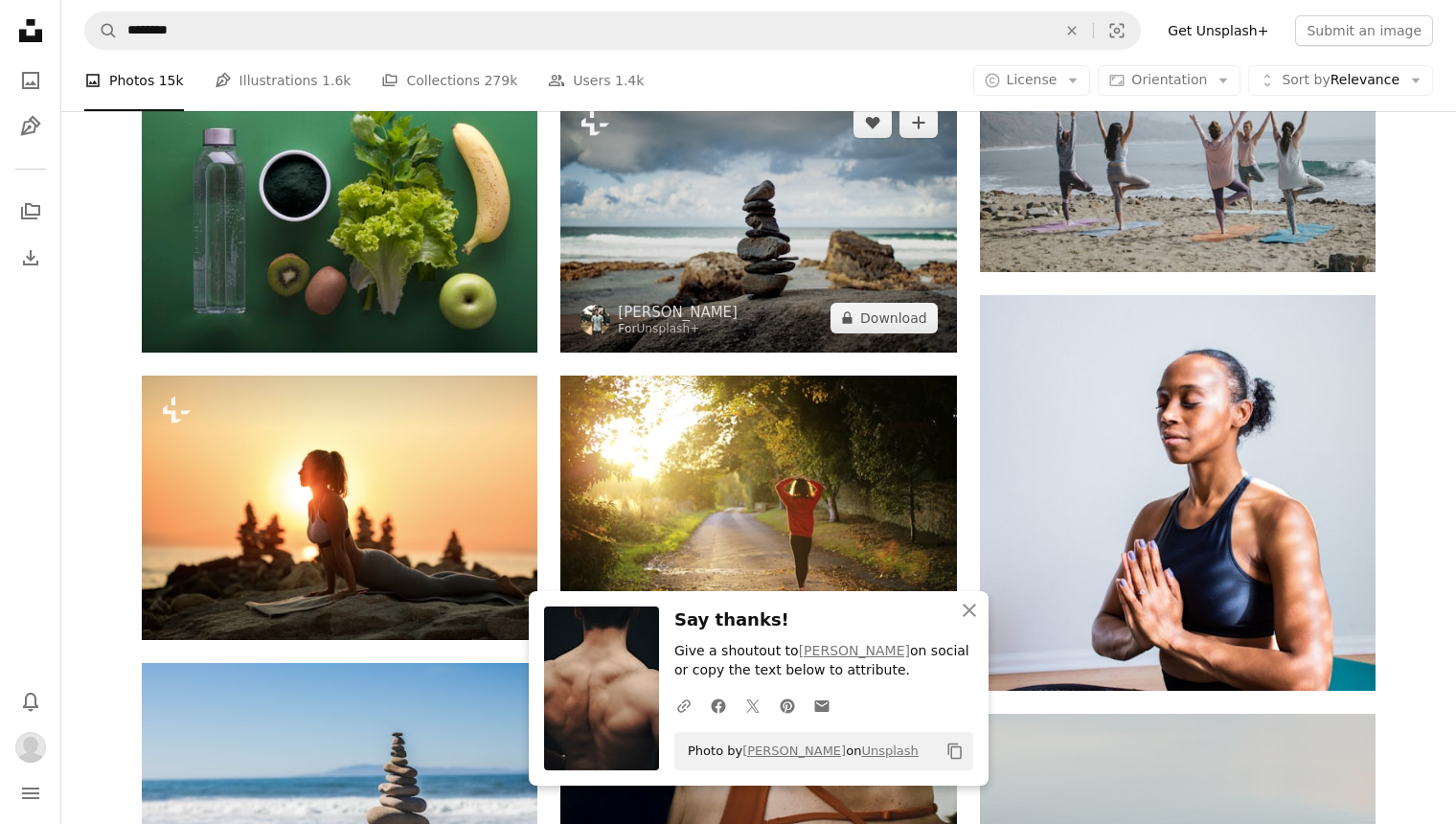
click at [781, 166] on img at bounding box center [758, 220] width 396 height 263
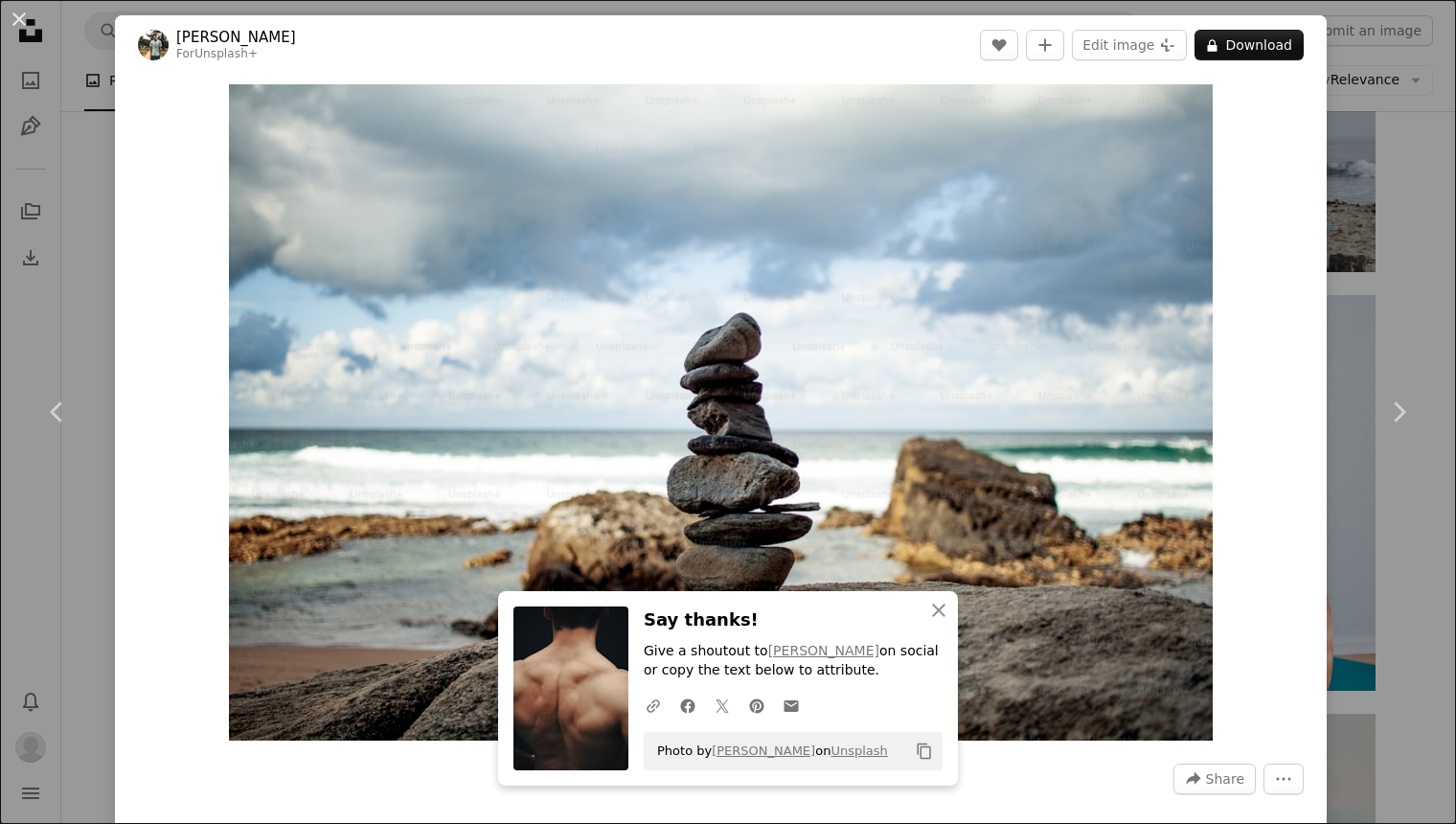
click at [1383, 261] on div "An X shape Chevron left Chevron right An X shape Close Say thanks! Give a shout…" at bounding box center [728, 412] width 1456 height 824
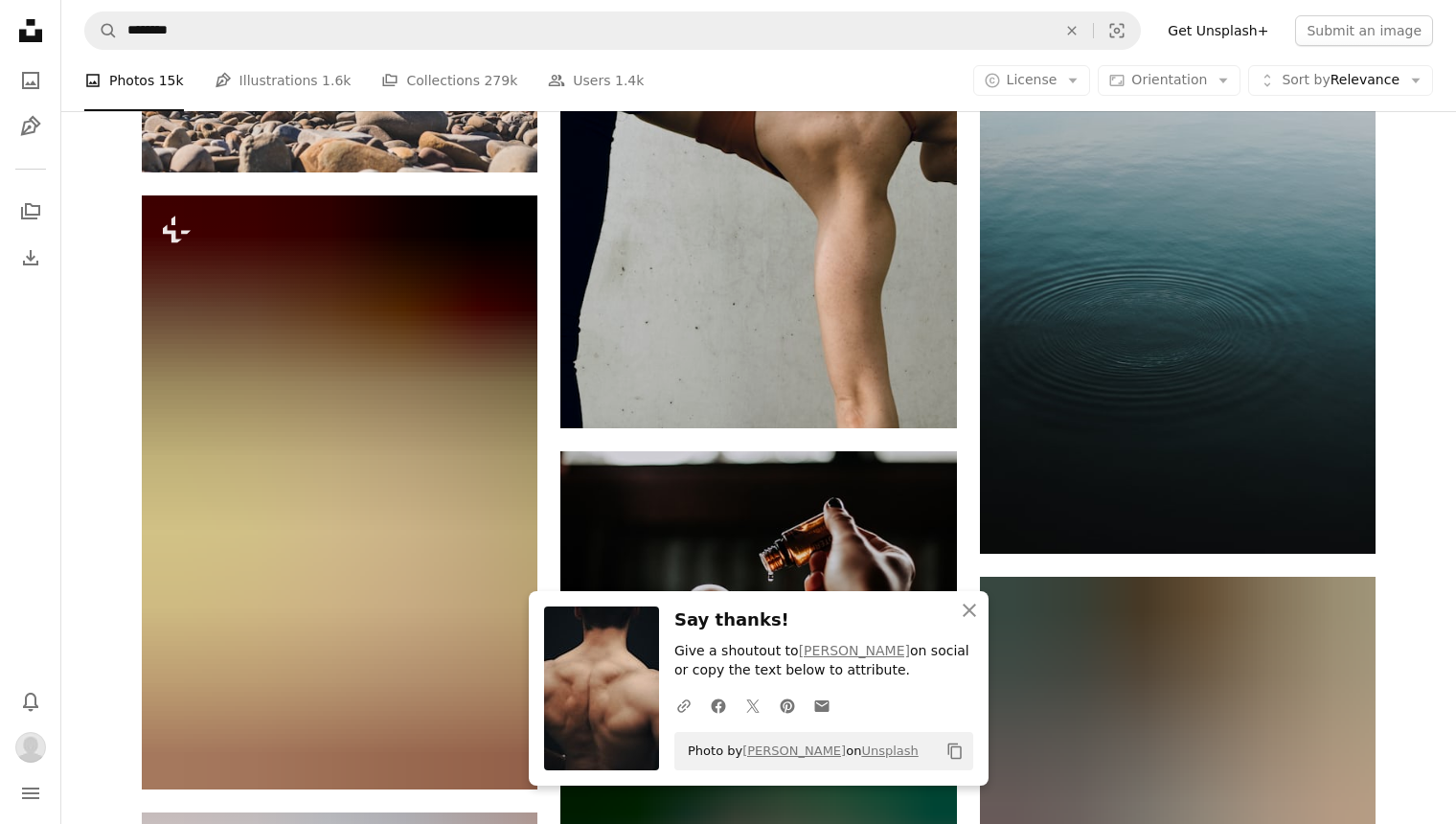
scroll to position [1644, 0]
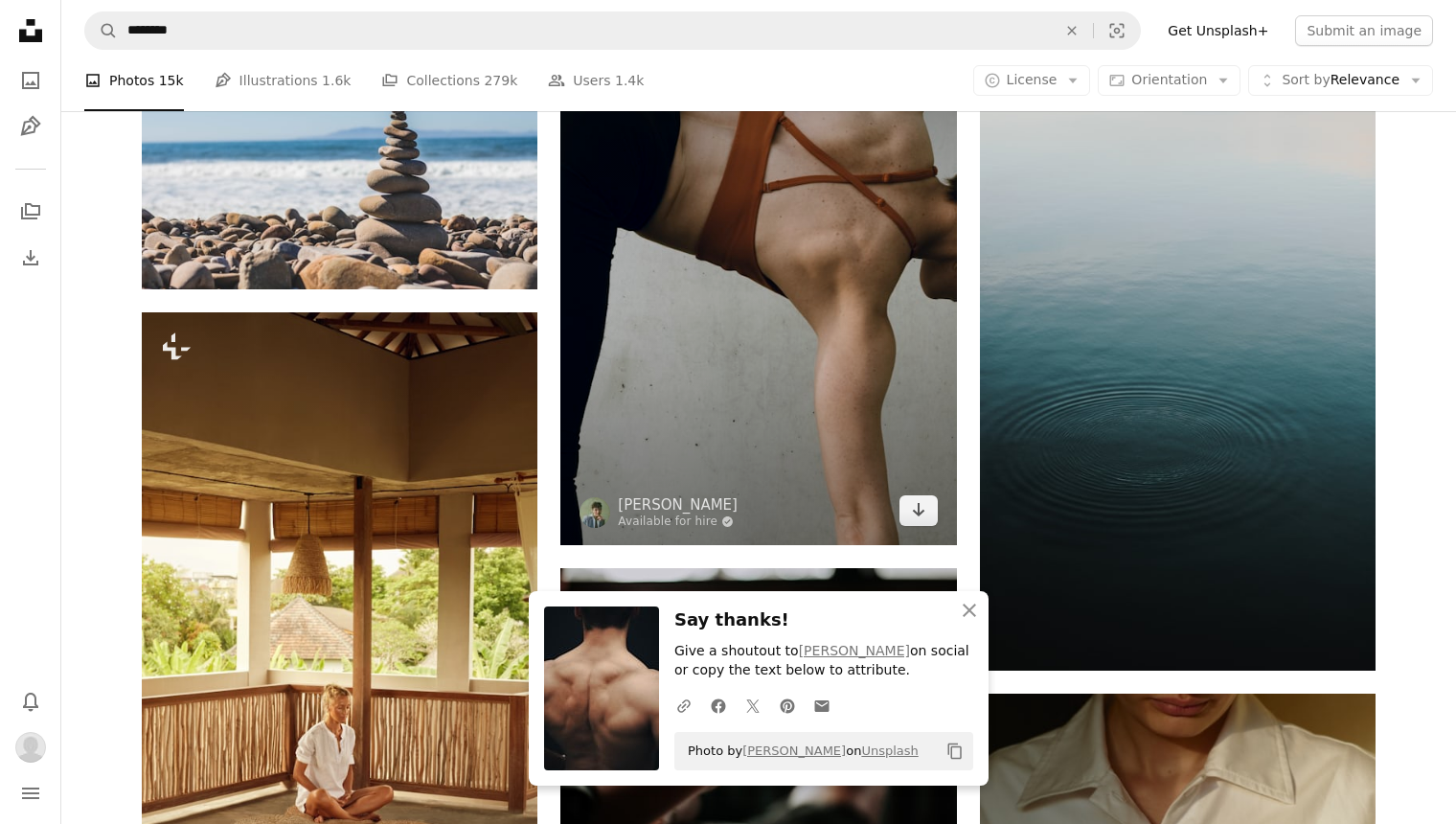
click at [808, 310] on img at bounding box center [758, 285] width 396 height 520
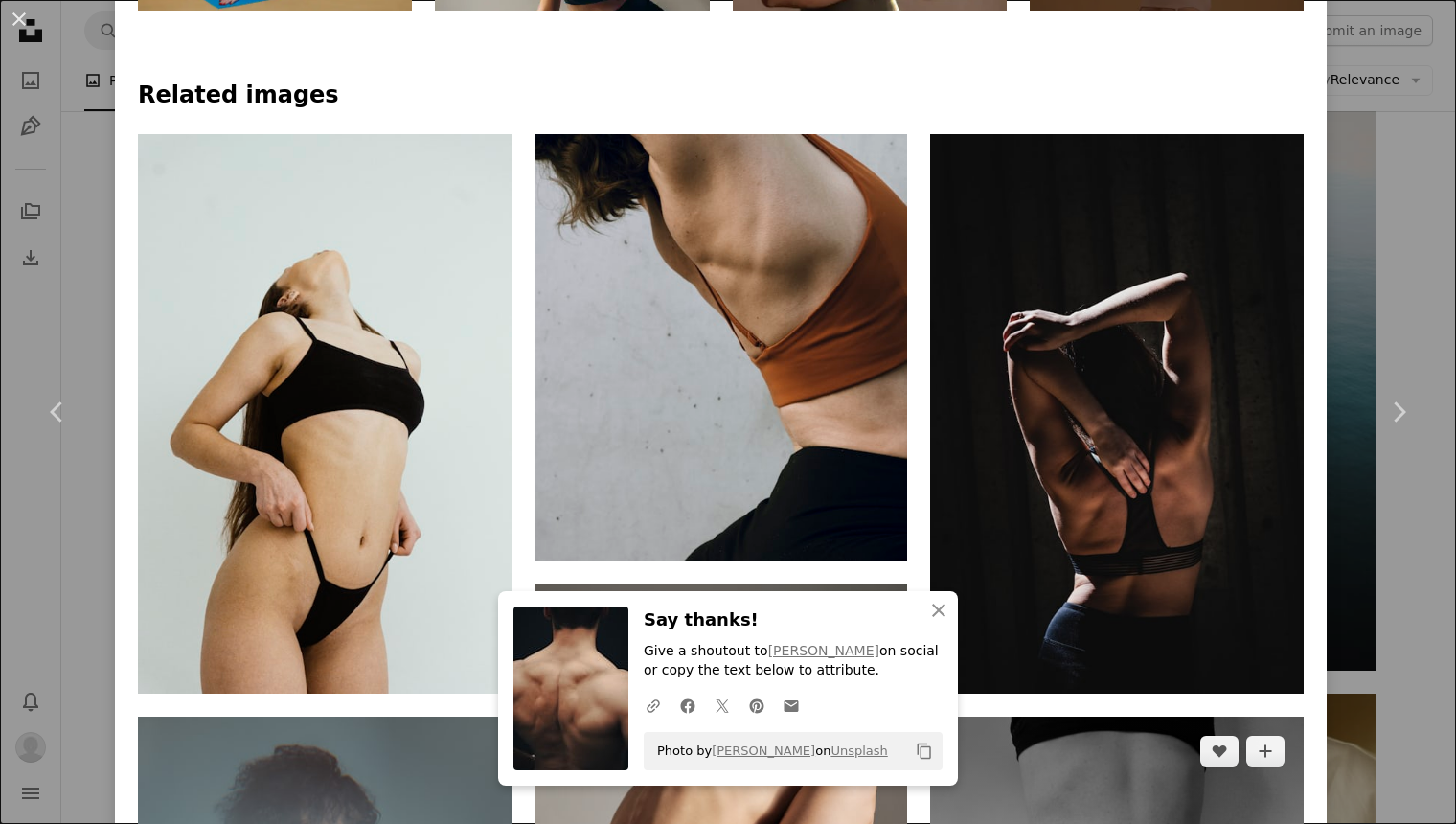
scroll to position [1330, 0]
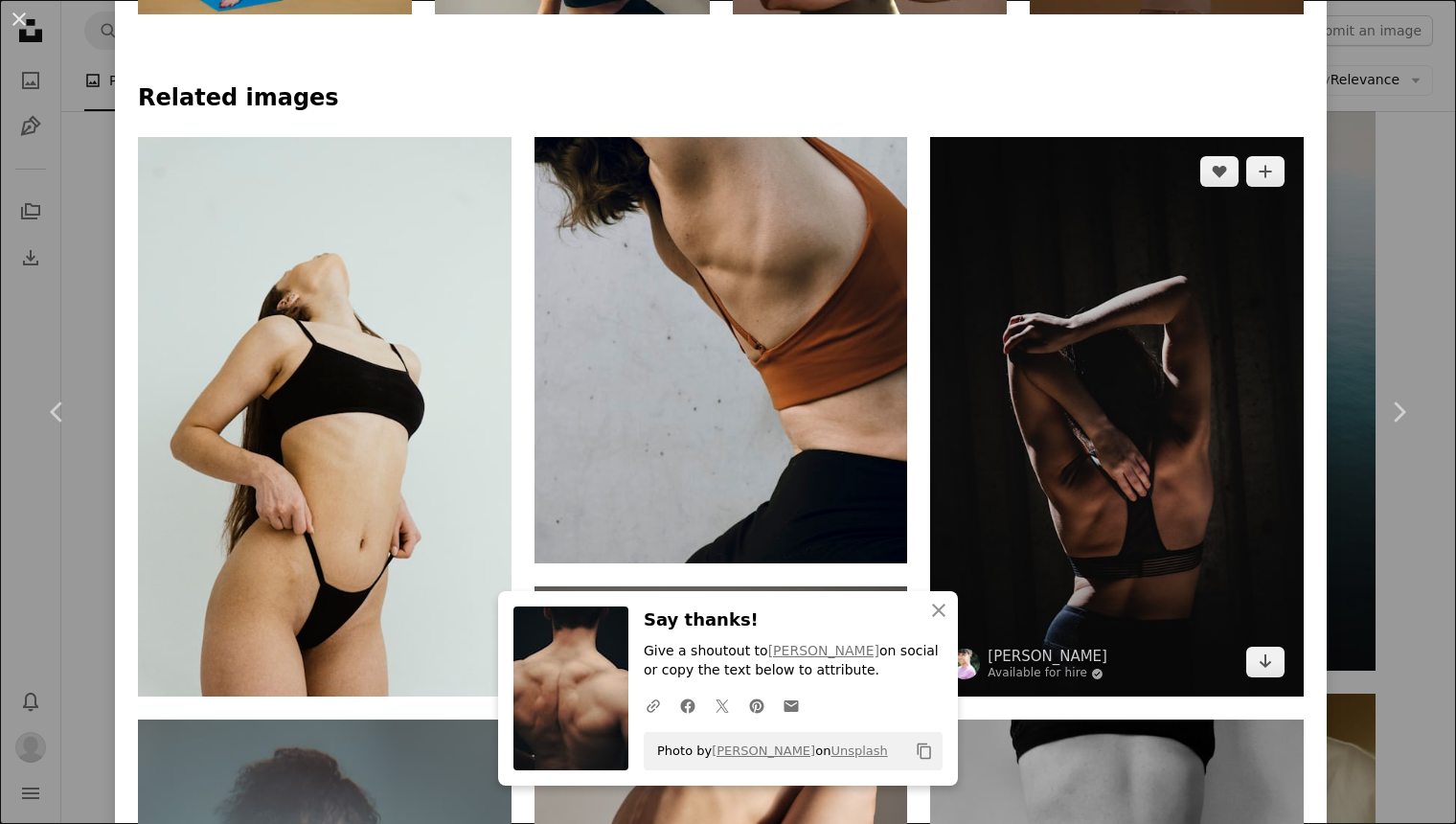
click at [1109, 356] on img at bounding box center [1117, 417] width 374 height 560
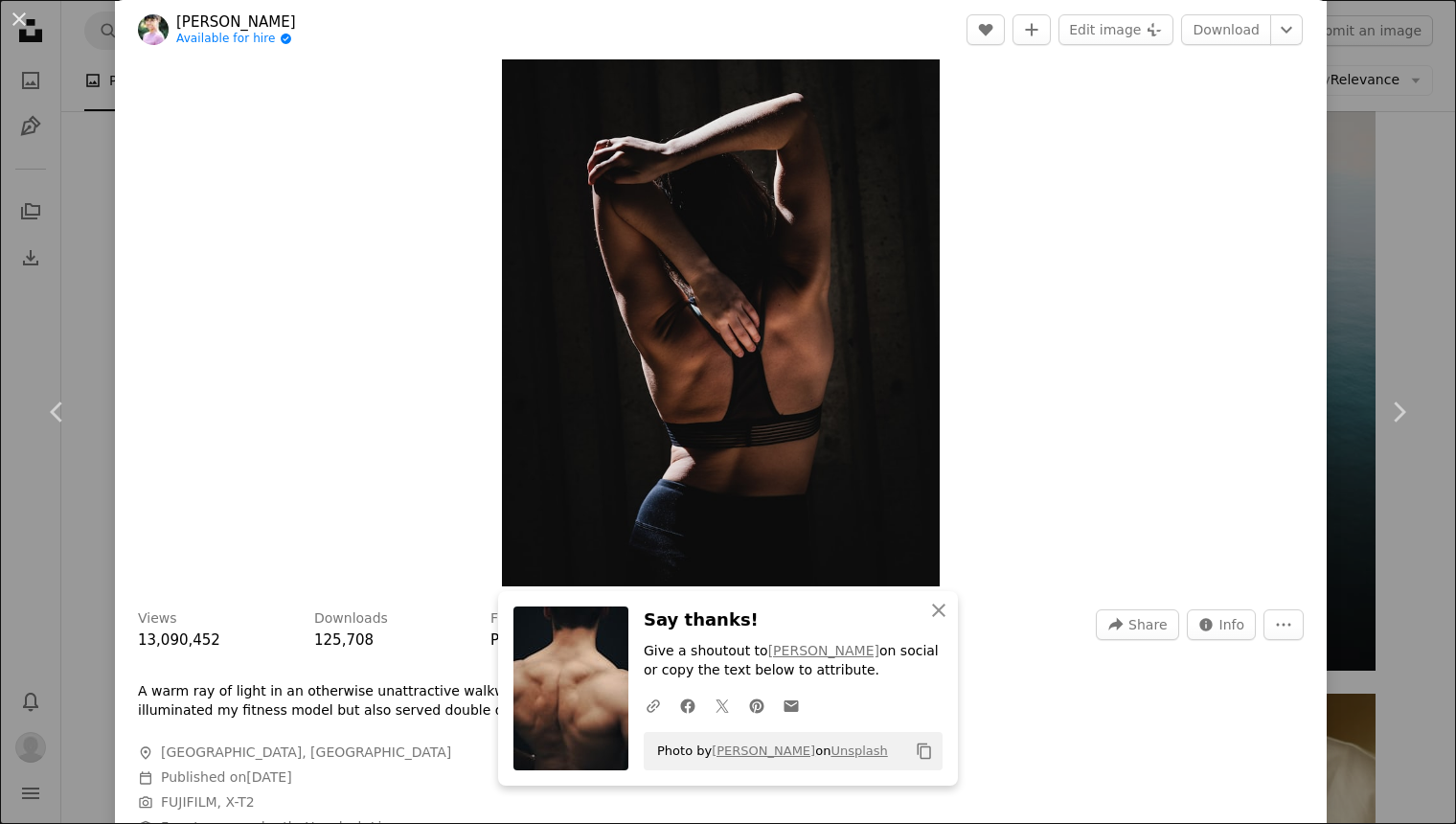
scroll to position [153, 0]
click at [1252, 31] on link "Download" at bounding box center [1226, 30] width 90 height 31
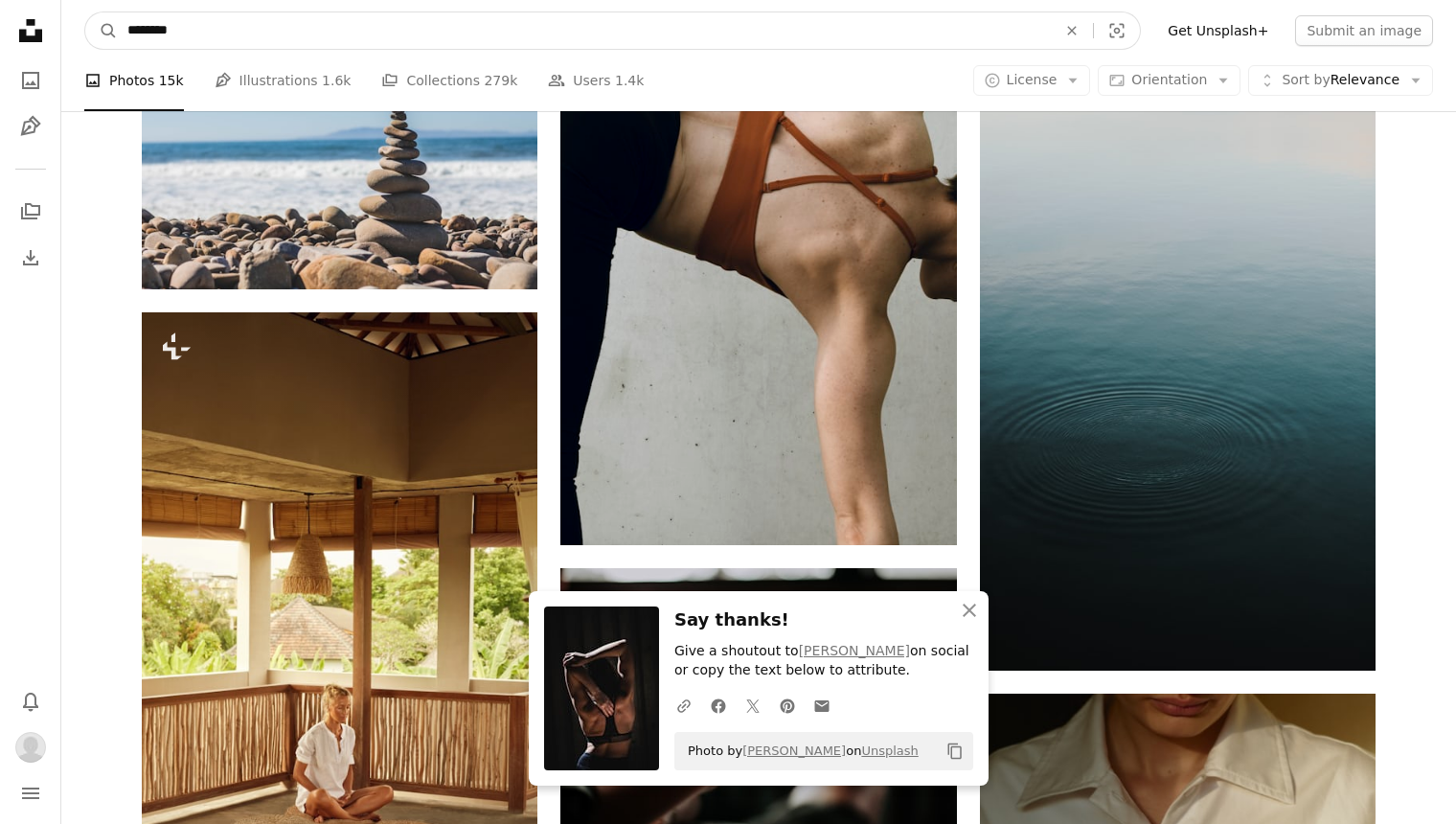
click at [709, 23] on input "********" at bounding box center [585, 31] width 933 height 37
type input "**********"
click at [102, 31] on button "A magnifying glass" at bounding box center [102, 31] width 33 height 37
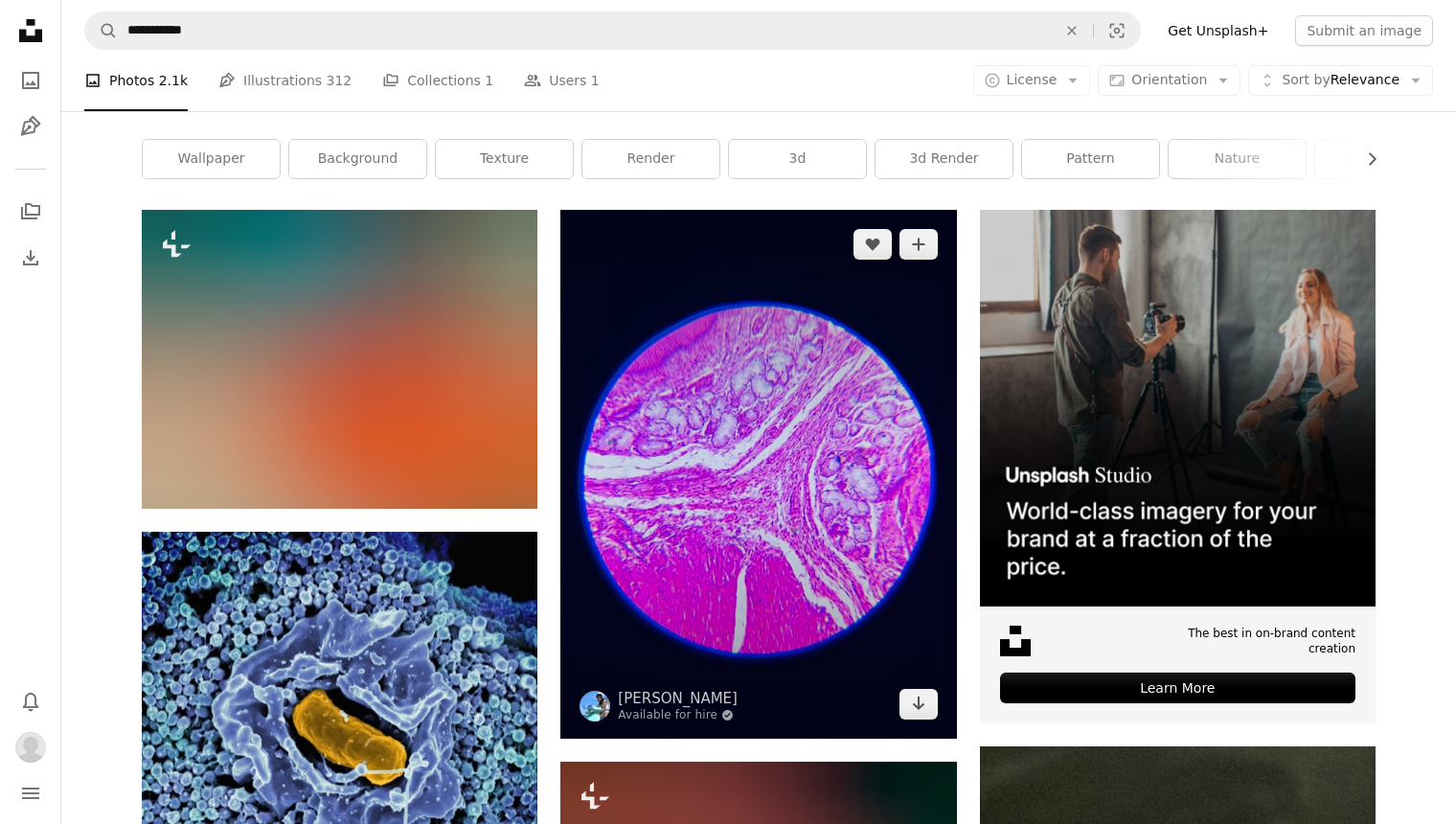
scroll to position [278, 0]
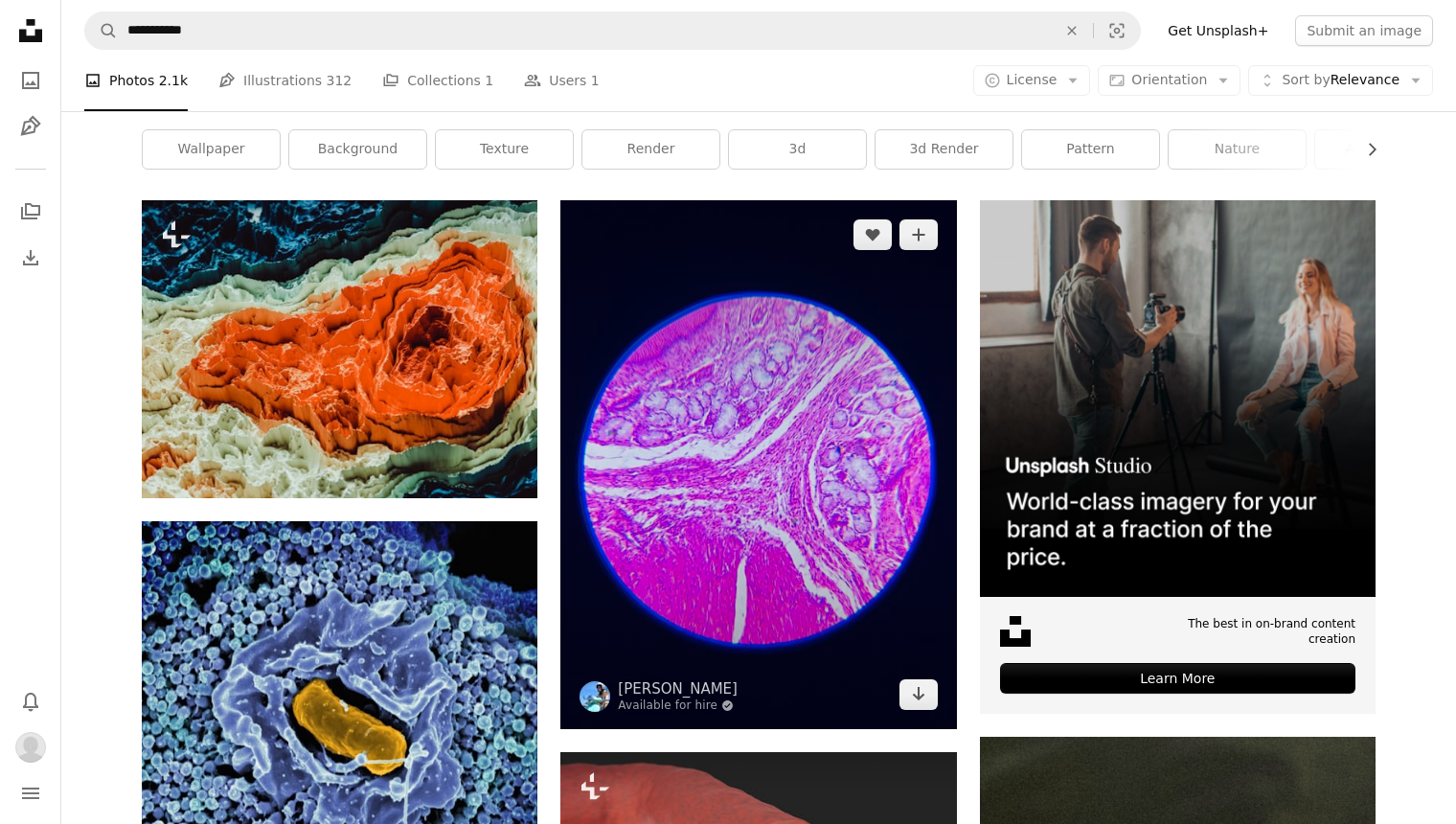
click at [743, 487] on img at bounding box center [758, 464] width 396 height 528
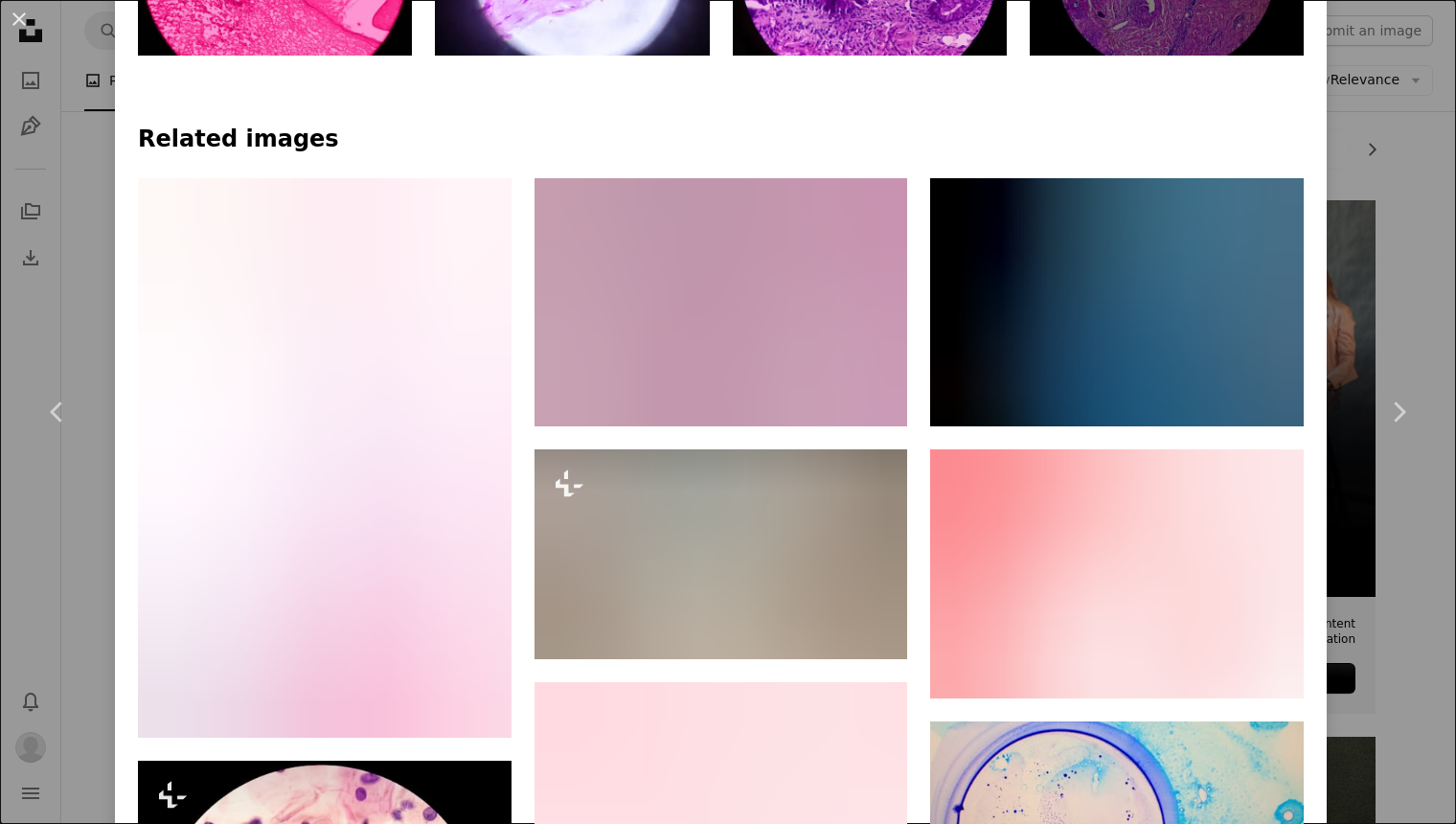
scroll to position [1297, 0]
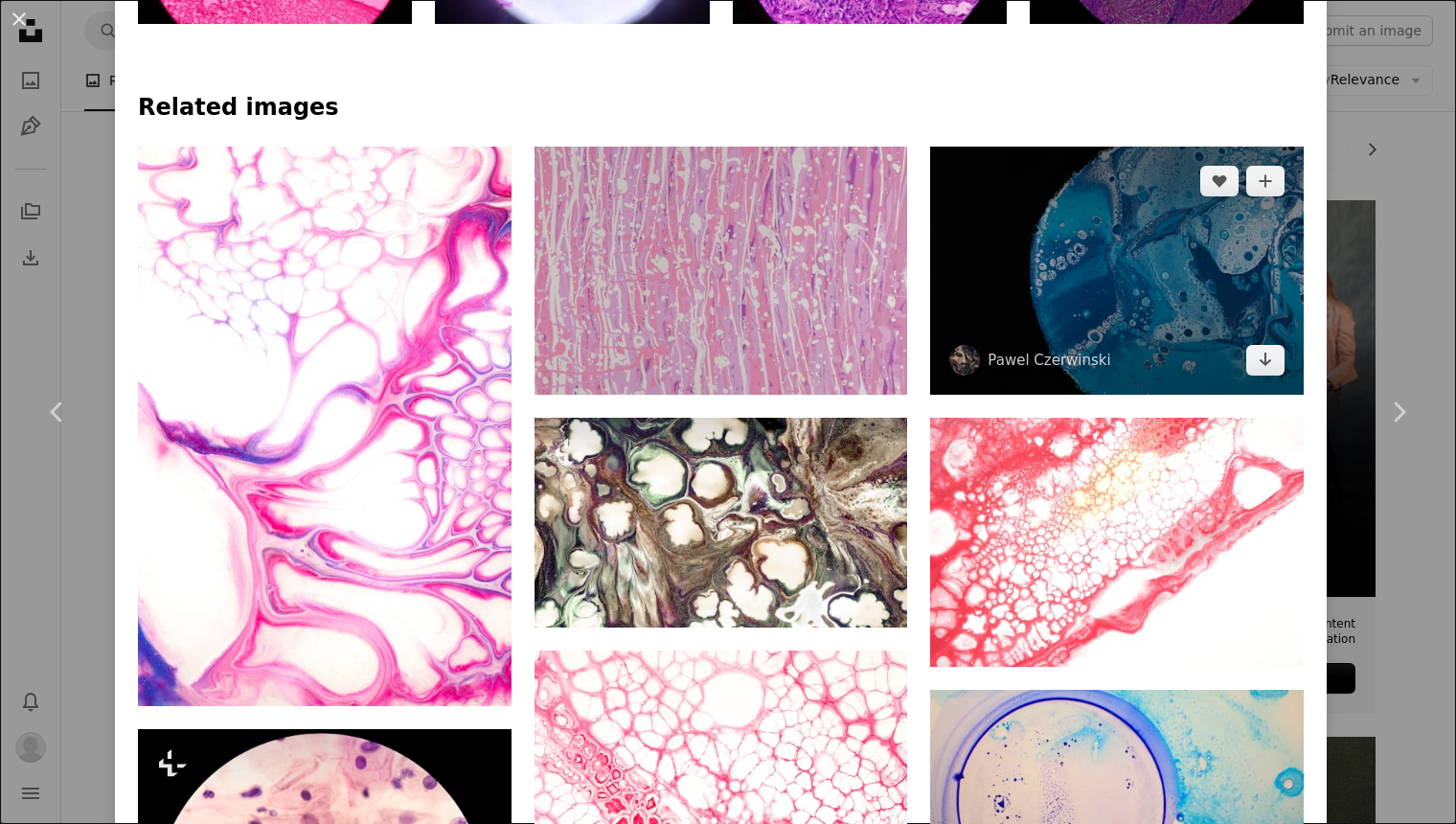
click at [1131, 180] on img at bounding box center [1117, 270] width 374 height 249
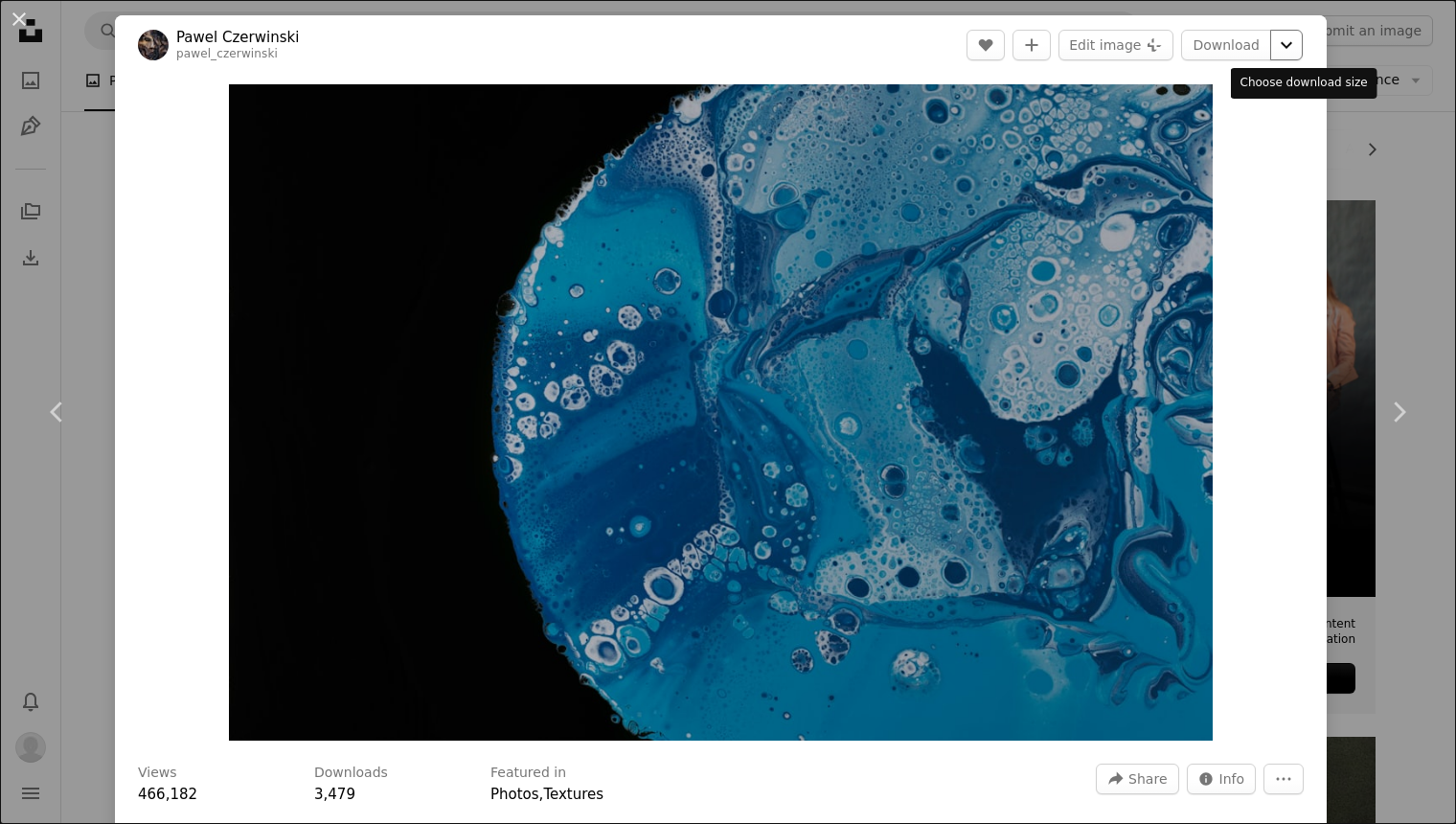
click at [1293, 46] on icon "Chevron down" at bounding box center [1287, 46] width 31 height 23
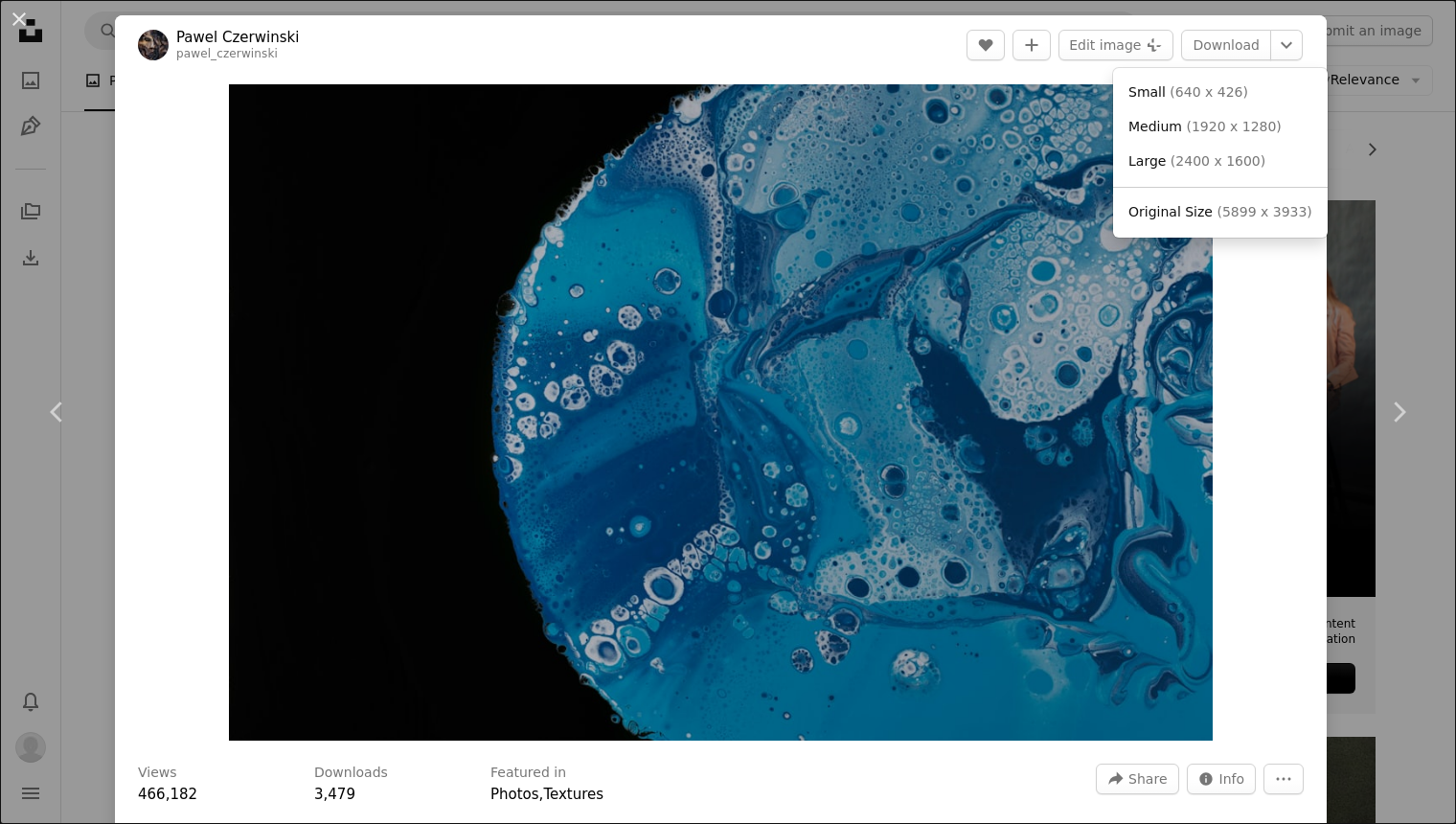
click at [1182, 263] on dialog "An X shape Chevron left Chevron right [PERSON_NAME] pawel_czerwinski A heart A …" at bounding box center [728, 412] width 1456 height 824
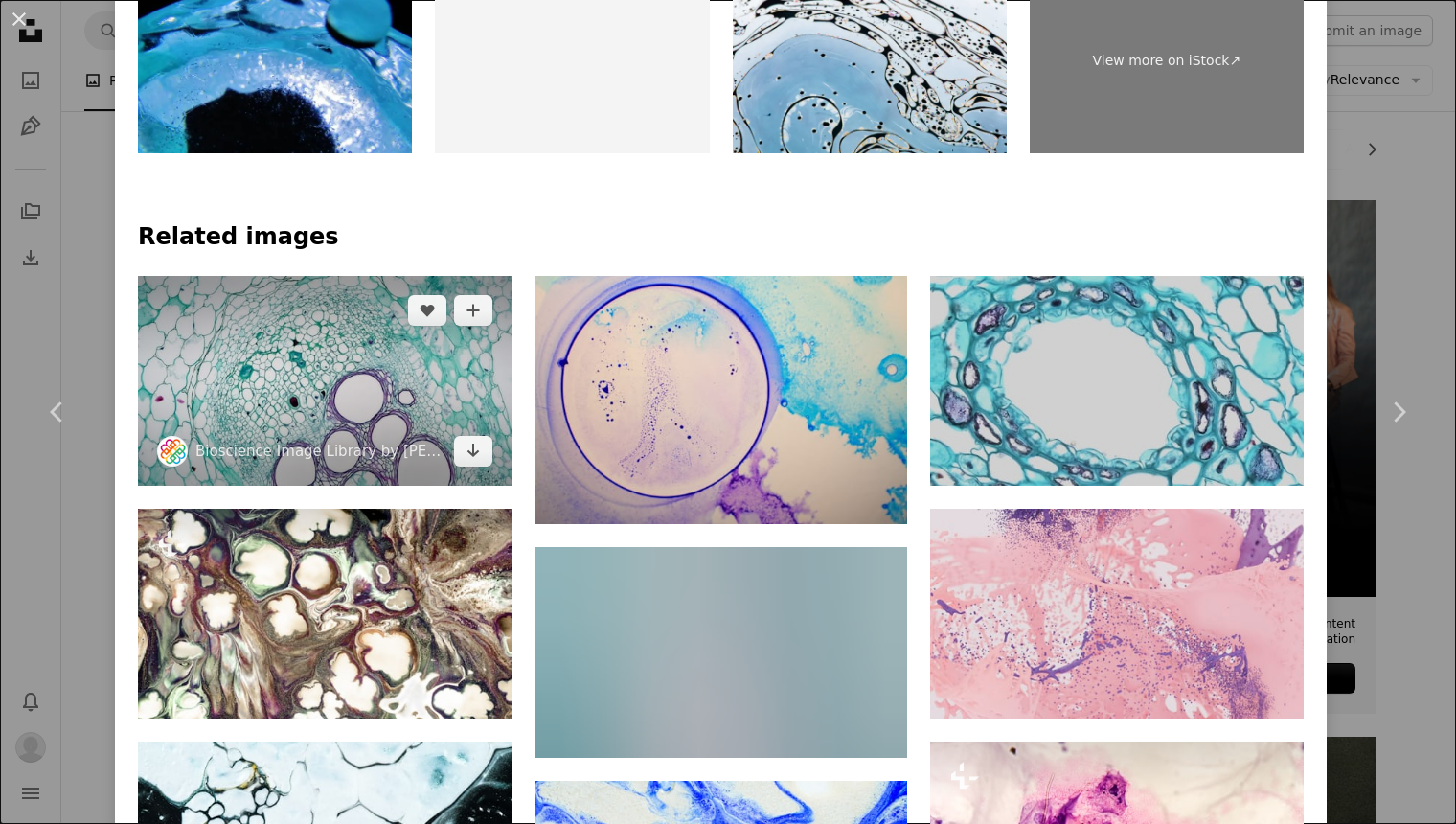
scroll to position [1178, 0]
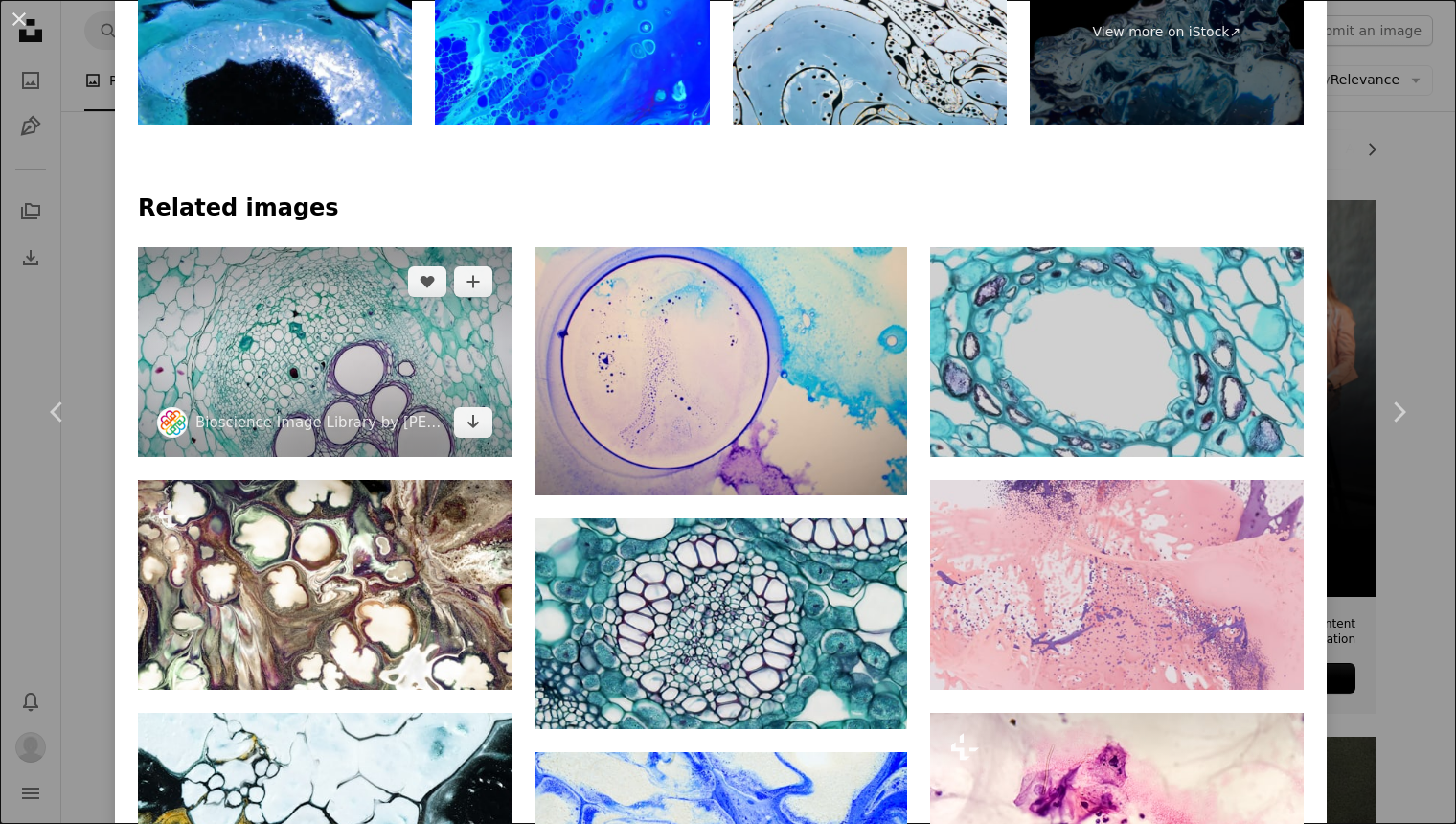
click at [361, 370] on img at bounding box center [324, 352] width 374 height 211
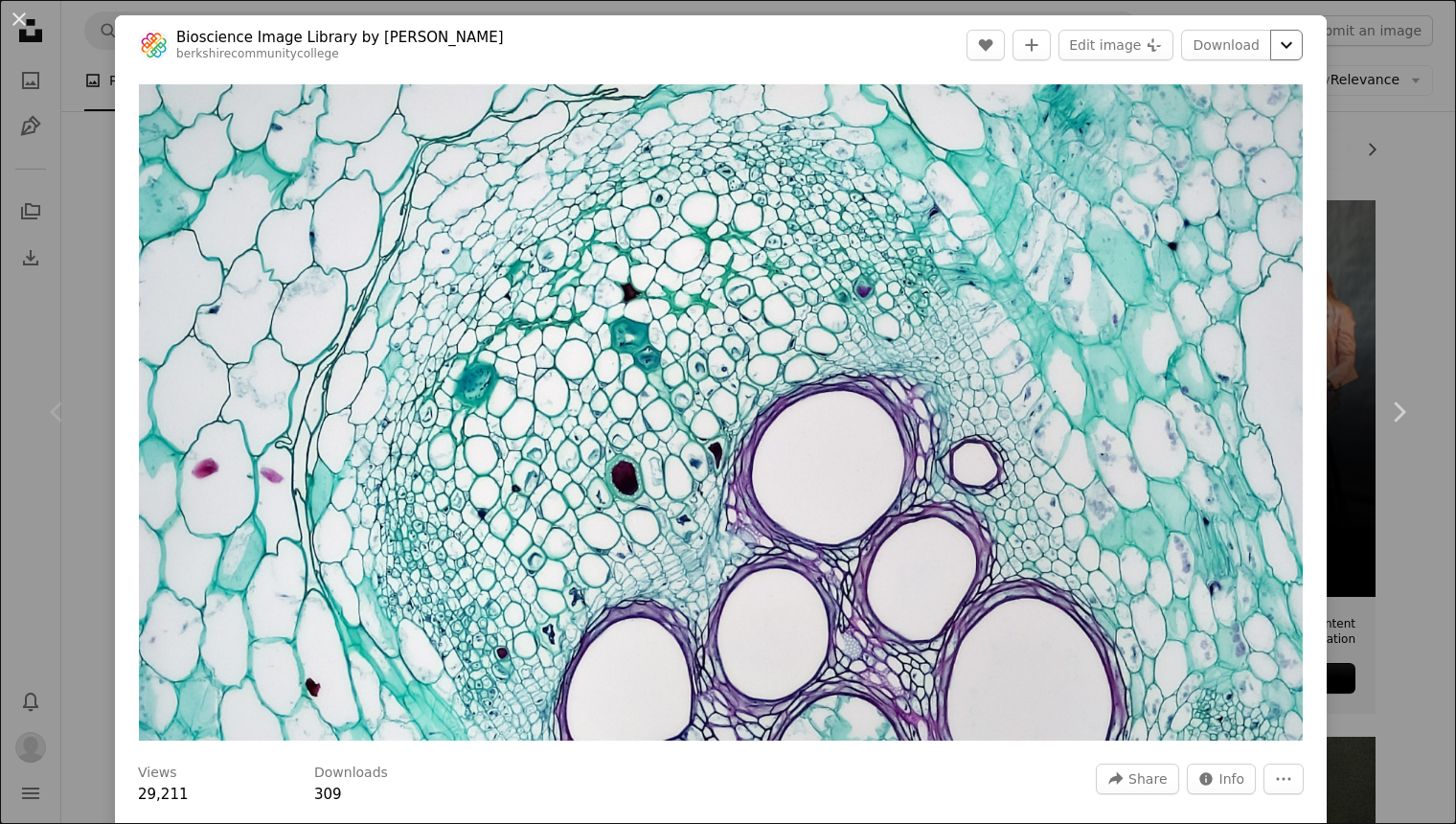
click at [1302, 43] on icon "Chevron down" at bounding box center [1287, 46] width 31 height 23
click at [1269, 46] on dialog "An X shape Chevron left Chevron right Bioscience Image Library by [PERSON_NAME]…" at bounding box center [728, 412] width 1456 height 824
click at [1256, 46] on link "Download" at bounding box center [1226, 46] width 90 height 31
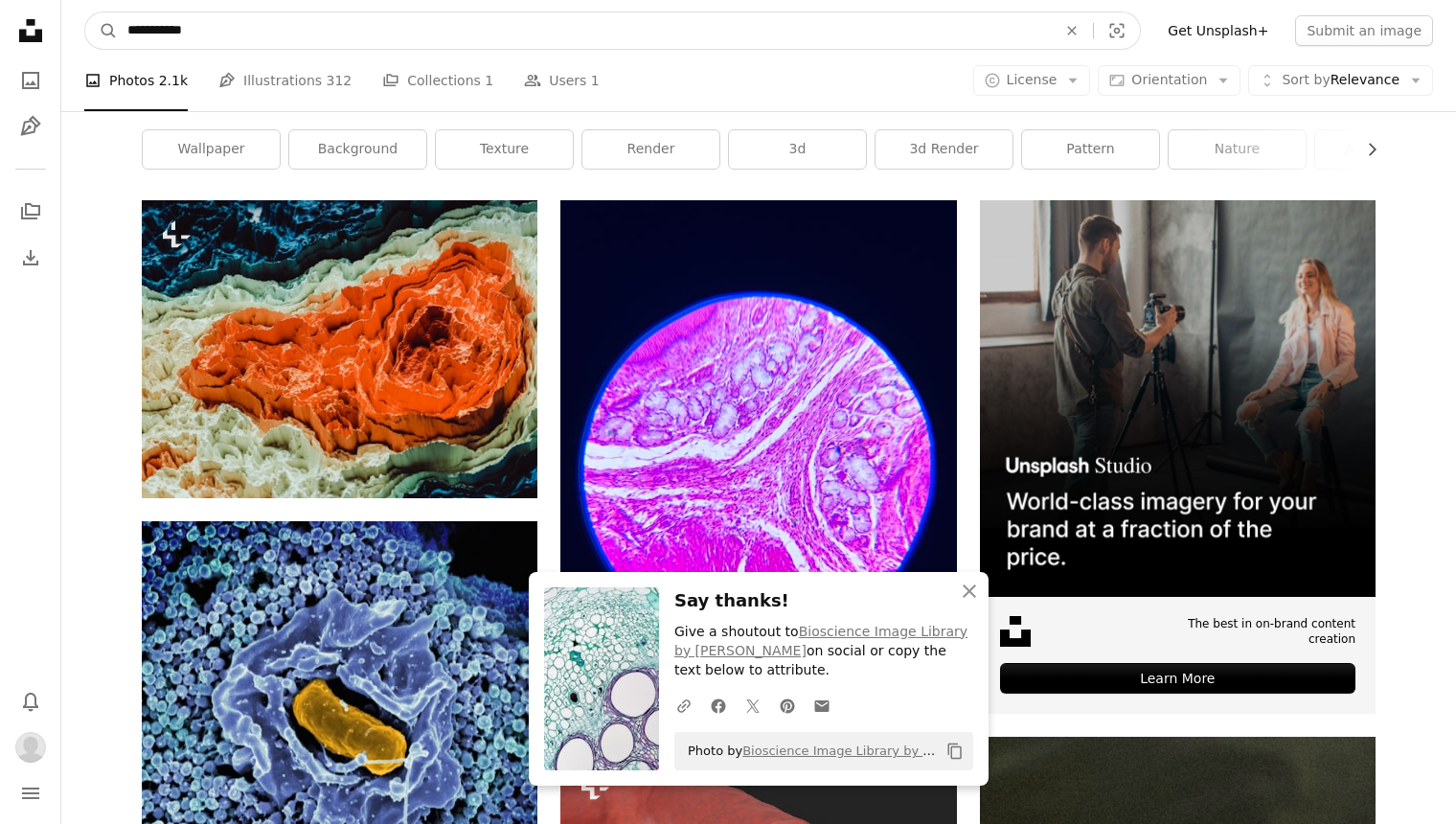
click at [482, 35] on input "**********" at bounding box center [585, 31] width 933 height 37
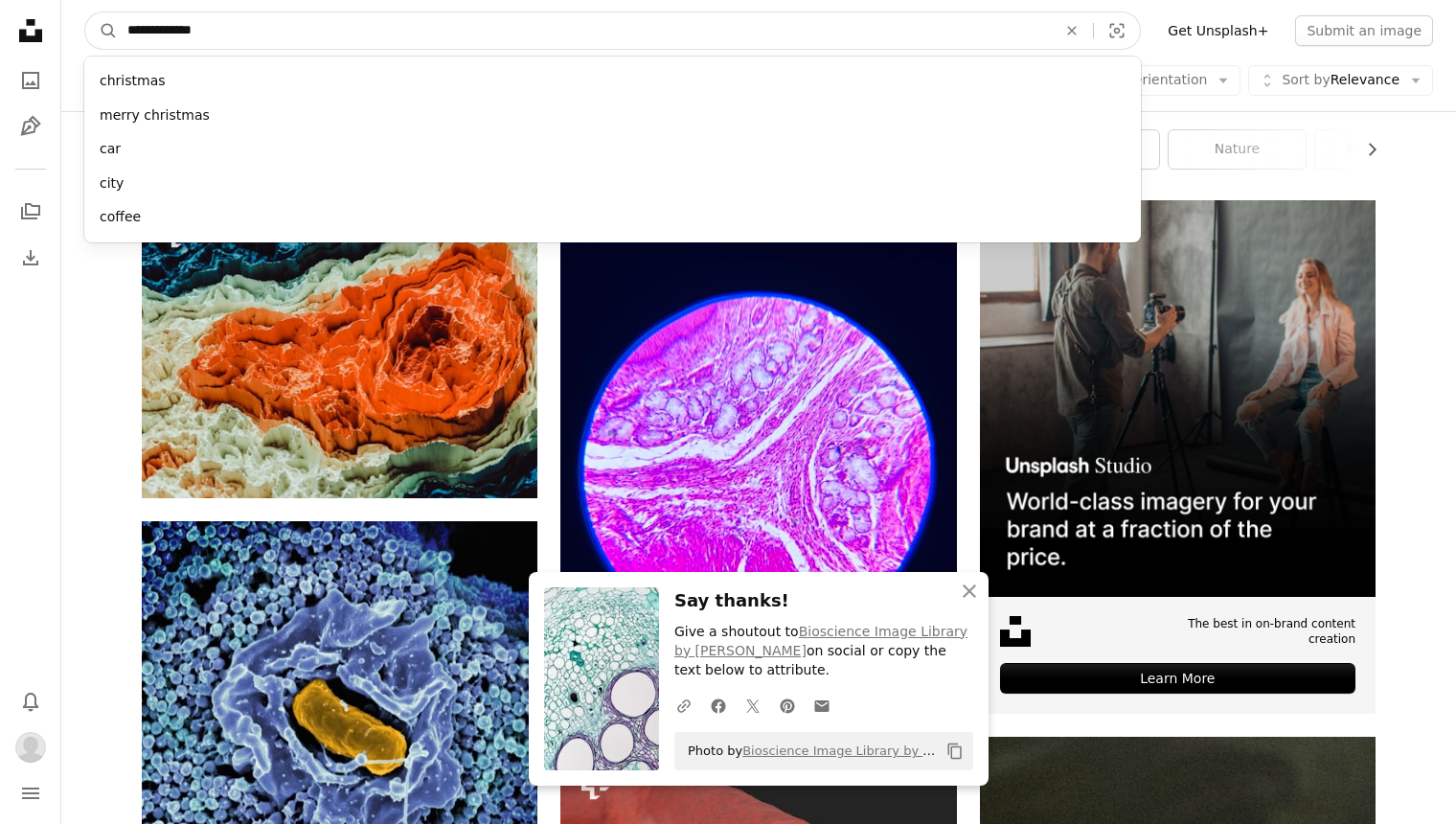
type input "**********"
click at [102, 31] on button "A magnifying glass" at bounding box center [102, 31] width 33 height 37
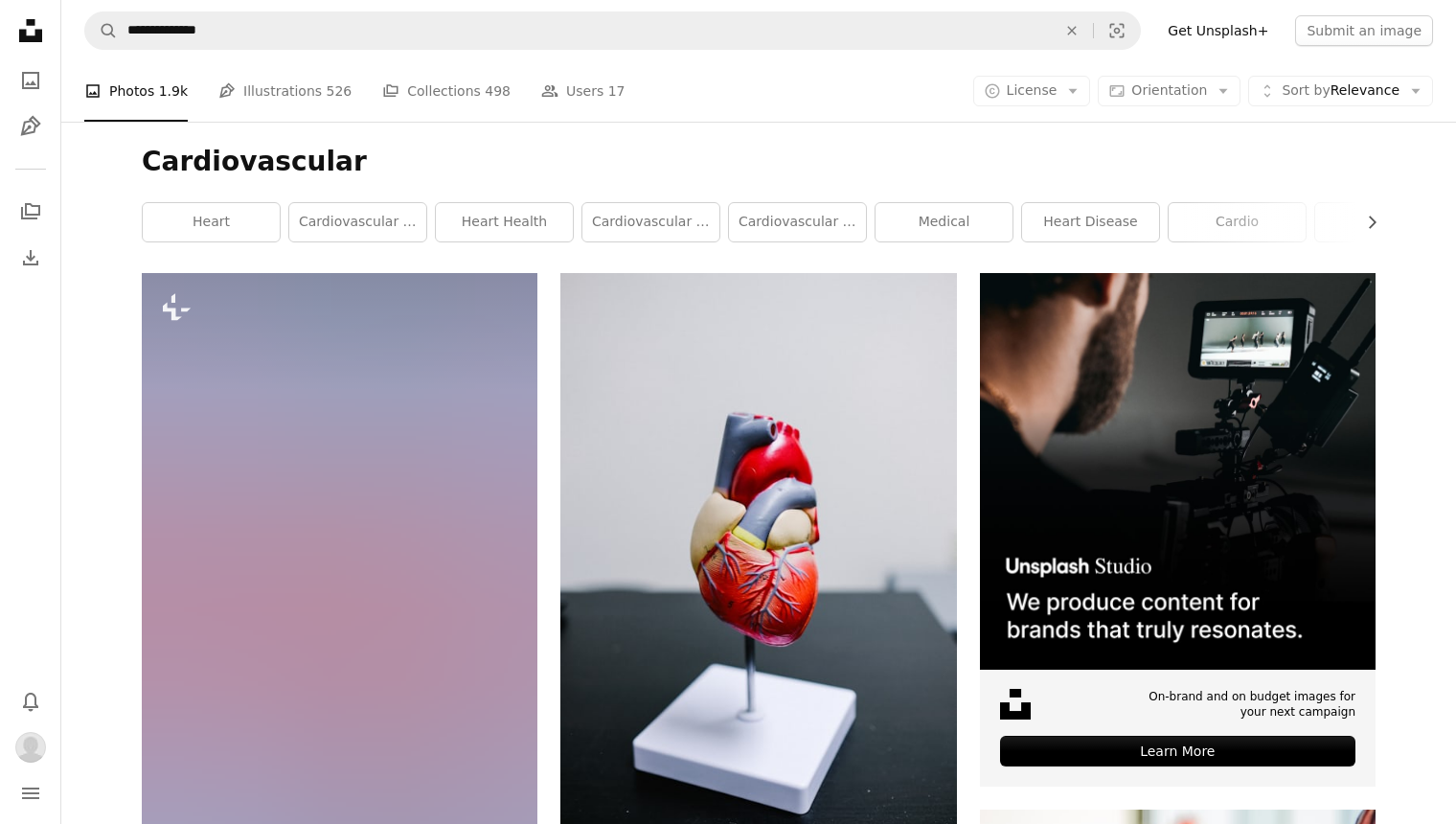
scroll to position [205, 0]
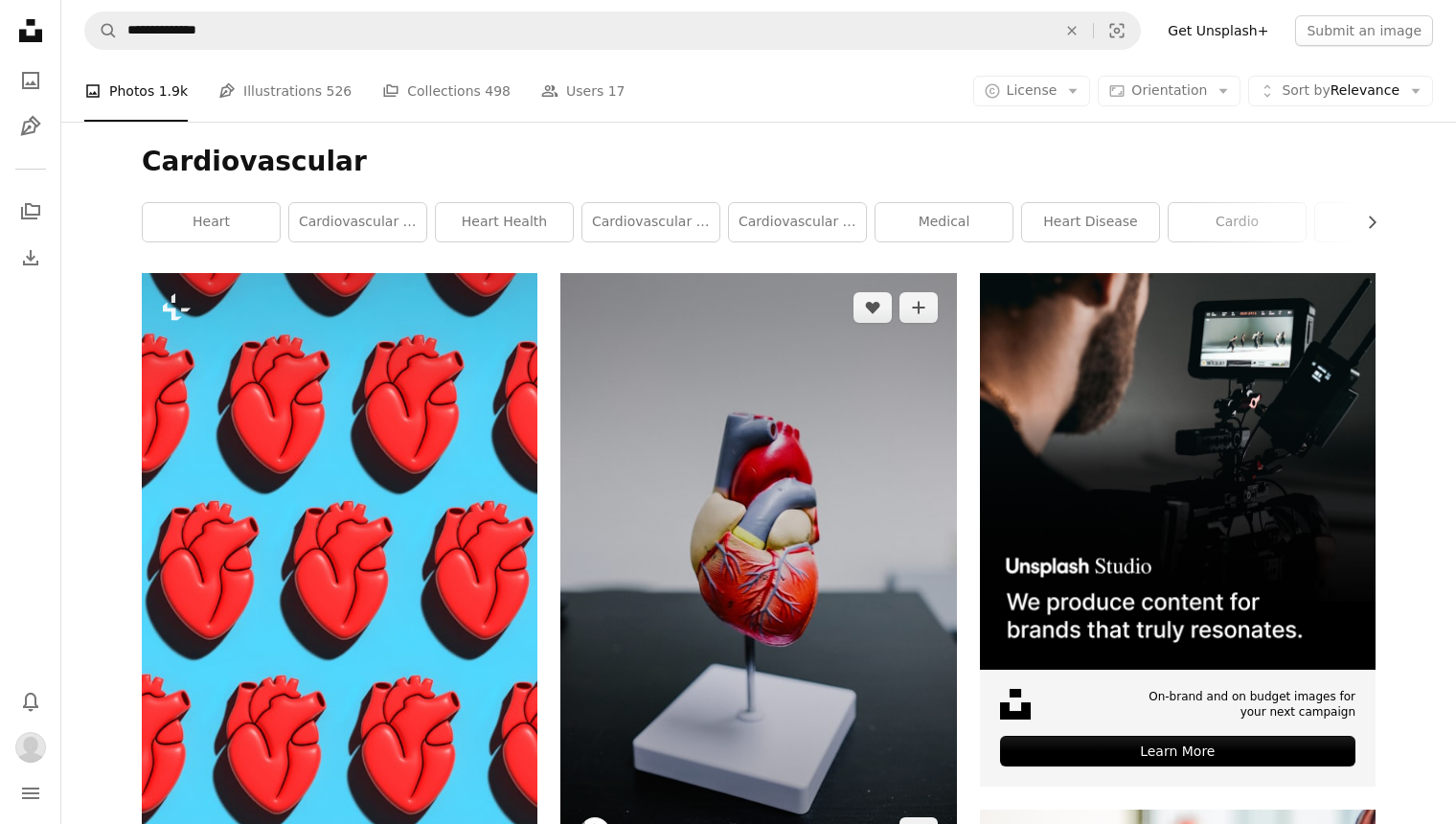
click at [660, 459] on img at bounding box center [758, 570] width 396 height 595
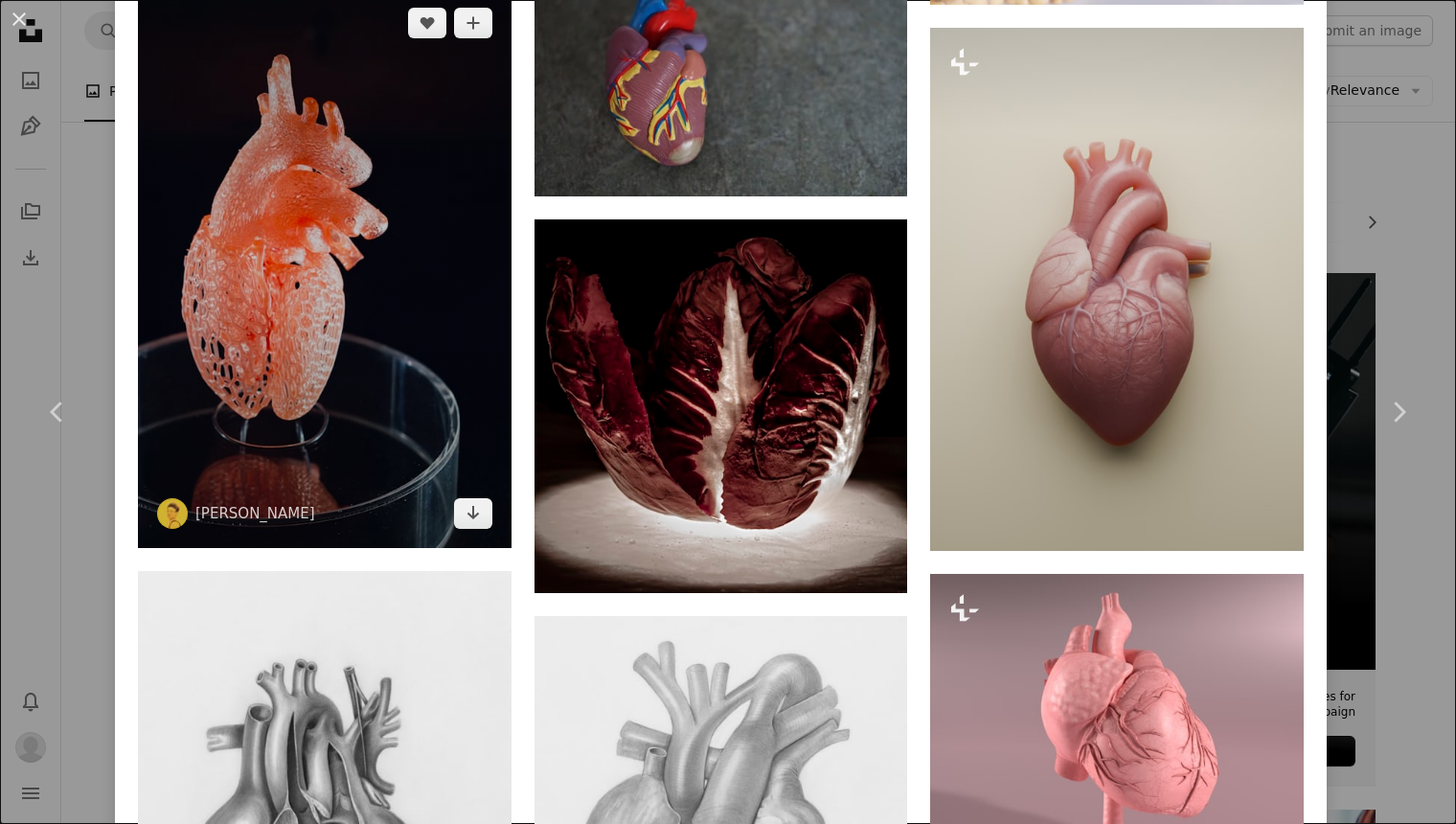
scroll to position [1987, 0]
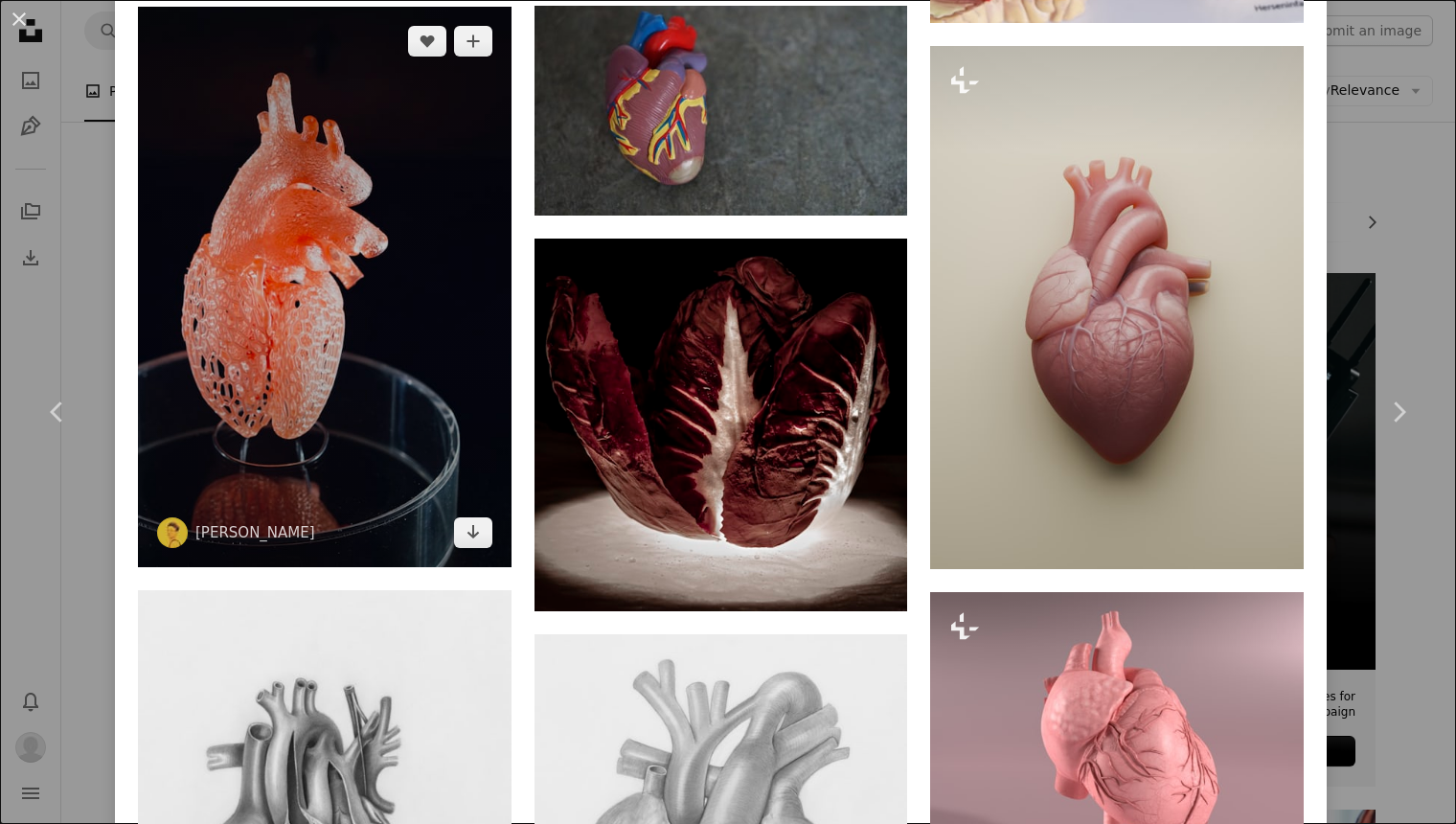
click at [411, 351] on img at bounding box center [324, 287] width 374 height 560
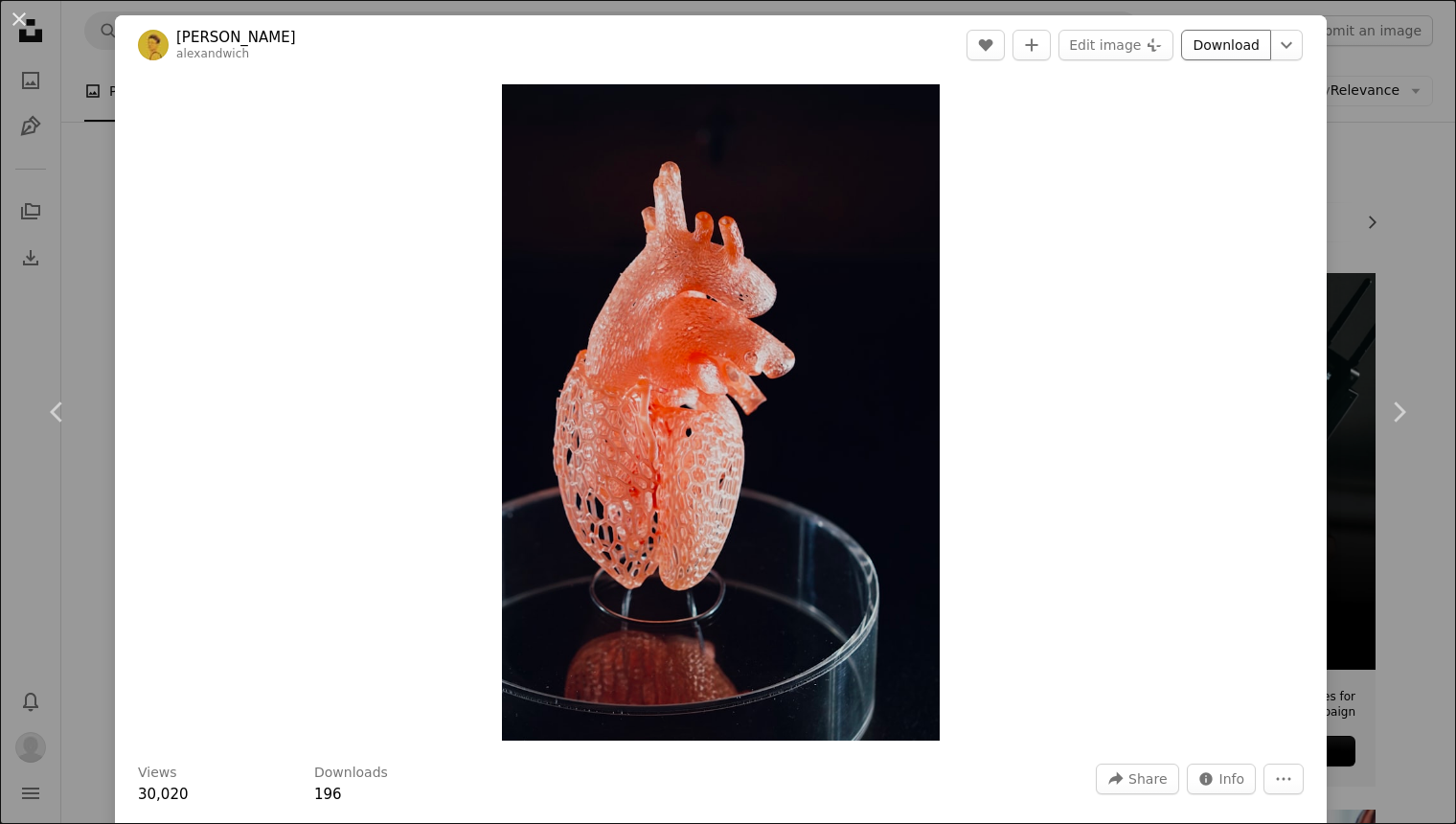
click at [1242, 46] on link "Download" at bounding box center [1226, 46] width 90 height 31
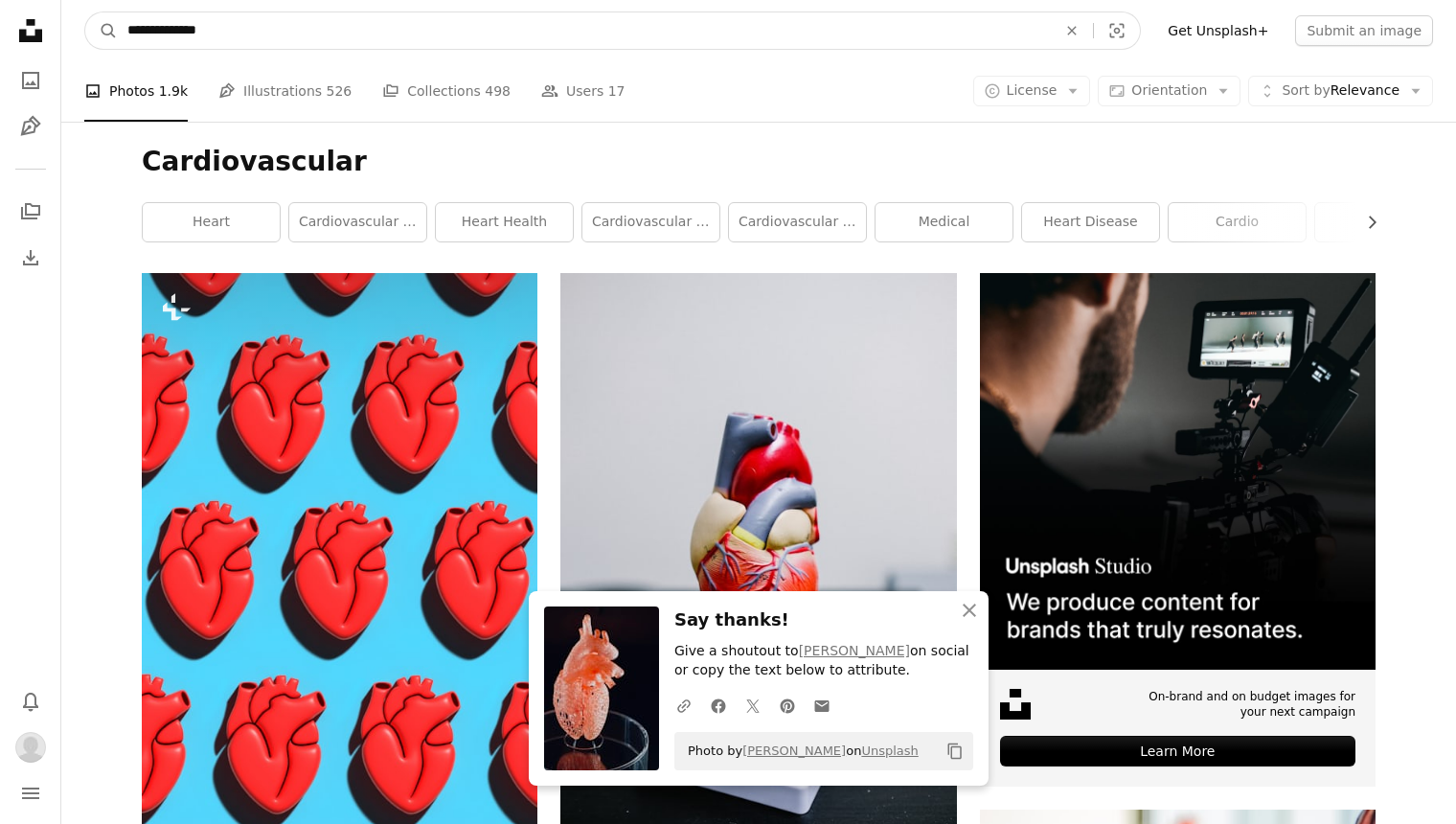
click at [525, 25] on input "**********" at bounding box center [585, 31] width 933 height 37
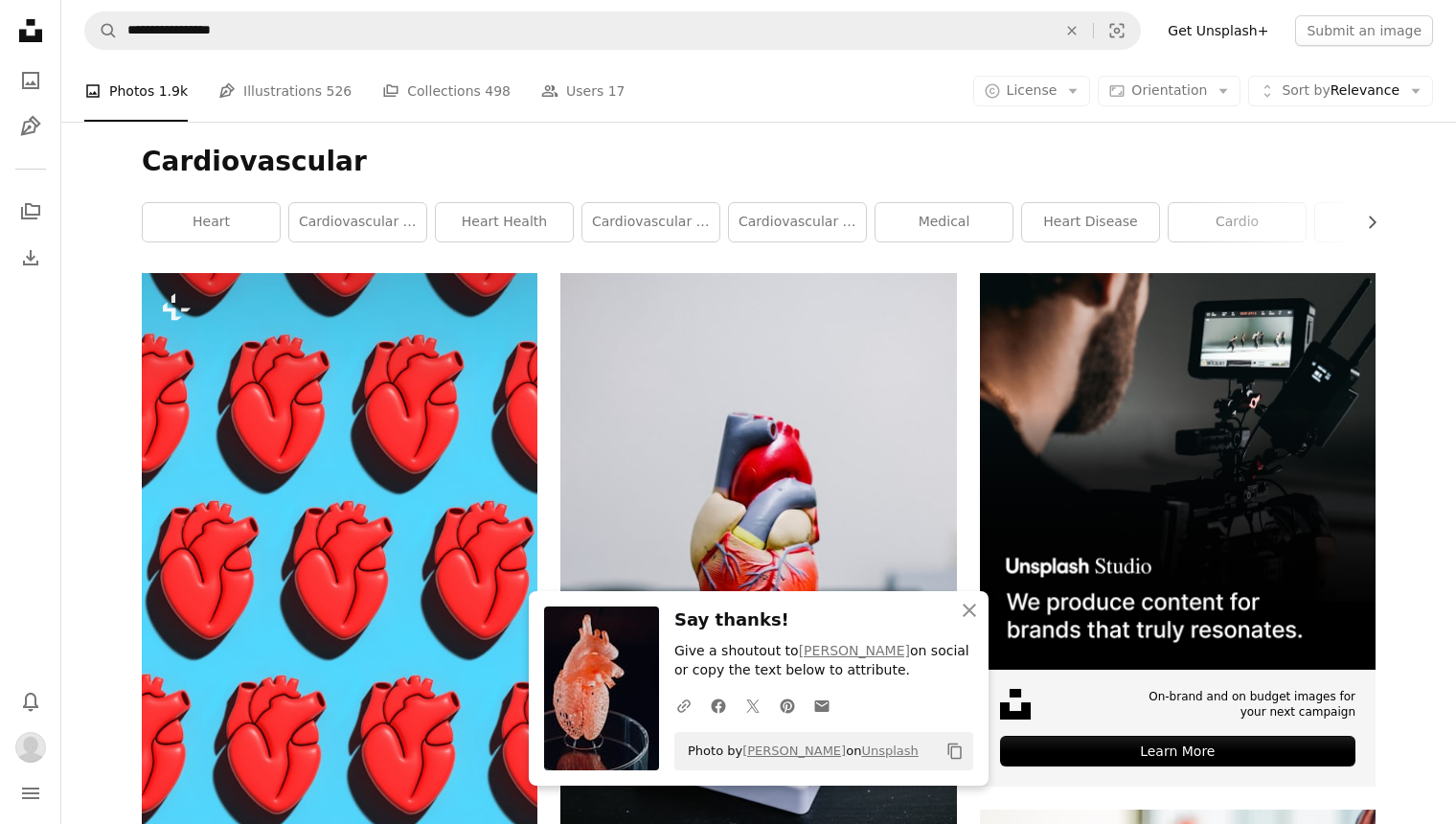
click at [481, 54] on nav "**********" at bounding box center [758, 30] width 1395 height 61
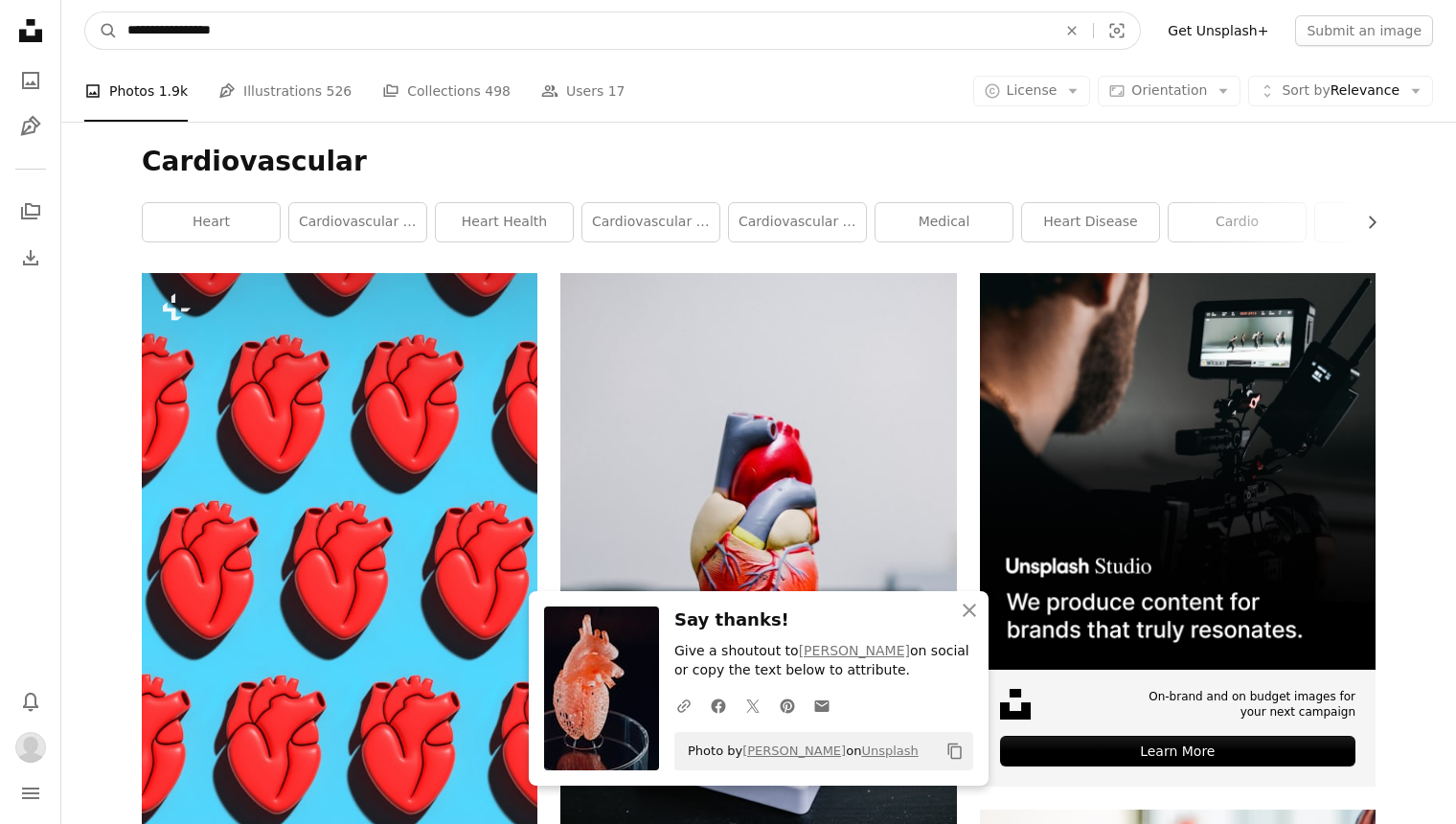
click at [500, 40] on input "**********" at bounding box center [585, 31] width 933 height 37
type input "**********"
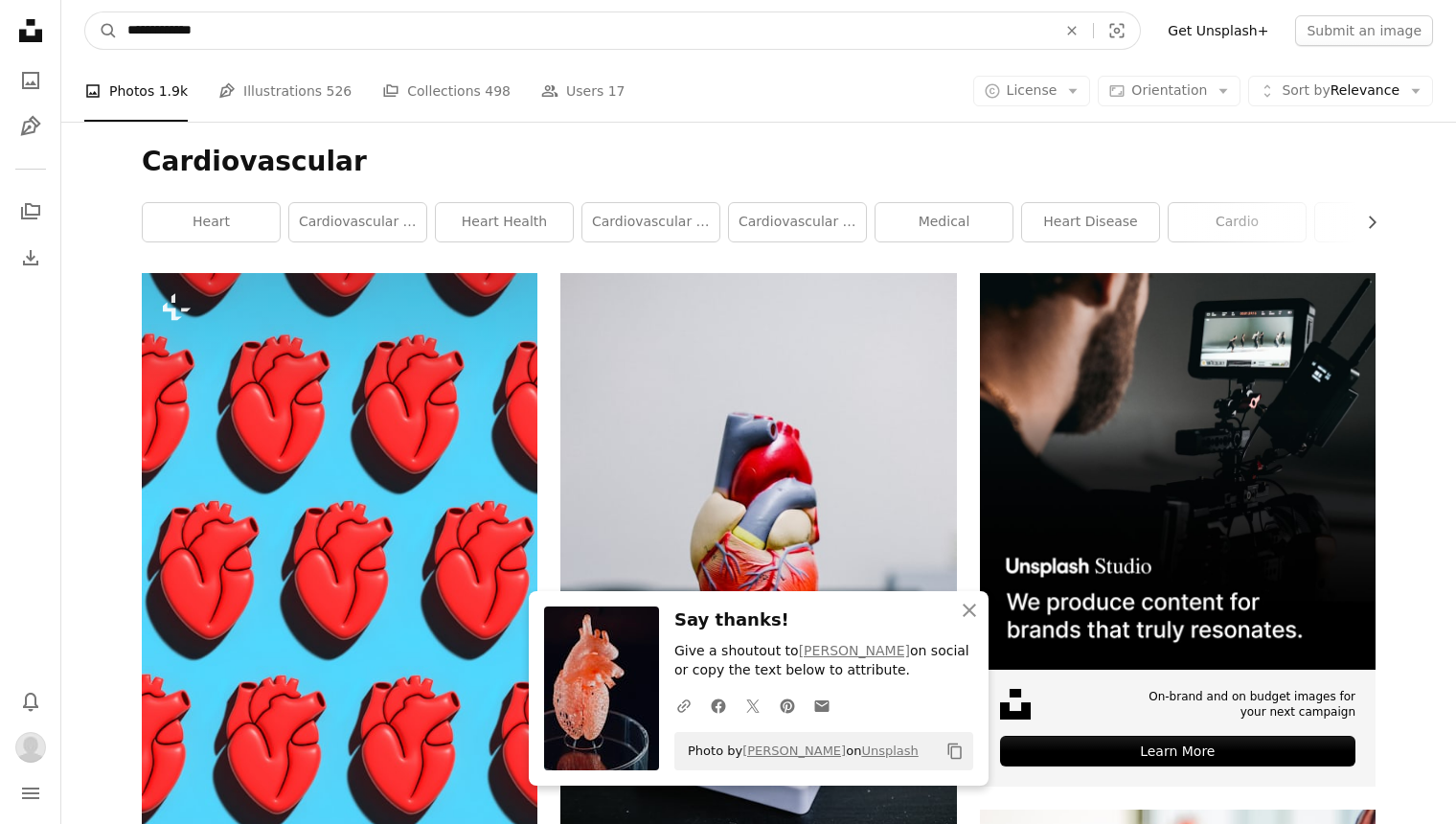
click at [102, 31] on button "A magnifying glass" at bounding box center [102, 31] width 33 height 37
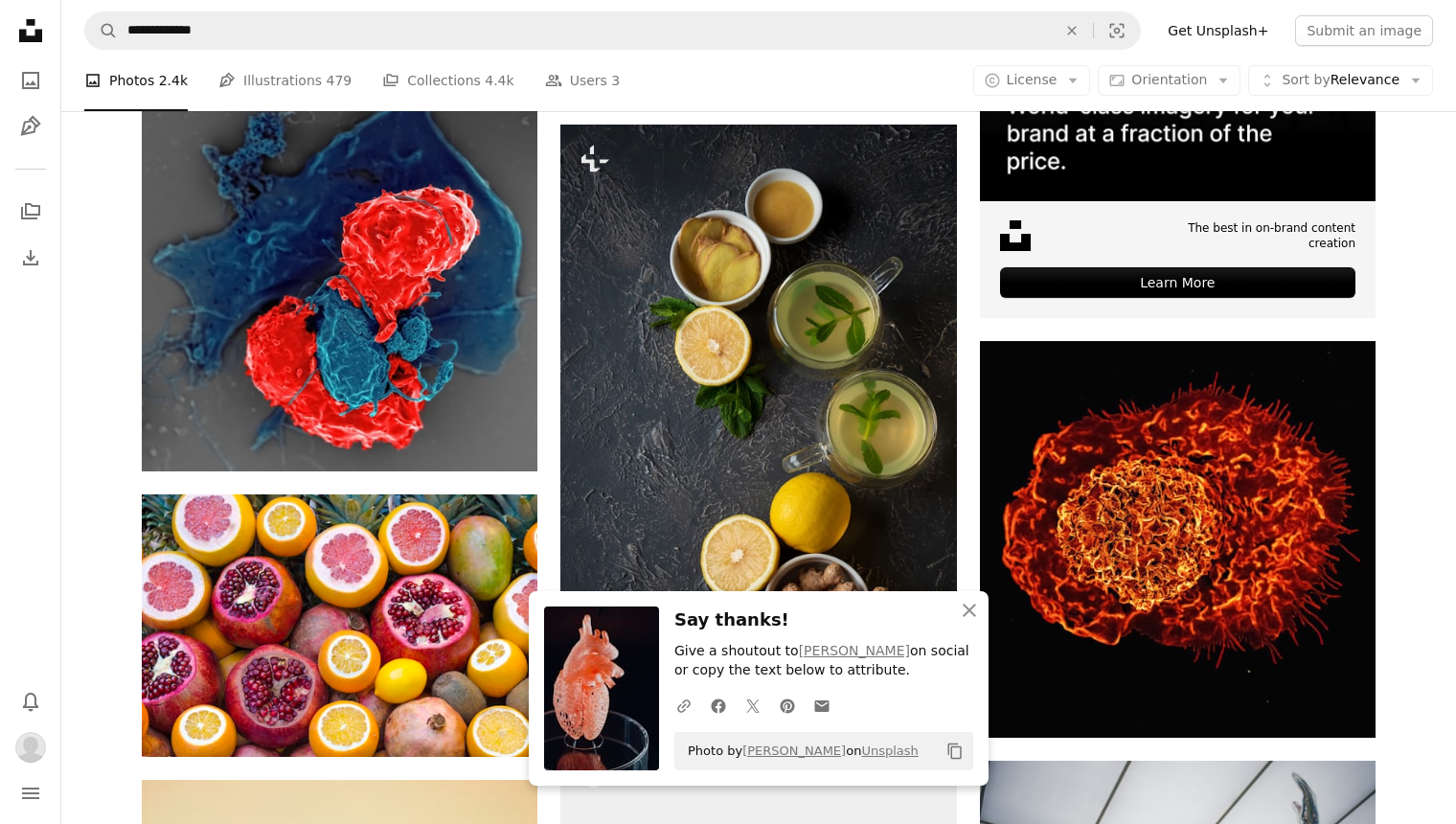
scroll to position [675, 0]
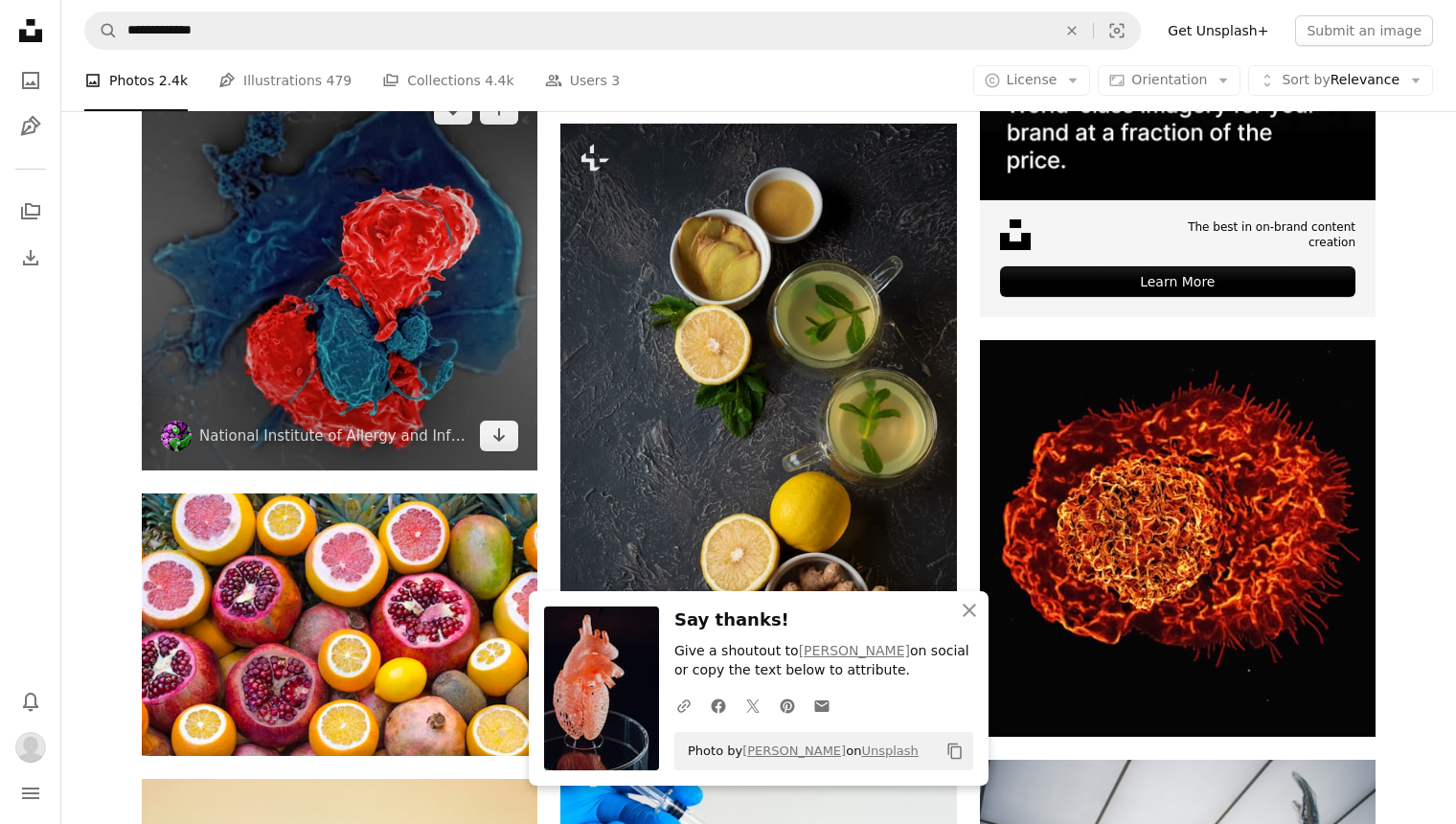
click at [475, 316] on img at bounding box center [339, 272] width 396 height 396
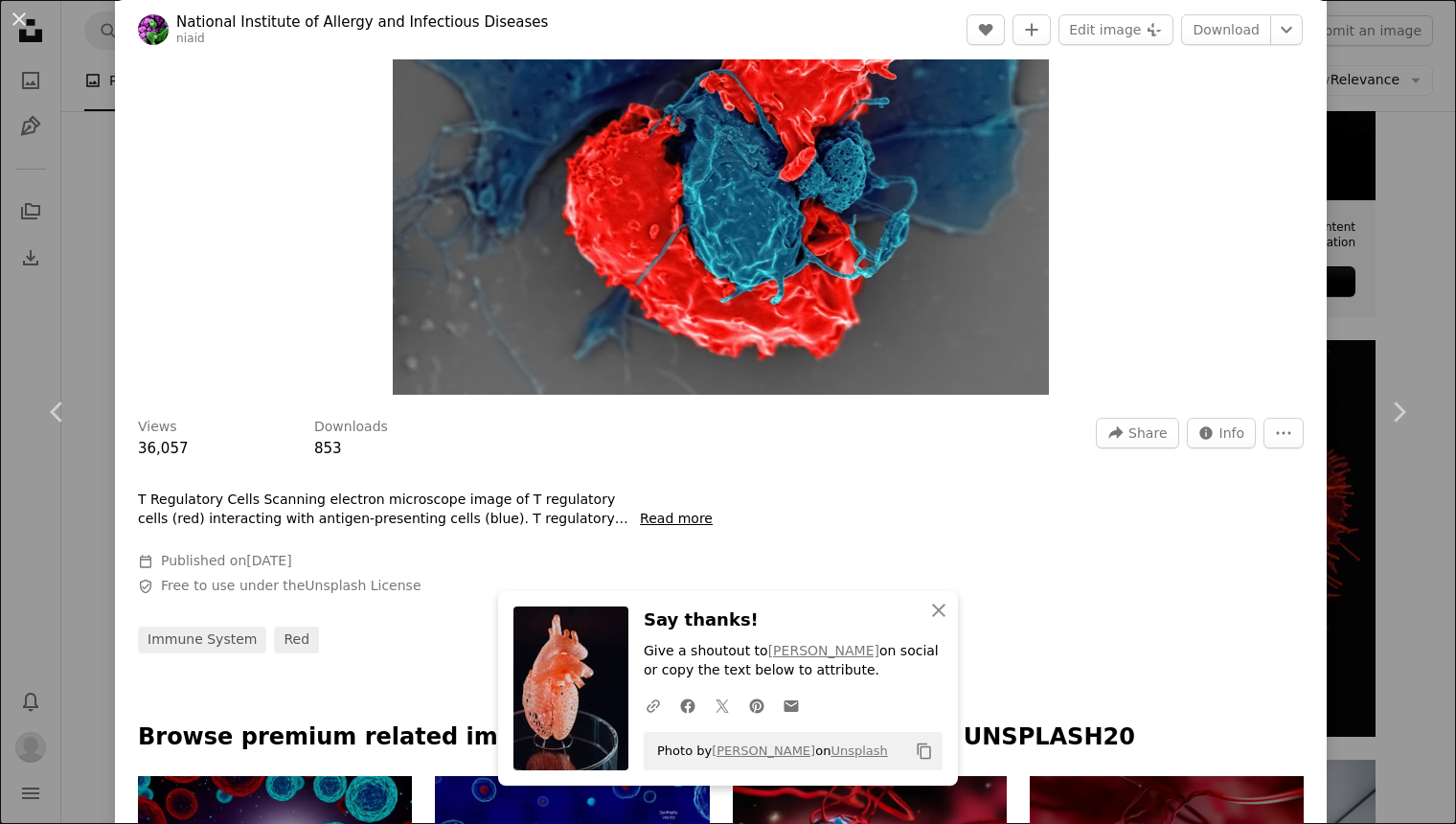
scroll to position [347, 0]
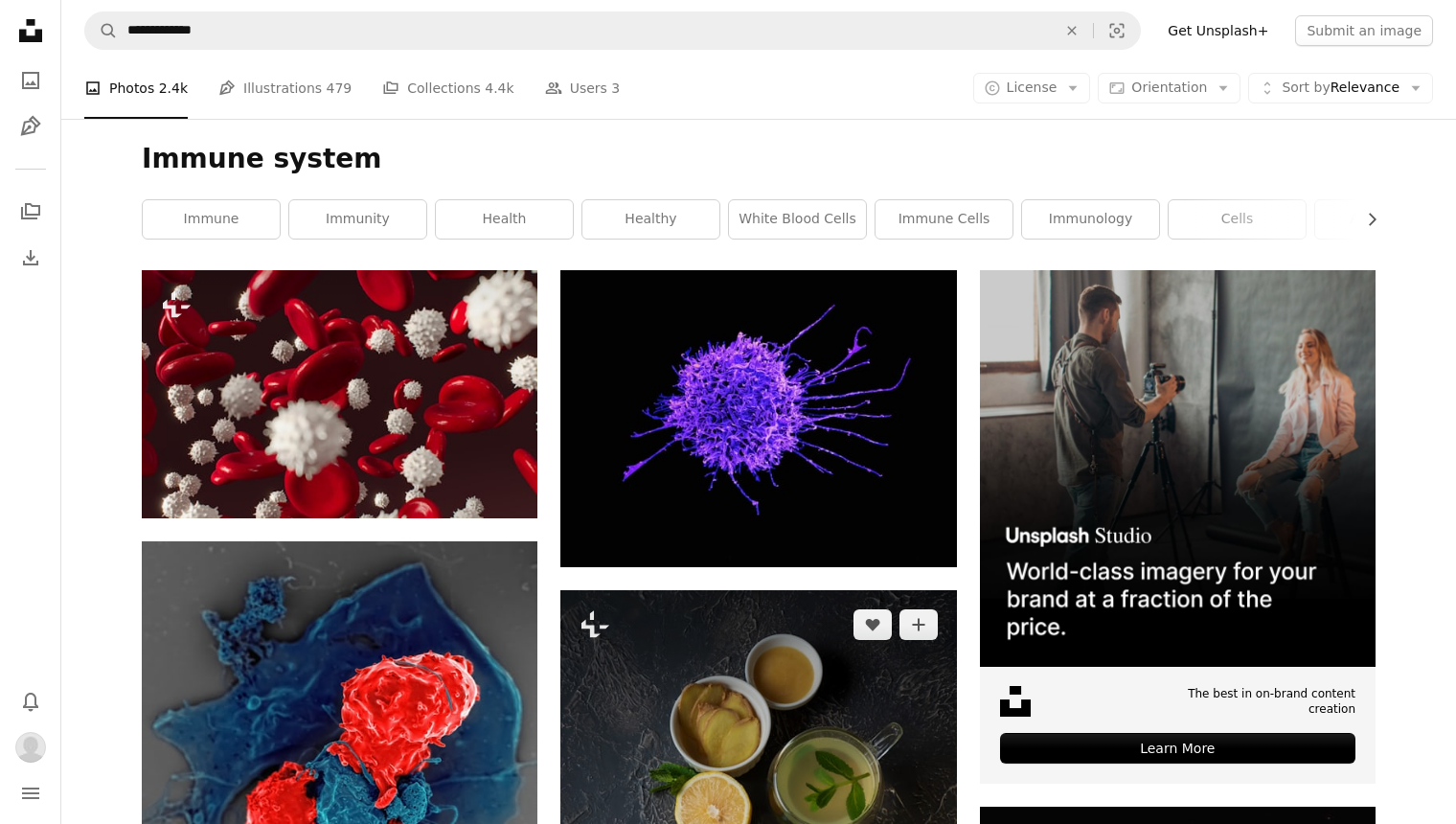
scroll to position [226, 0]
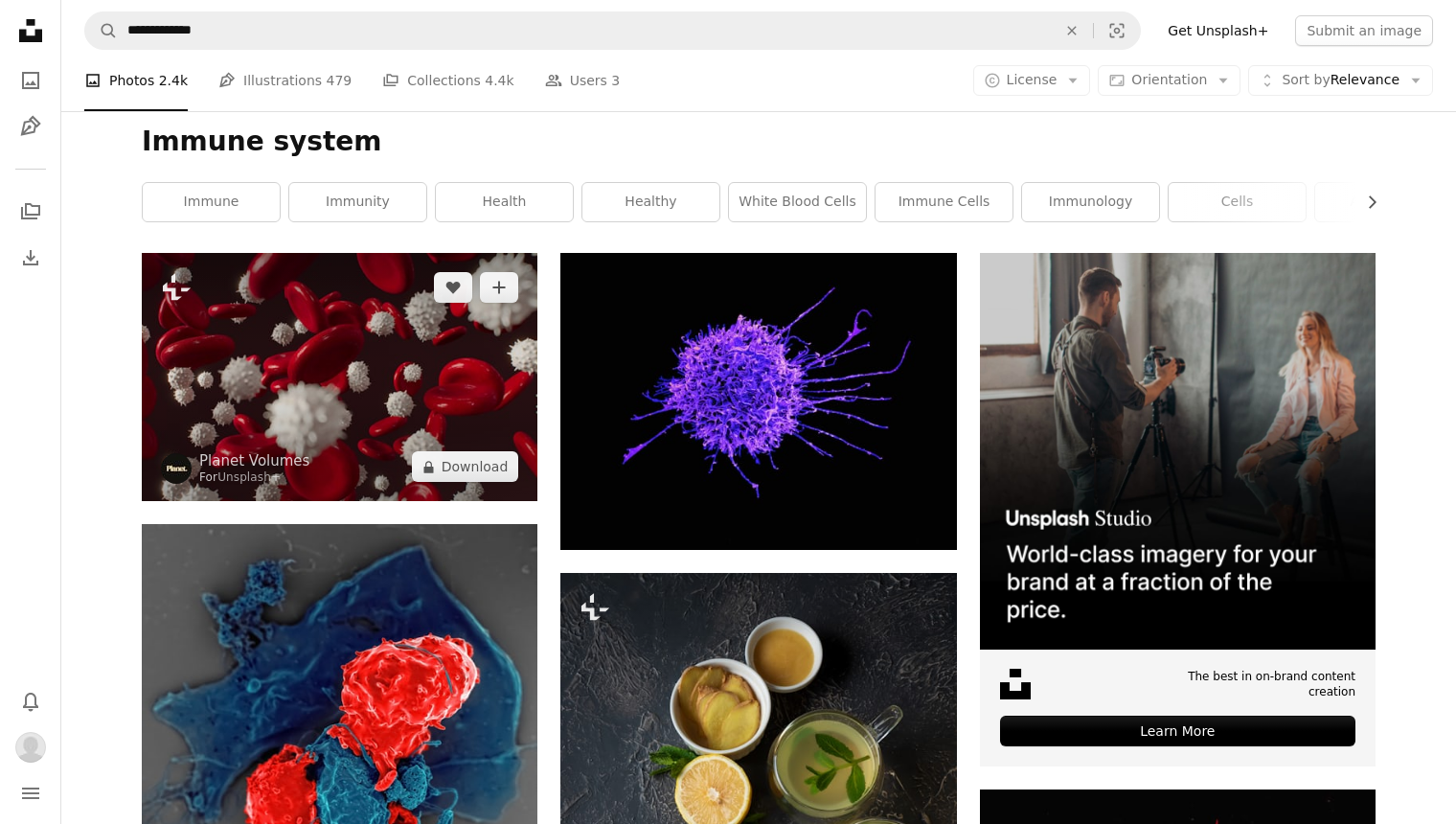
click at [409, 421] on img at bounding box center [339, 377] width 396 height 248
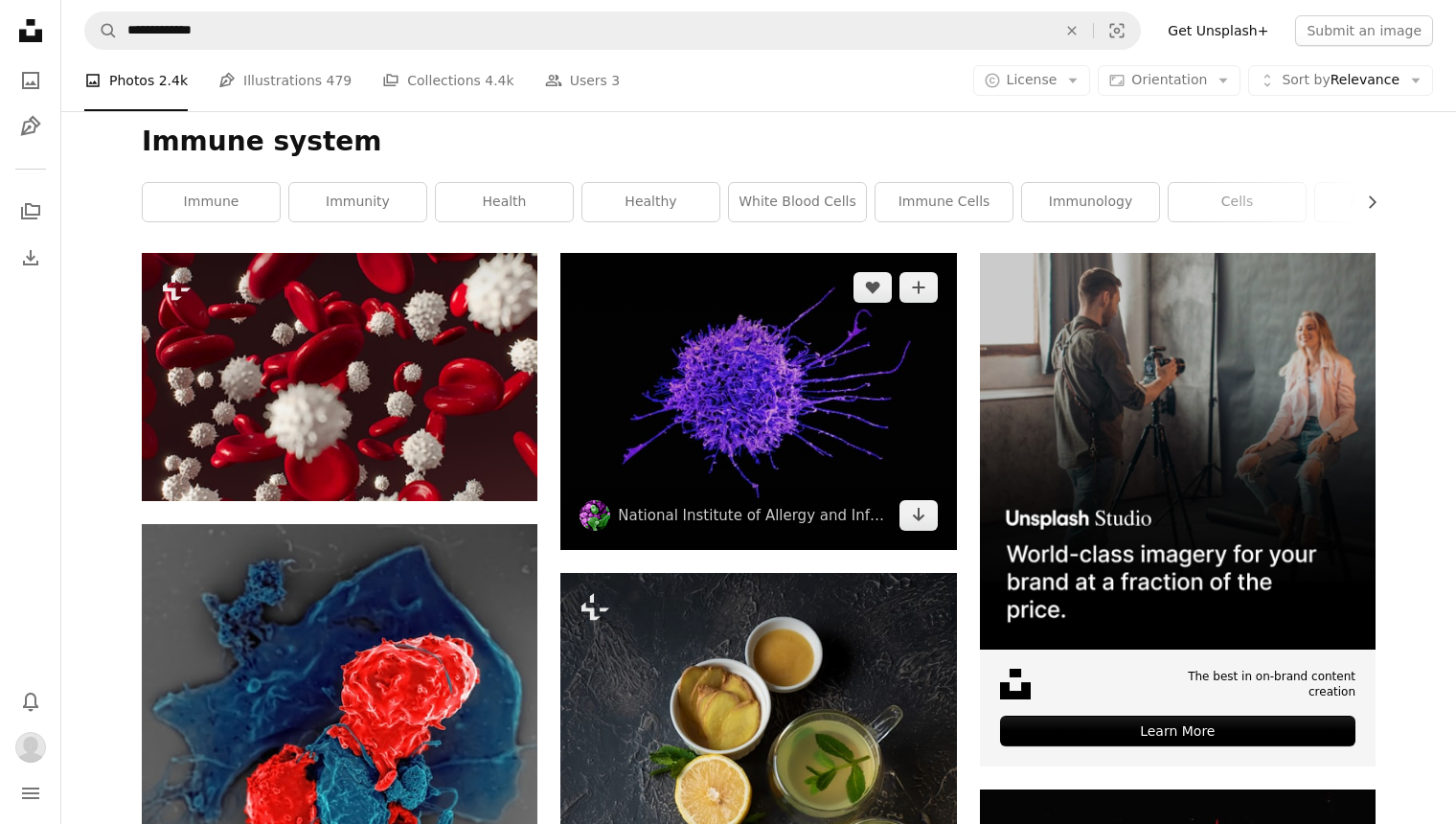
click at [623, 438] on img at bounding box center [758, 401] width 396 height 297
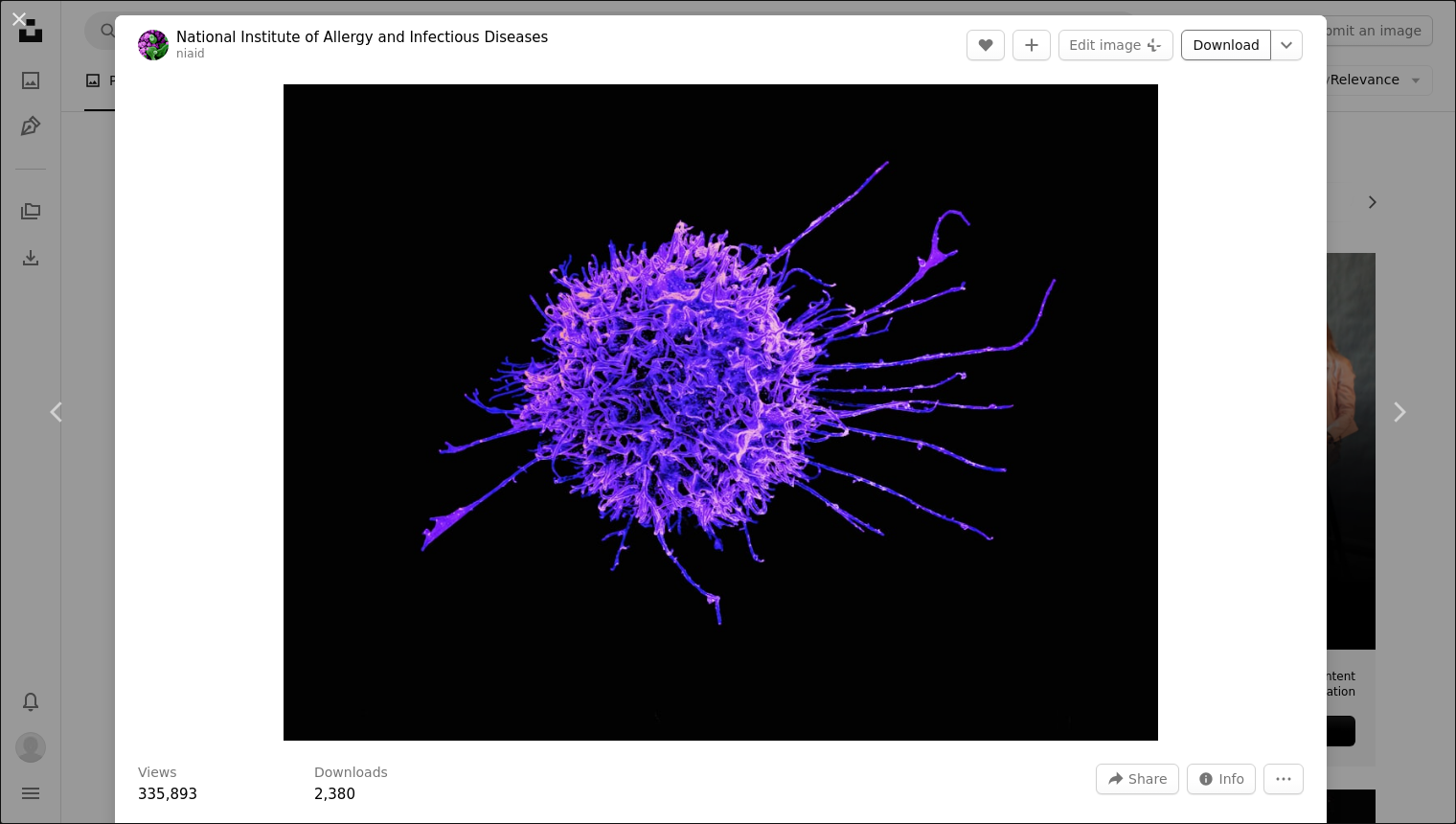
click at [1237, 39] on link "Download" at bounding box center [1226, 46] width 90 height 31
